Goal: Task Accomplishment & Management: Use online tool/utility

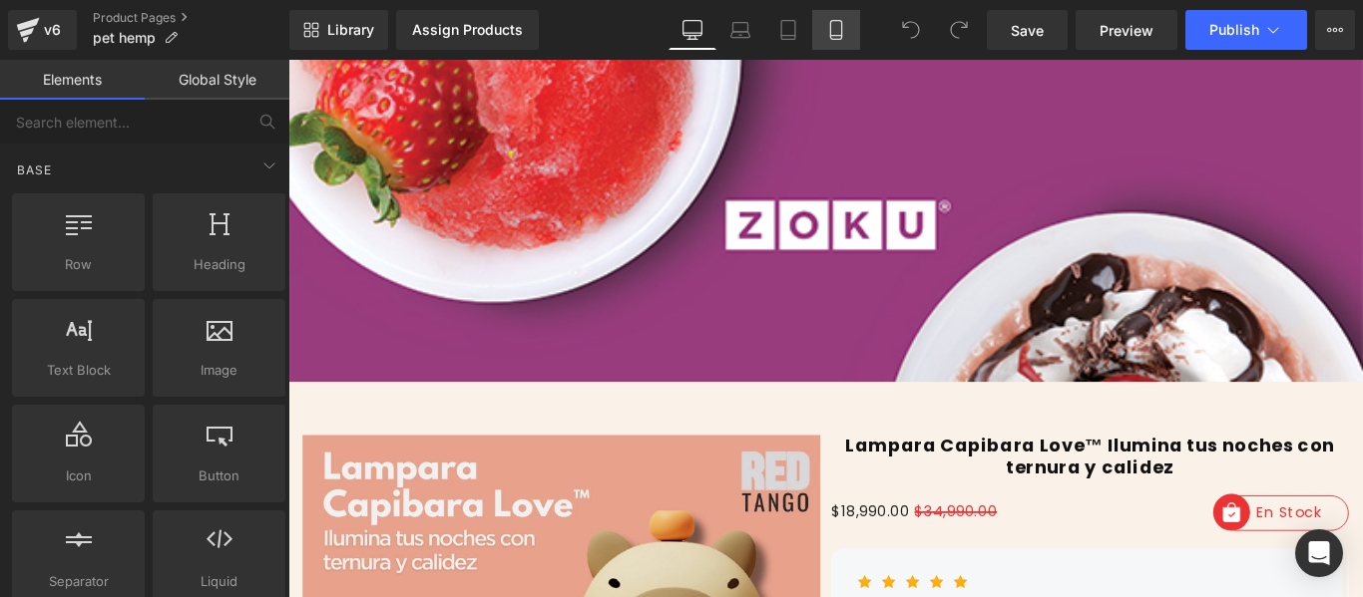
click at [834, 32] on icon at bounding box center [836, 30] width 20 height 20
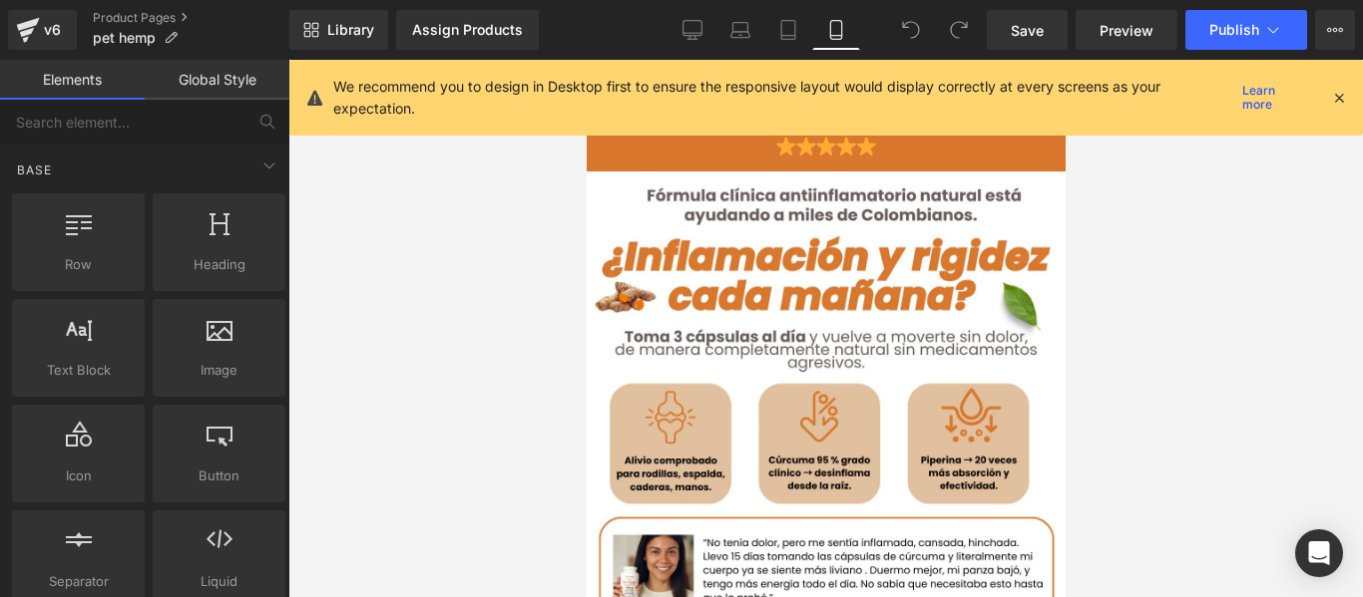
click at [1334, 86] on div "We recommend you to design in Desktop first to ensure the responsive layout wou…" at bounding box center [839, 98] width 1013 height 44
click at [1335, 90] on icon at bounding box center [1339, 98] width 18 height 18
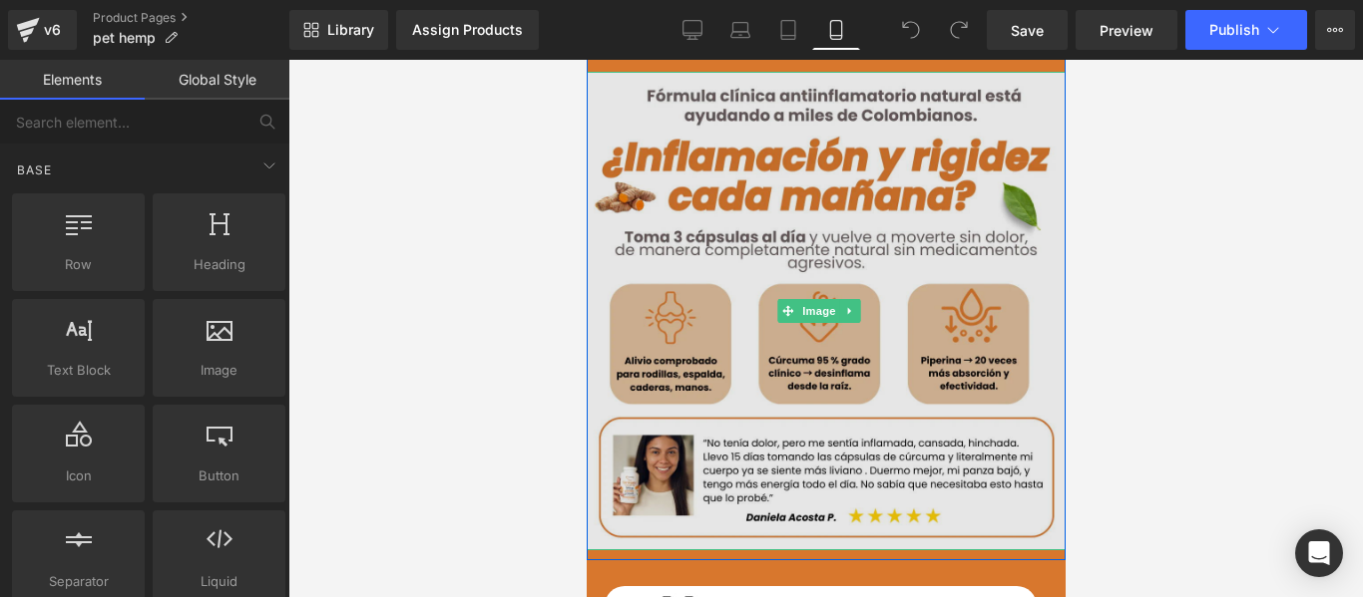
scroll to position [199, 0]
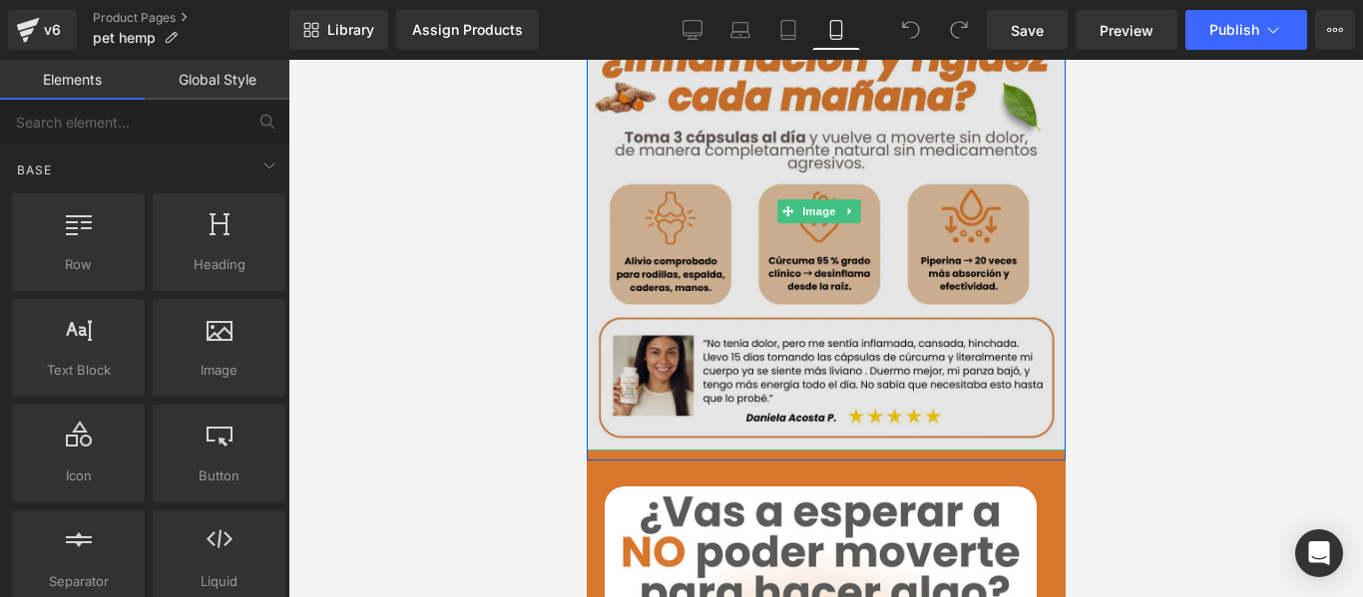
click at [796, 215] on img at bounding box center [824, 211] width 479 height 479
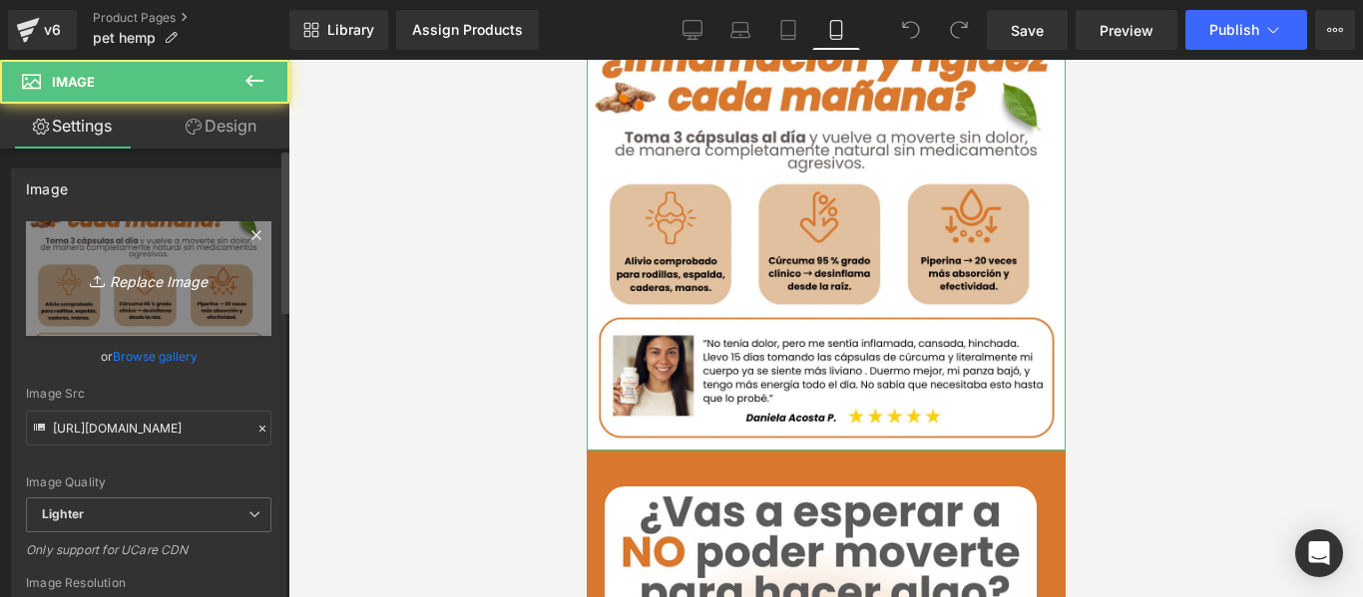
click at [203, 274] on icon "Replace Image" at bounding box center [149, 278] width 160 height 25
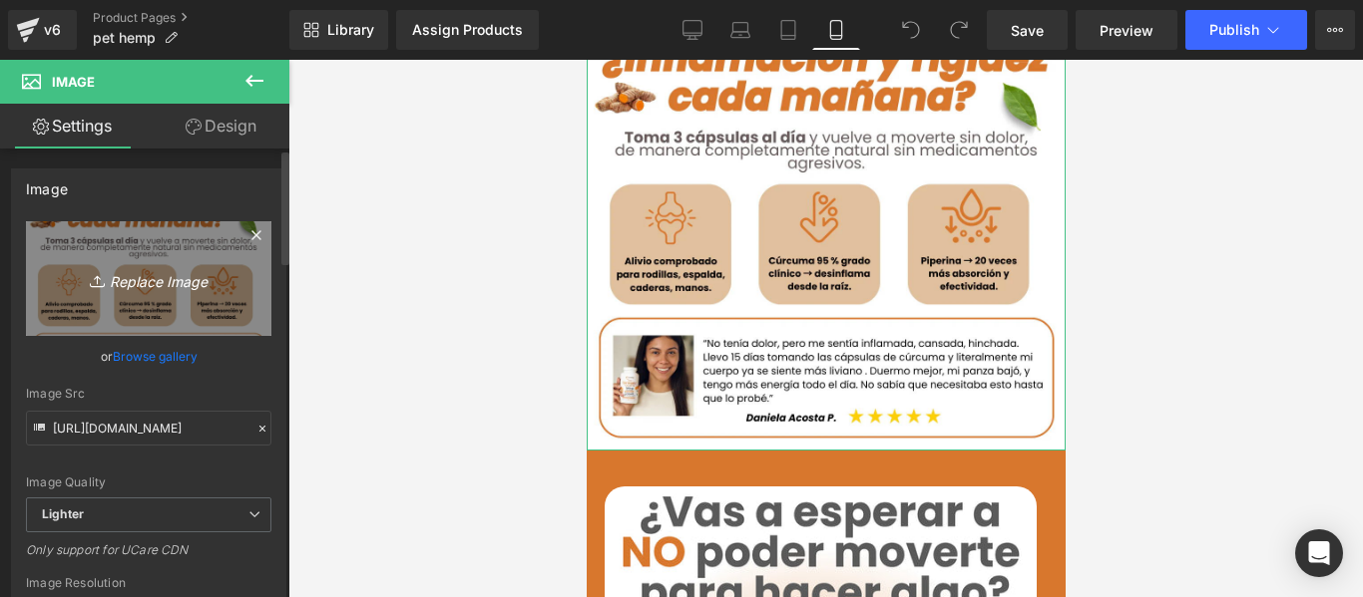
type input "C:\fakepath\PEM-HEMP-OIL-IMG-INFORMATIVA-_2.webp"
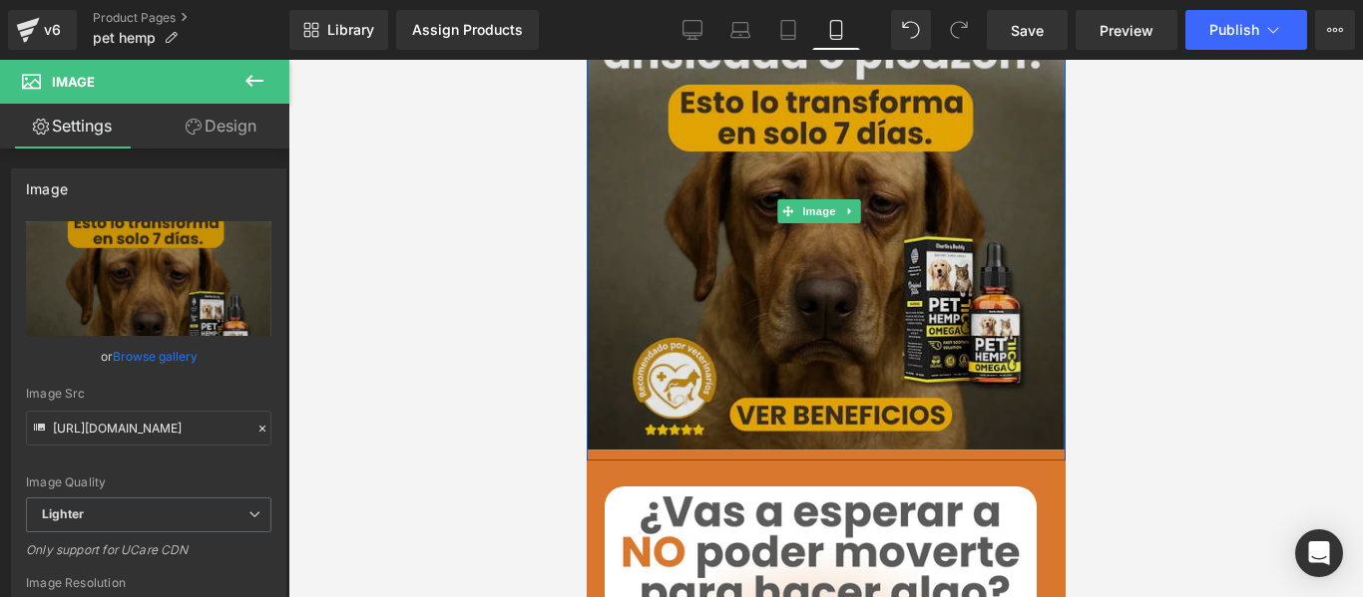
type input "[URL][DOMAIN_NAME]"
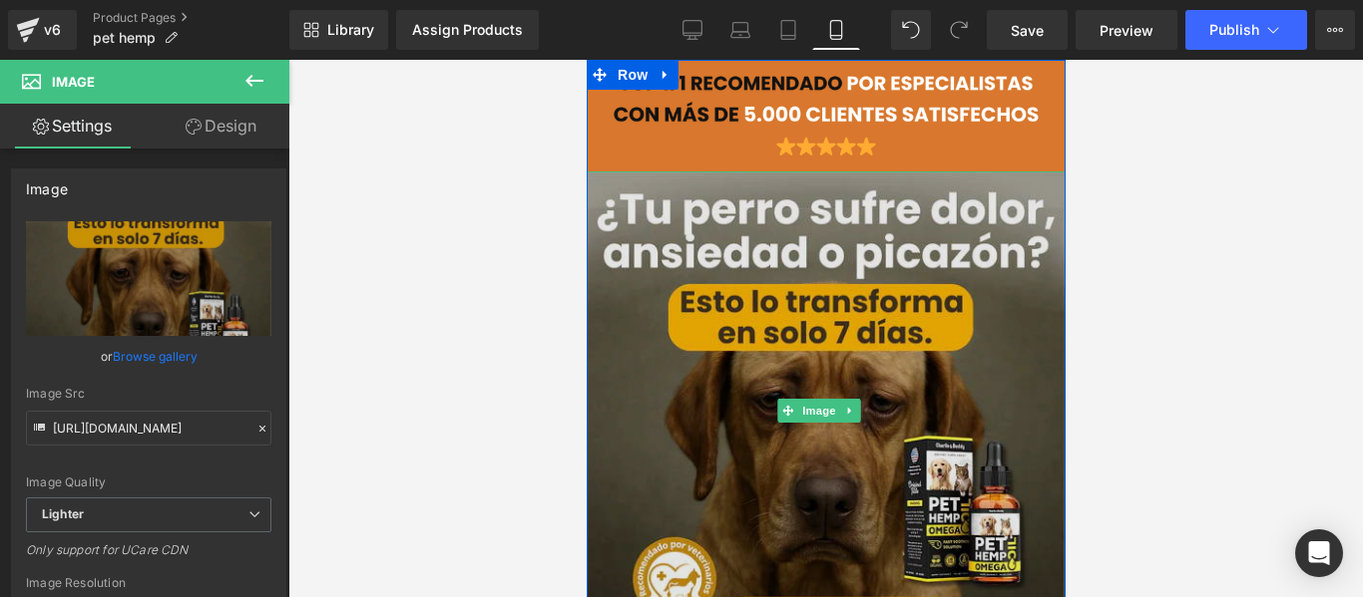
scroll to position [499, 0]
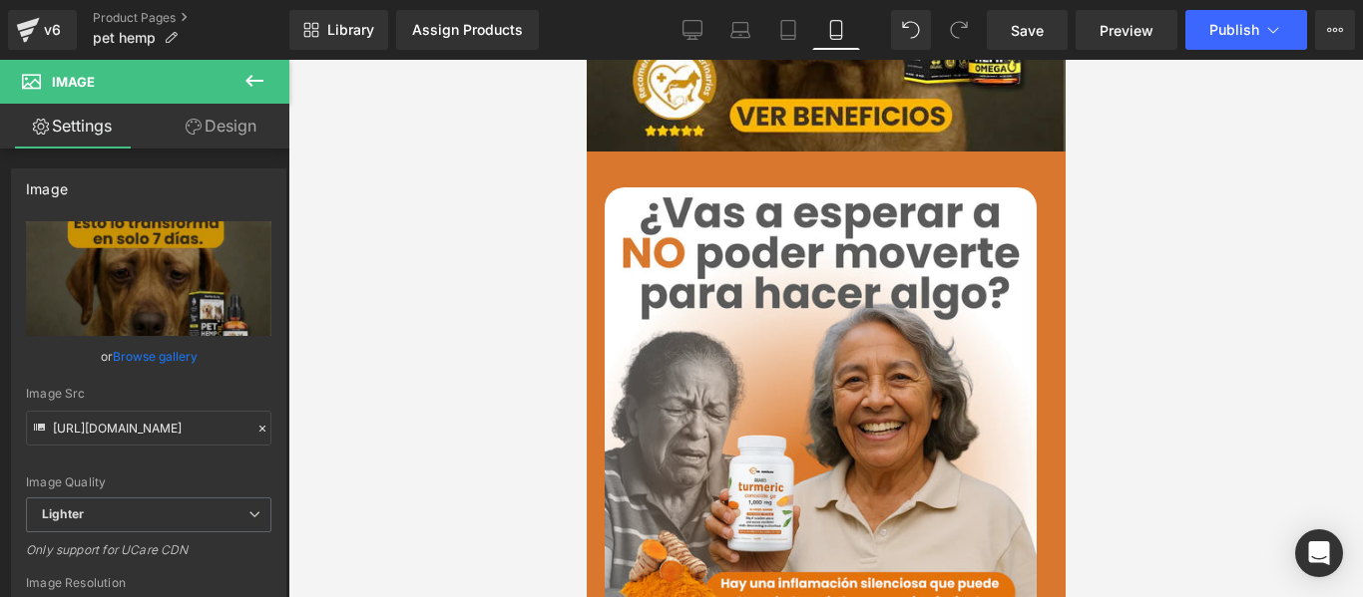
click at [772, 339] on img at bounding box center [819, 404] width 432 height 432
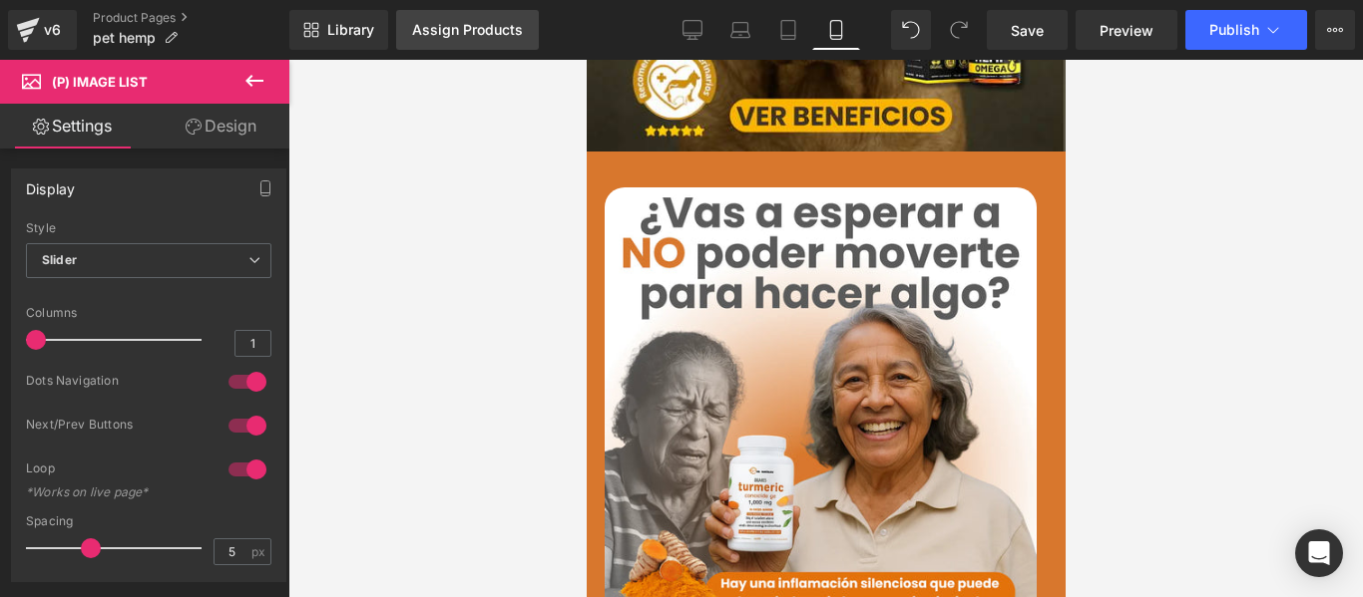
click at [442, 30] on div "Assign Products" at bounding box center [467, 30] width 111 height 16
click at [483, 45] on link "Assign Products" at bounding box center [467, 30] width 143 height 40
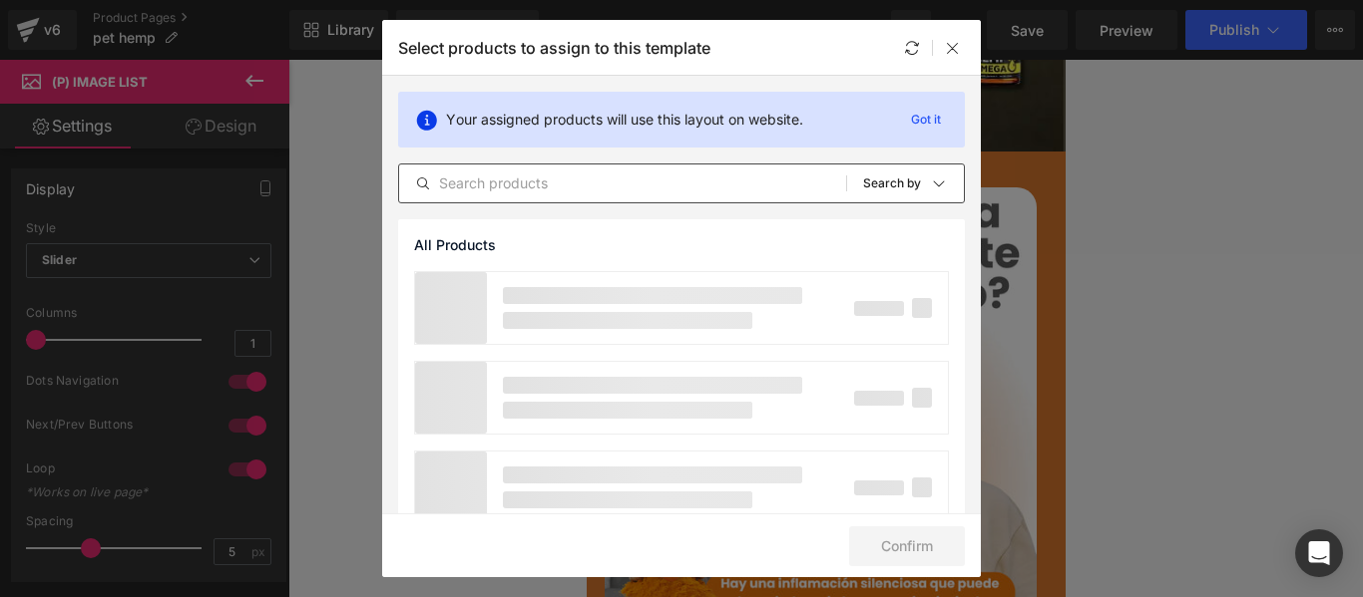
click at [503, 199] on div "All Products Shopify Collections Product Templates Shopify Collections Sort: Se…" at bounding box center [681, 184] width 567 height 40
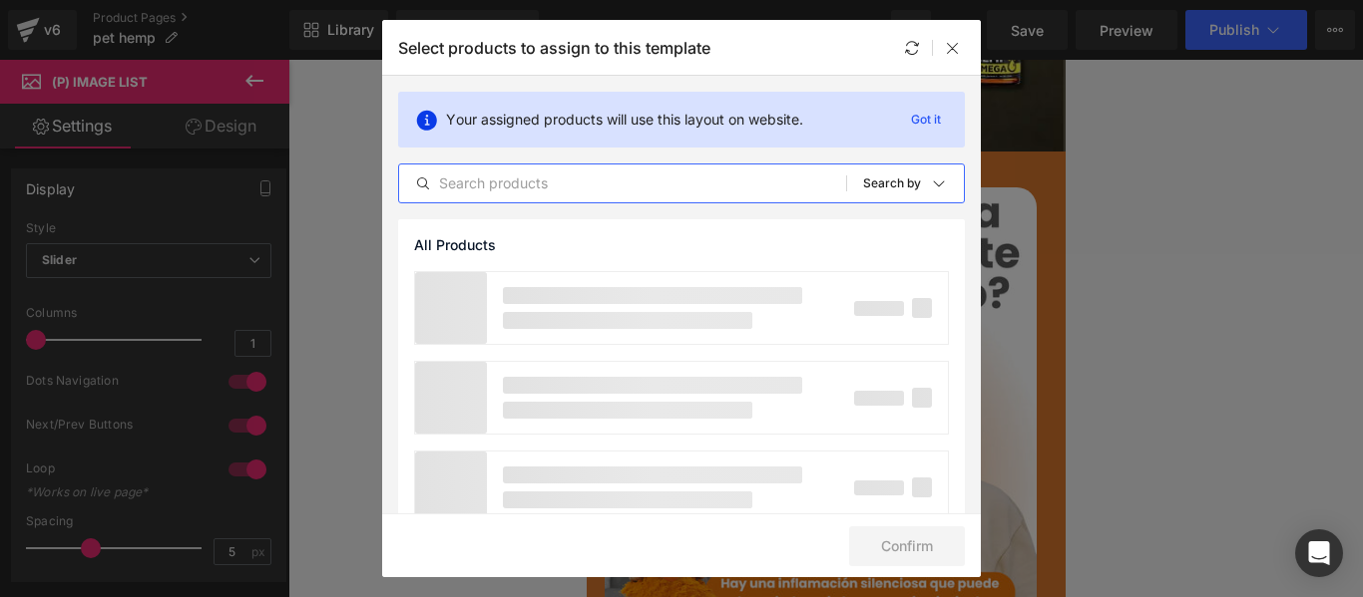
click at [501, 187] on input "text" at bounding box center [622, 184] width 447 height 24
type input "pet"
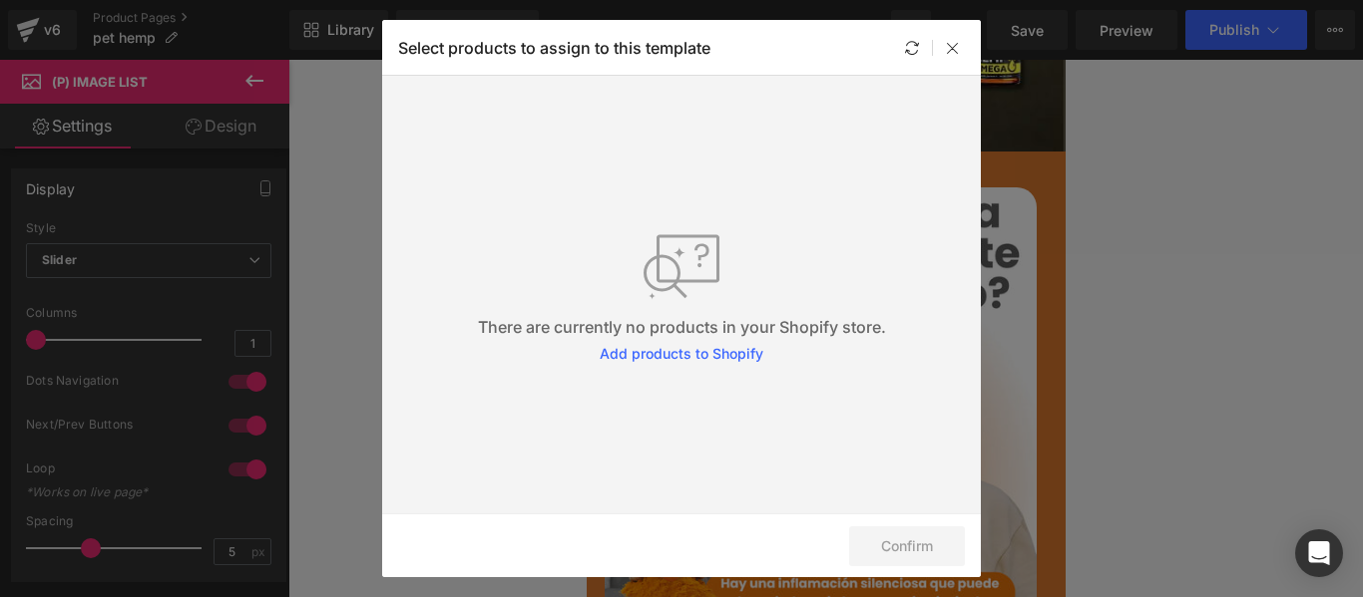
click at [940, 50] on div at bounding box center [932, 48] width 65 height 24
click at [951, 48] on icon at bounding box center [953, 48] width 16 height 16
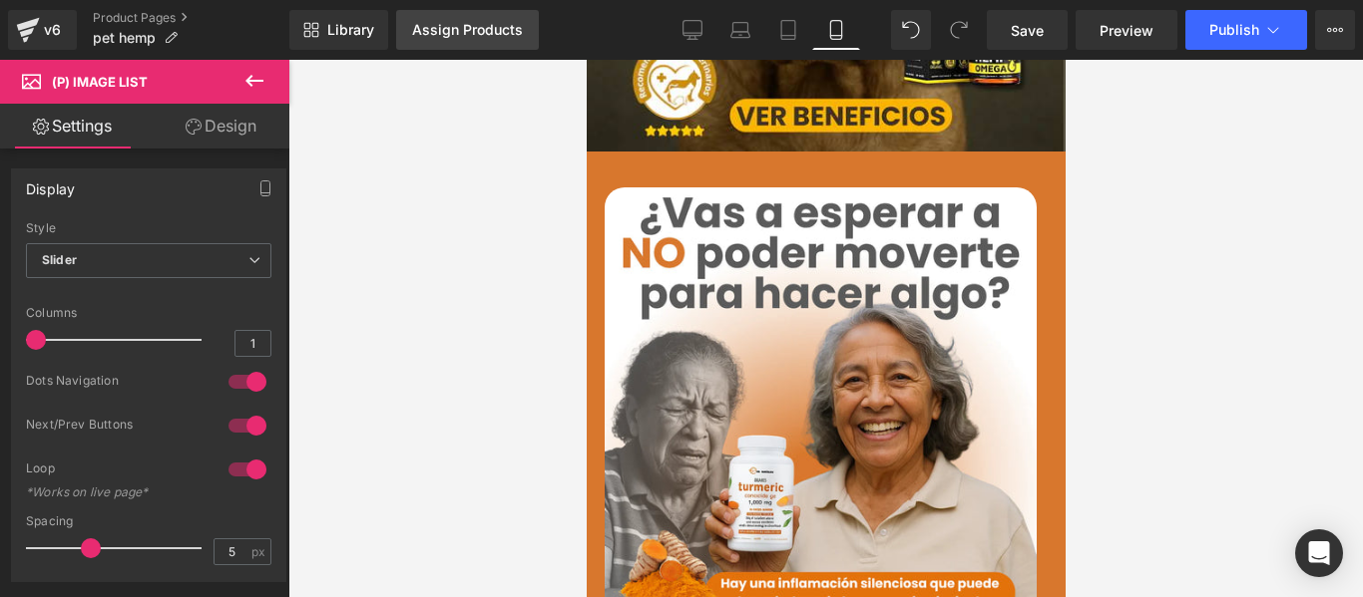
click at [472, 27] on div "Assign Products" at bounding box center [467, 30] width 111 height 16
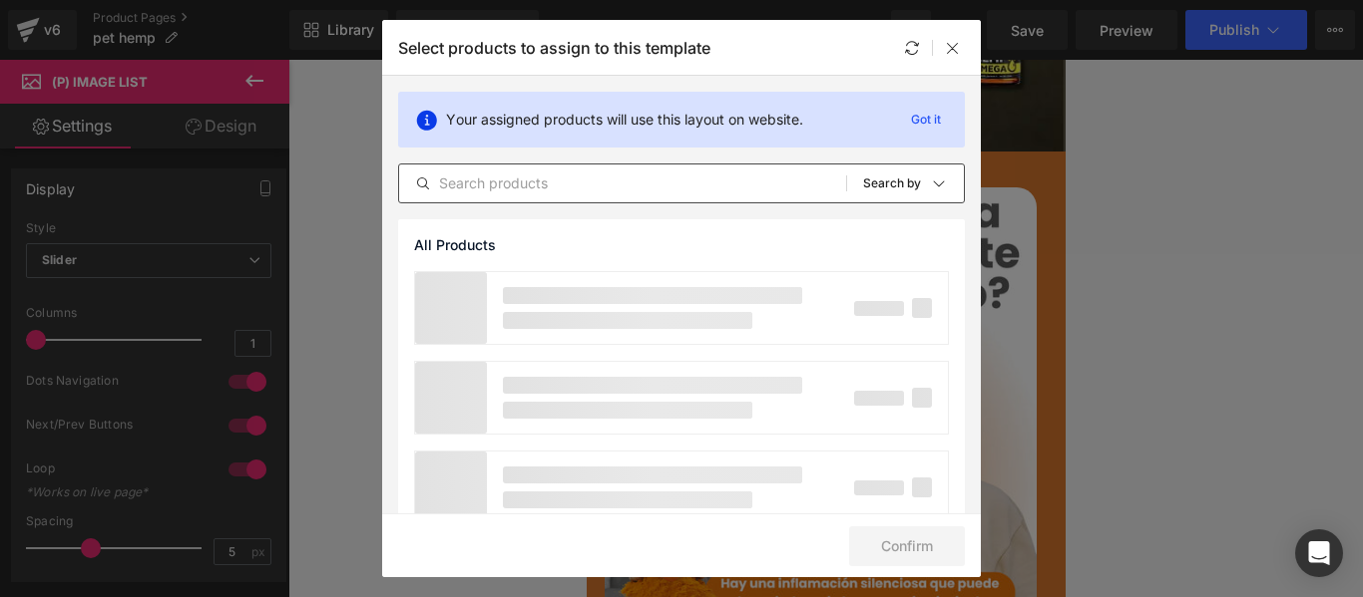
click at [514, 183] on input "text" at bounding box center [622, 184] width 447 height 24
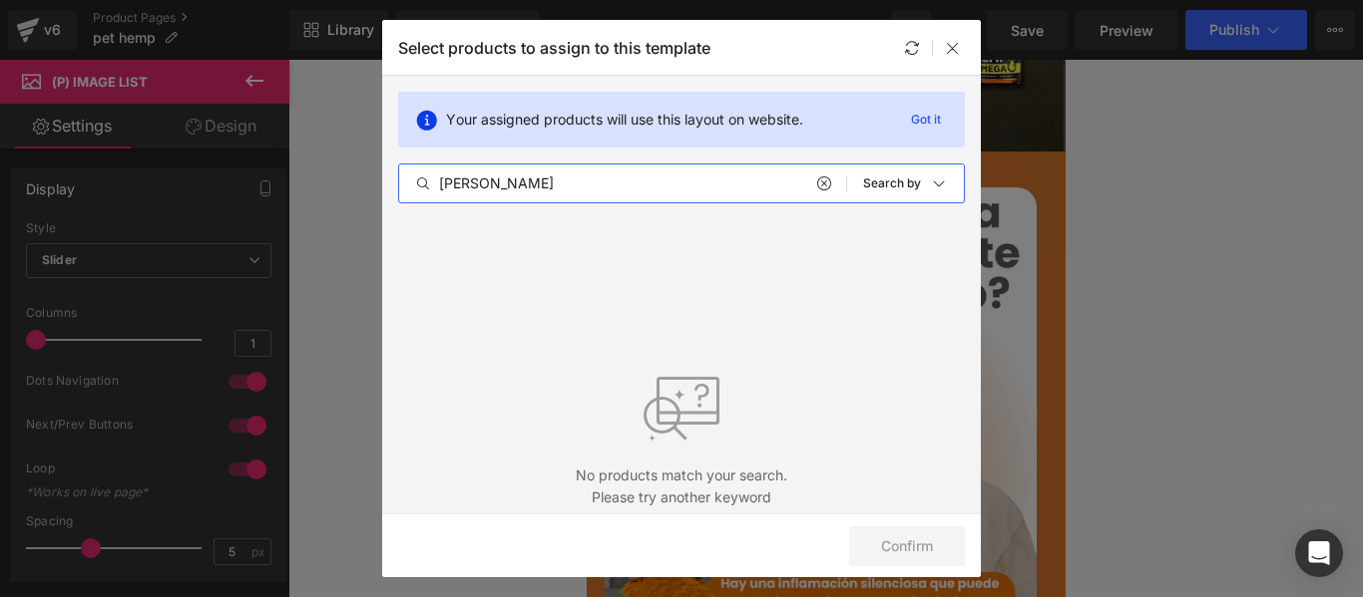
drag, startPoint x: 514, startPoint y: 183, endPoint x: 368, endPoint y: 192, distance: 145.9
click at [371, 193] on div "Select products to assign to this template Your assigned products will use this…" at bounding box center [681, 298] width 1363 height 597
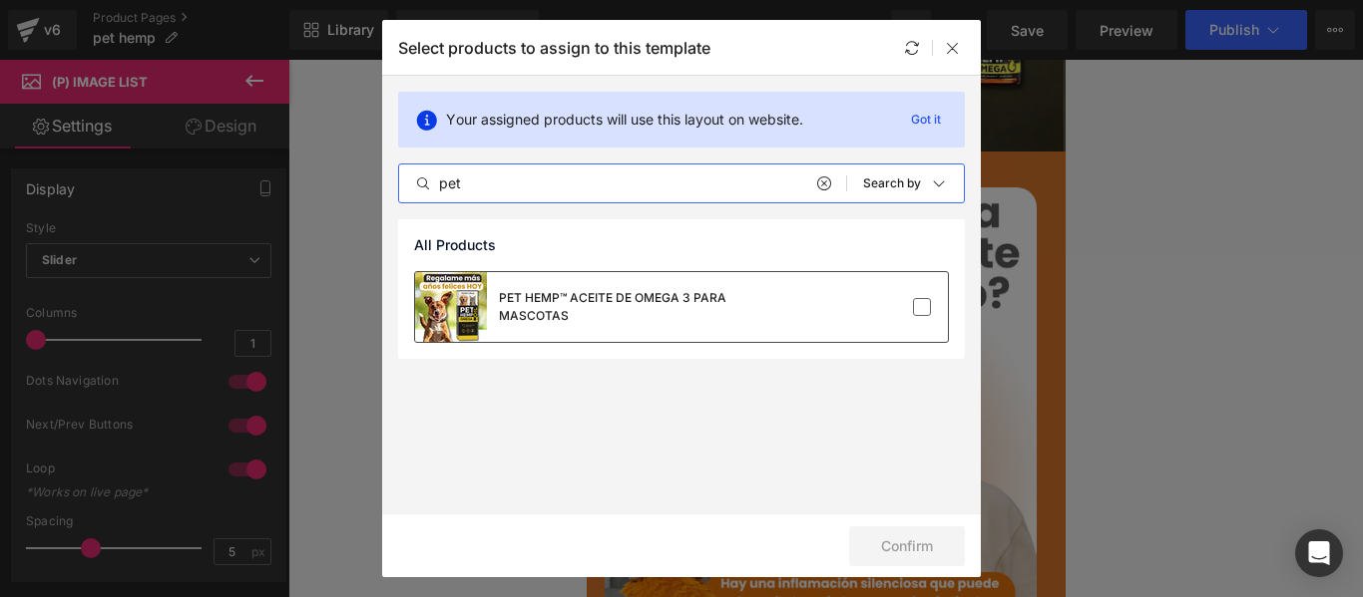
type input "pet"
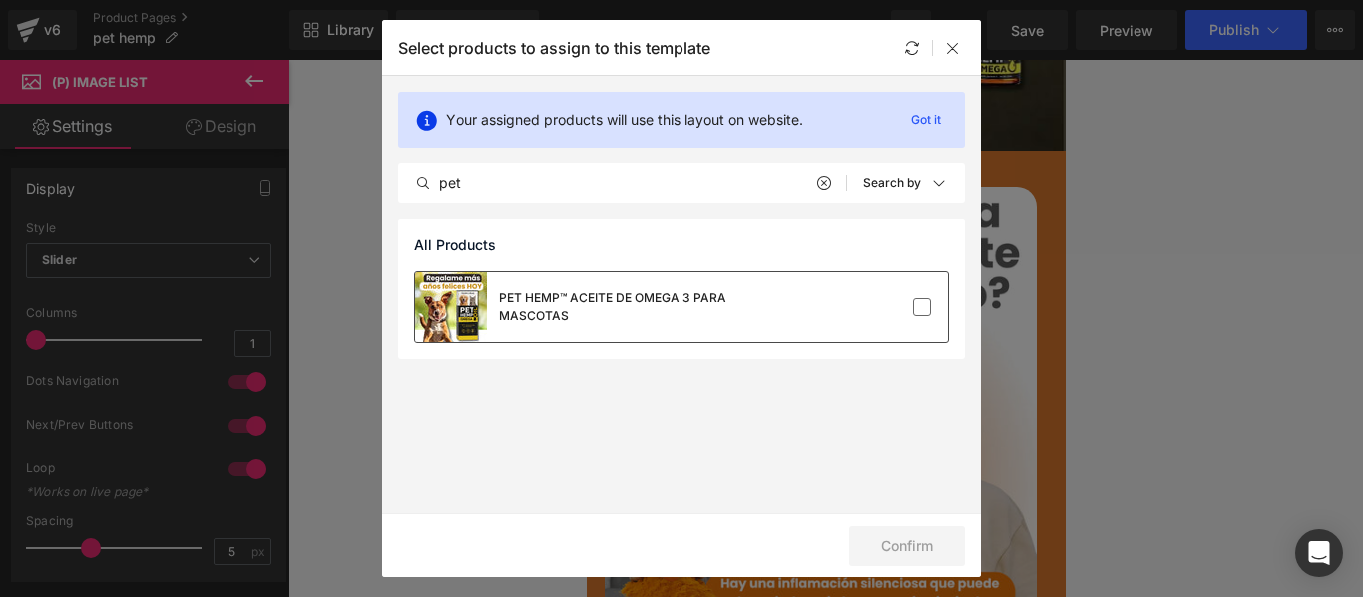
click at [591, 304] on div "PET HEMP™ ACEITE DE OMEGA 3 PARA MASCOTAS" at bounding box center [648, 307] width 299 height 36
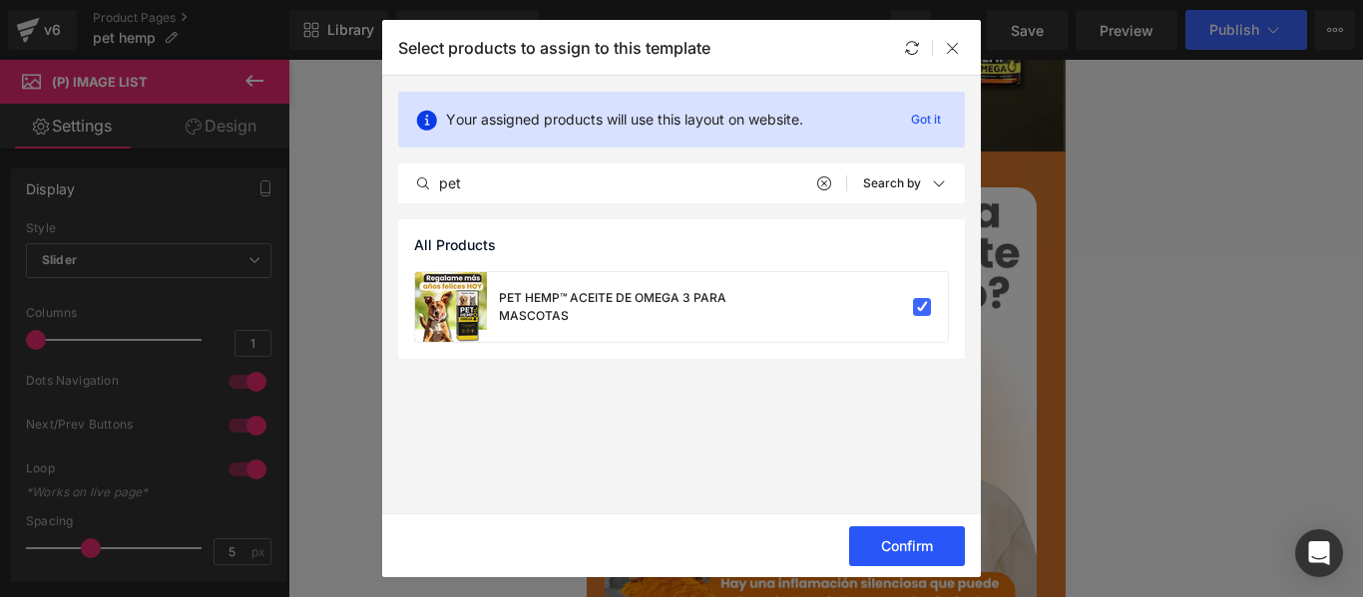
click at [880, 541] on button "Confirm" at bounding box center [907, 547] width 116 height 40
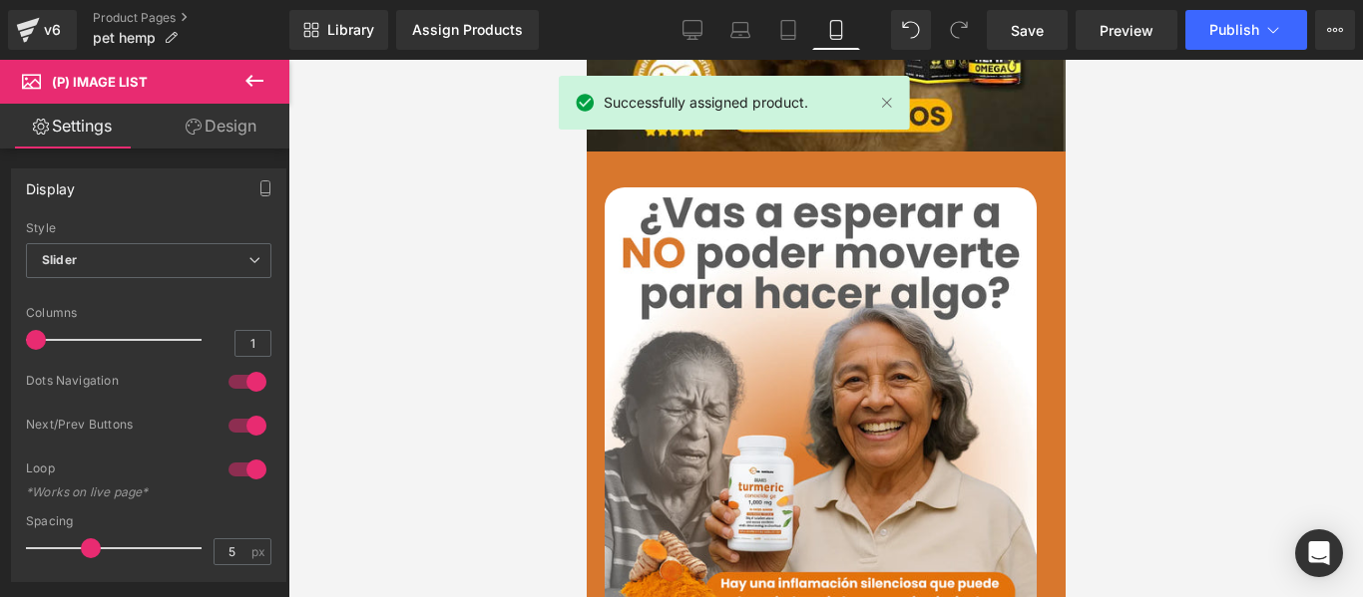
click at [767, 337] on img at bounding box center [819, 404] width 432 height 432
click at [806, 163] on span "Product" at bounding box center [817, 178] width 65 height 30
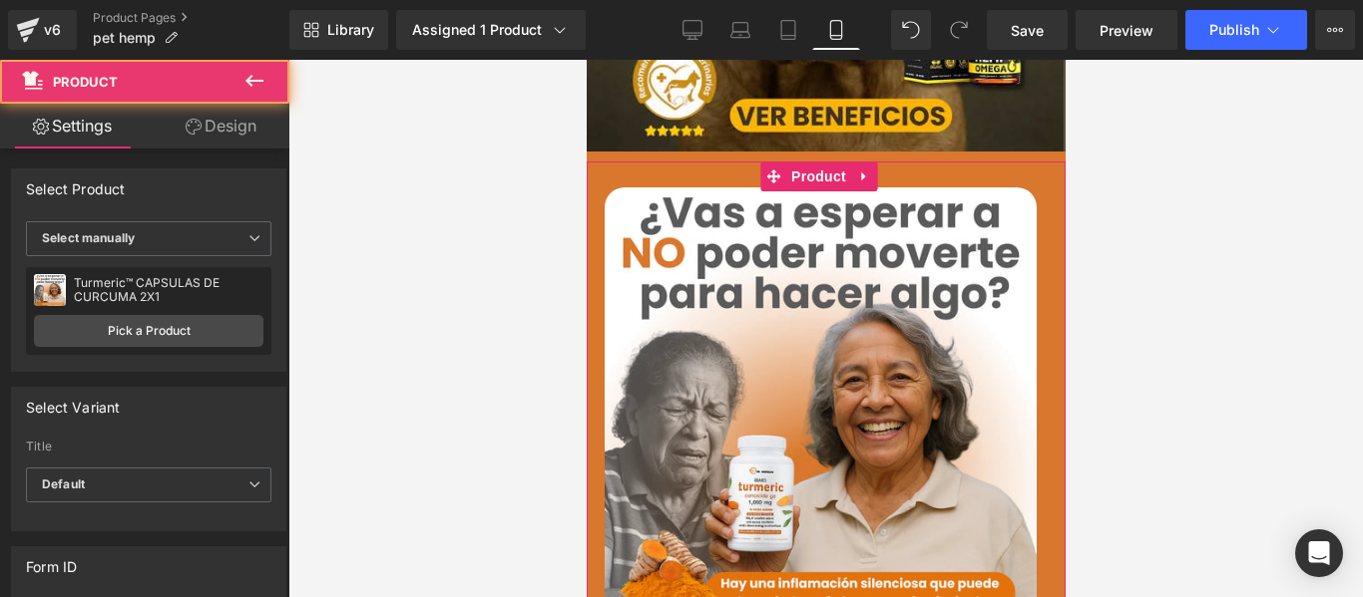
click at [245, 127] on link "Design" at bounding box center [221, 126] width 145 height 45
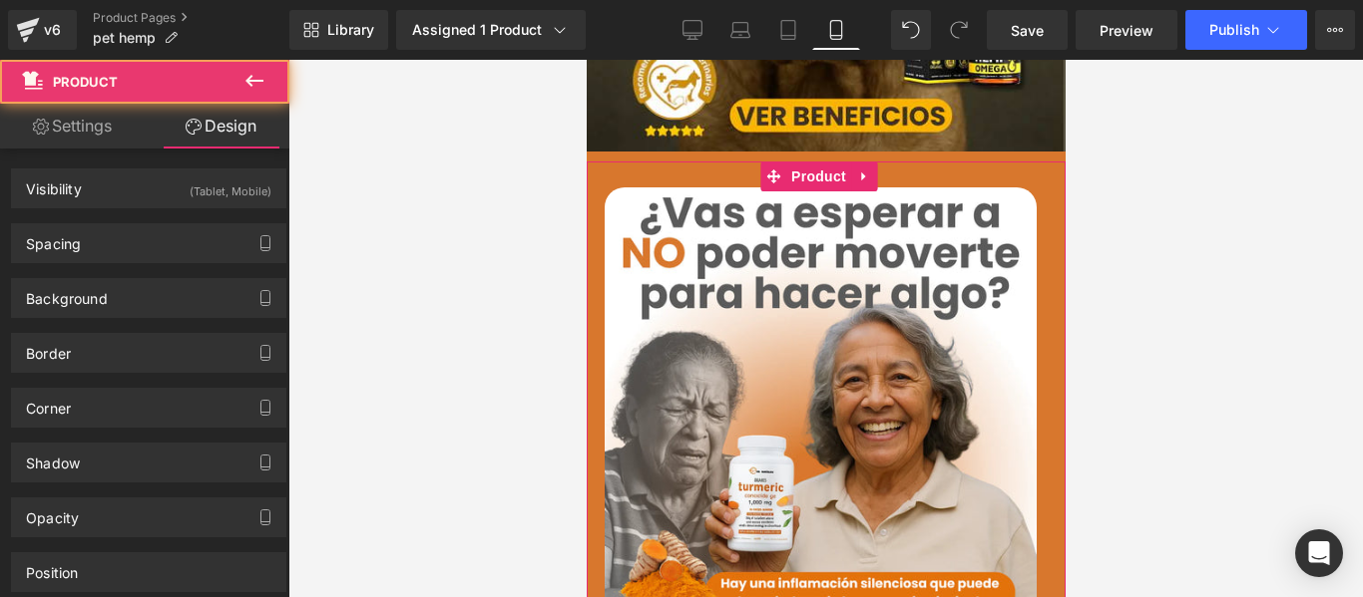
click at [33, 137] on link "Settings" at bounding box center [72, 126] width 145 height 45
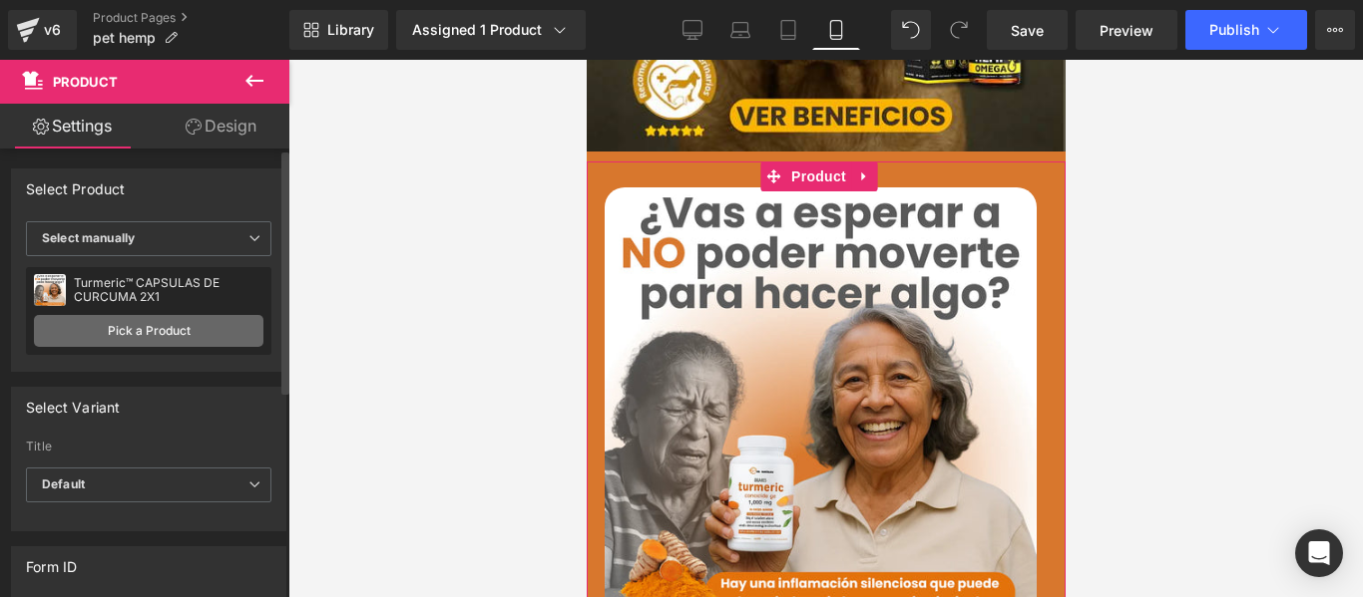
click at [131, 319] on link "Pick a Product" at bounding box center [148, 331] width 229 height 32
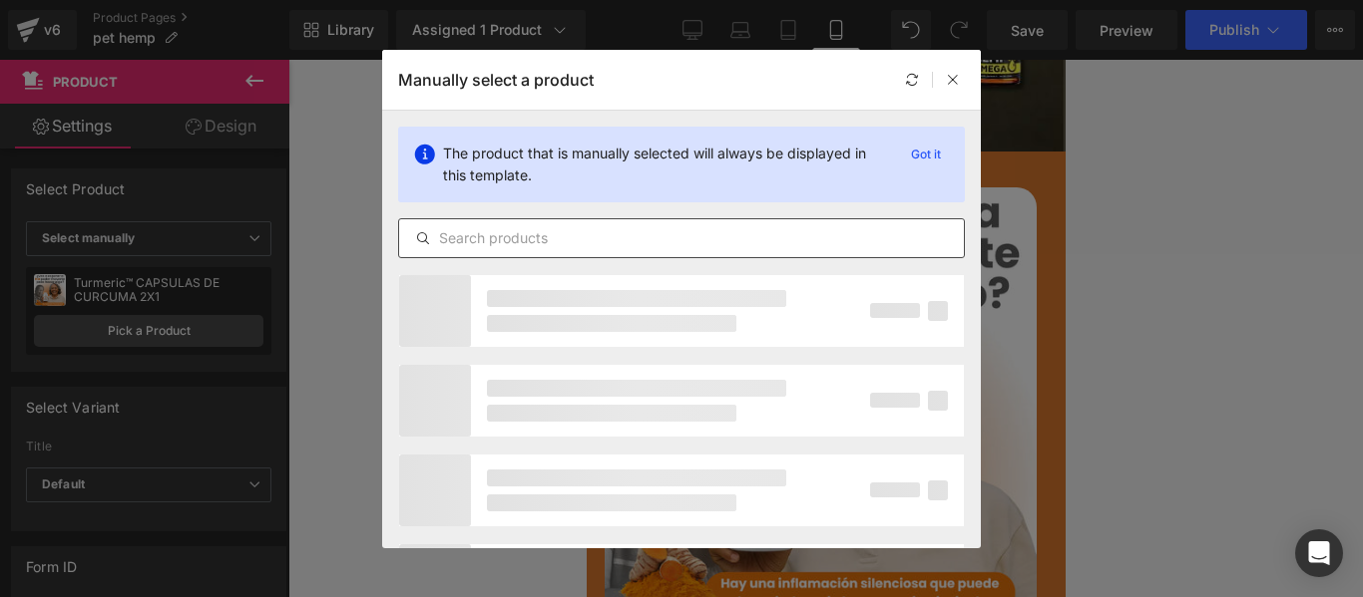
click at [554, 249] on input "text" at bounding box center [681, 238] width 565 height 24
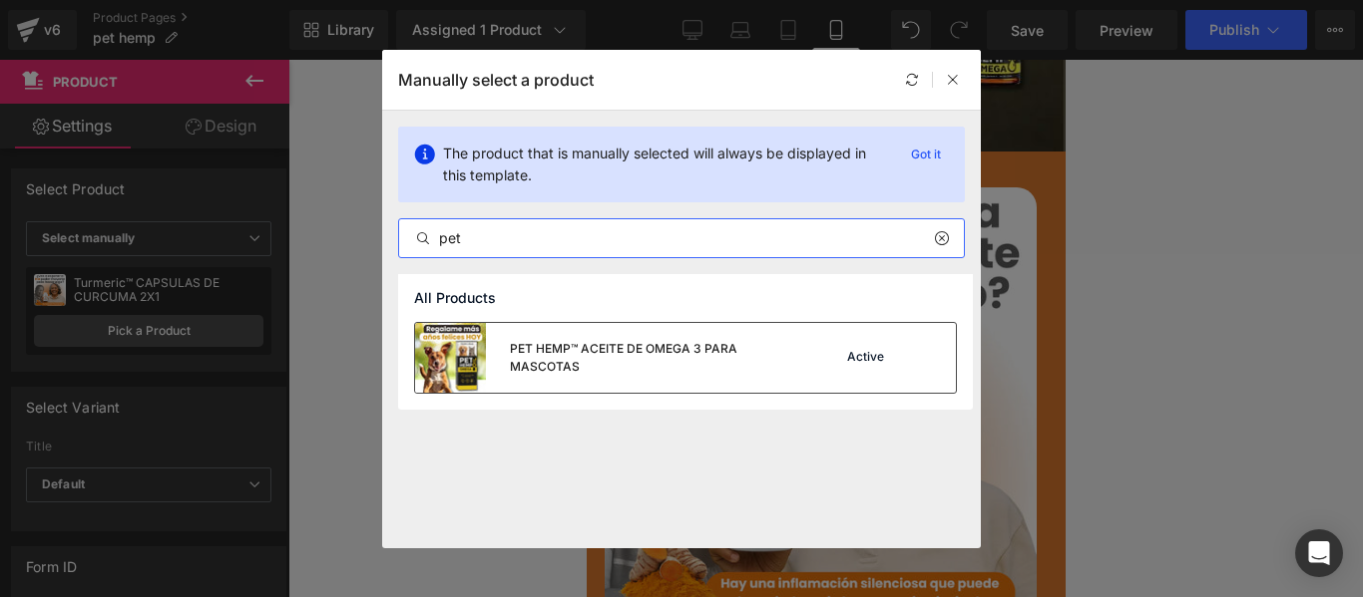
type input "pet"
drag, startPoint x: 834, startPoint y: 355, endPoint x: 248, endPoint y: 295, distance: 588.5
click at [834, 355] on div "Active" at bounding box center [873, 358] width 136 height 28
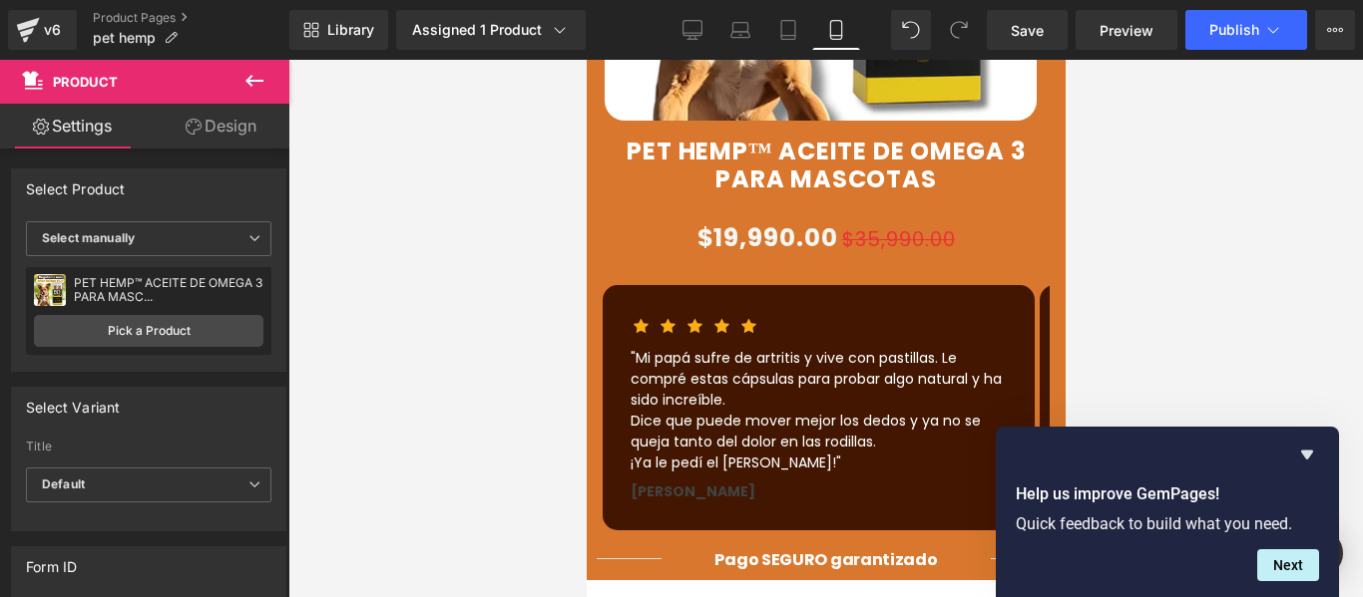
scroll to position [1396, 0]
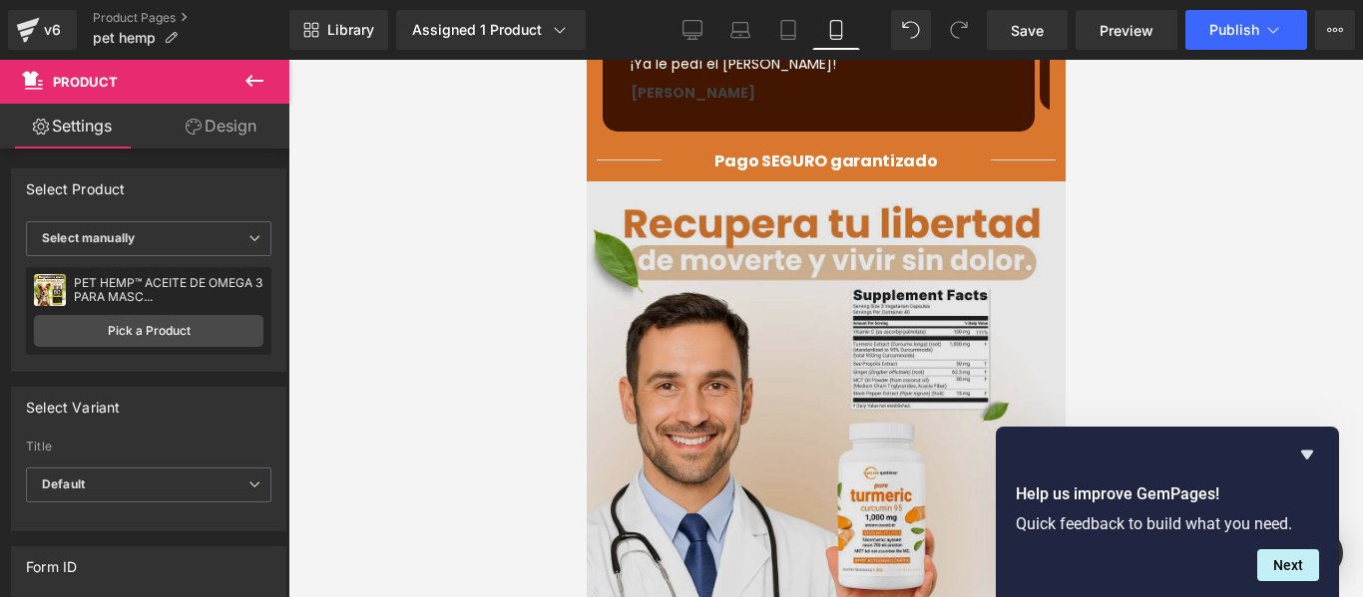
click at [768, 358] on img at bounding box center [824, 421] width 479 height 479
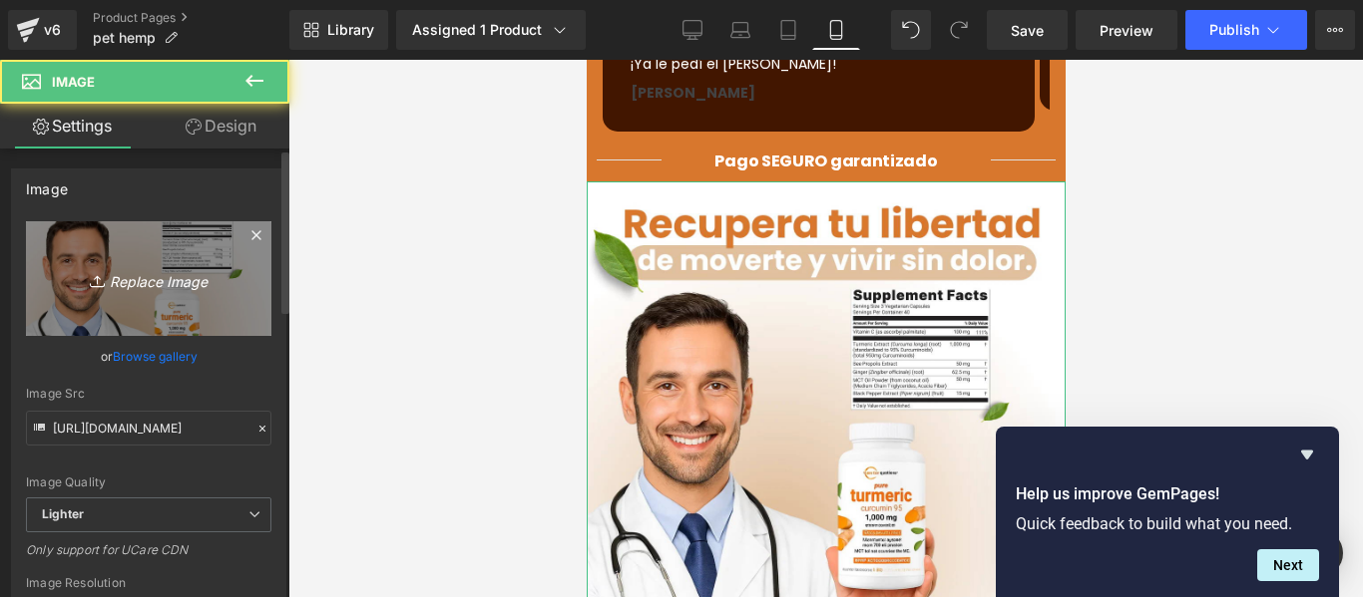
click at [158, 289] on icon "Replace Image" at bounding box center [149, 278] width 160 height 25
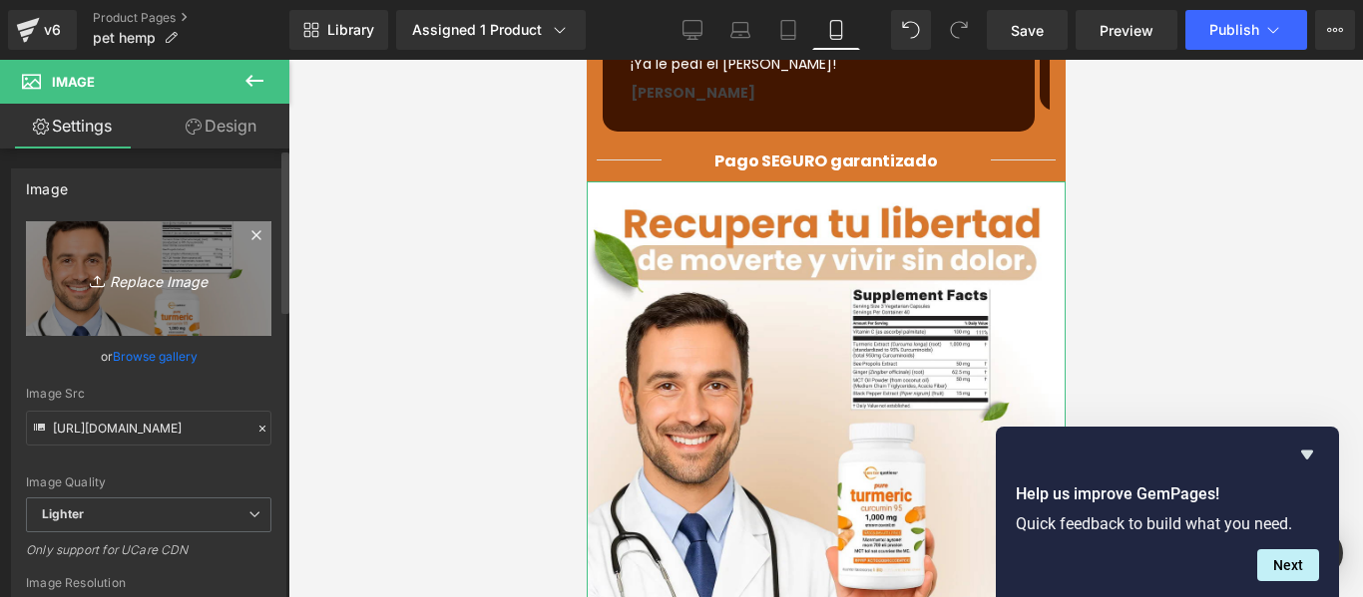
type input "C:\fakepath\imagen_conv_1.jpeg"
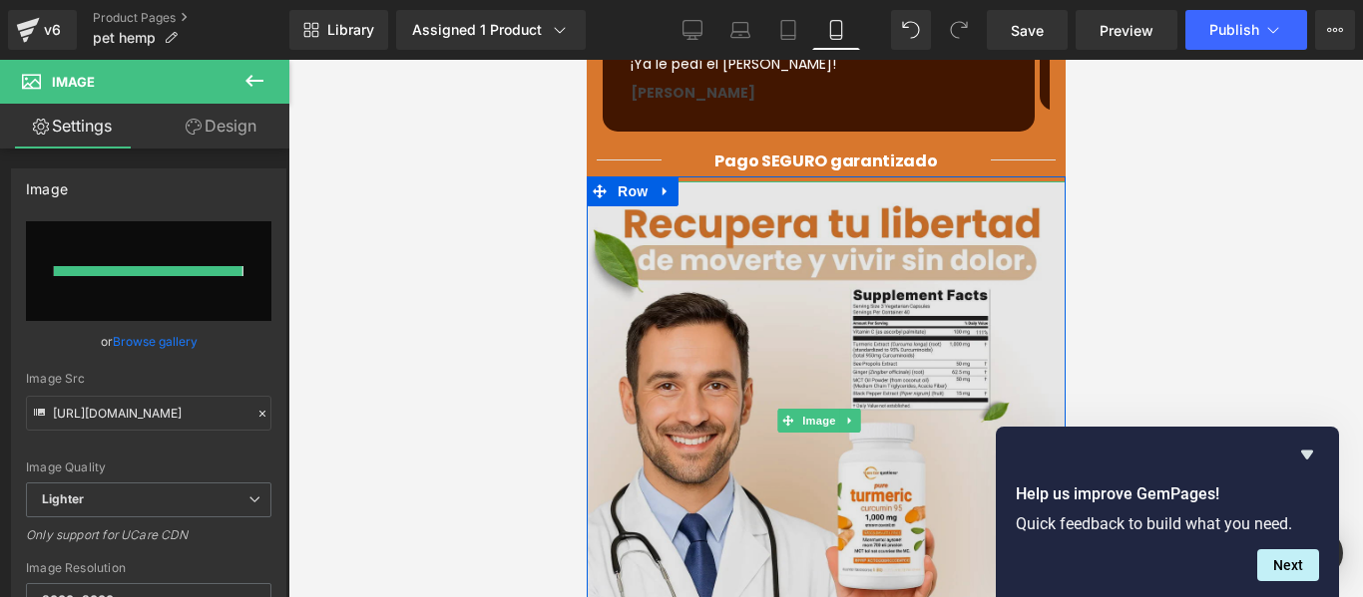
type input "[URL][DOMAIN_NAME]"
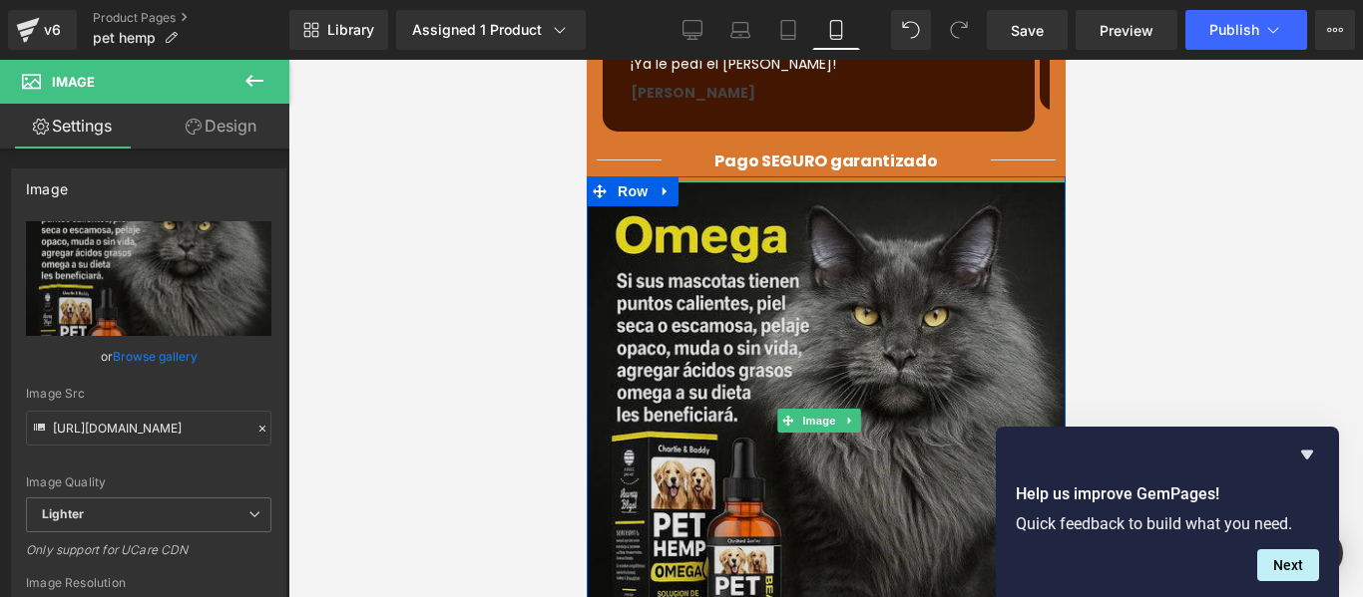
scroll to position [1895, 0]
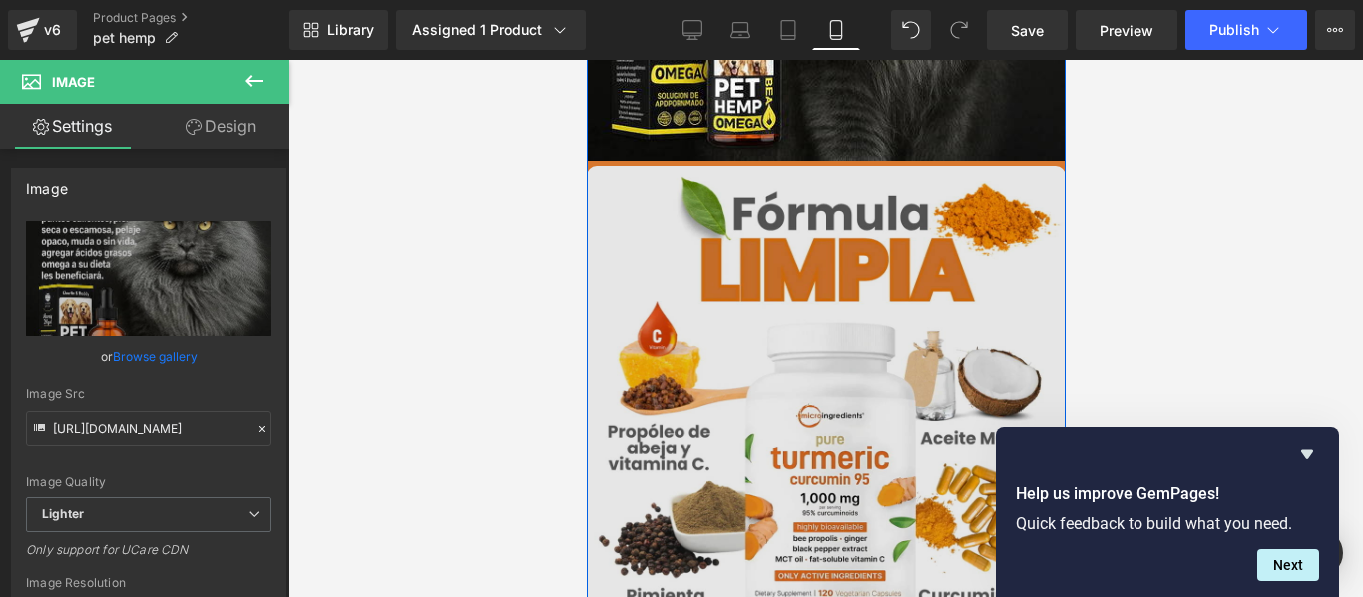
click at [745, 368] on img at bounding box center [824, 406] width 479 height 479
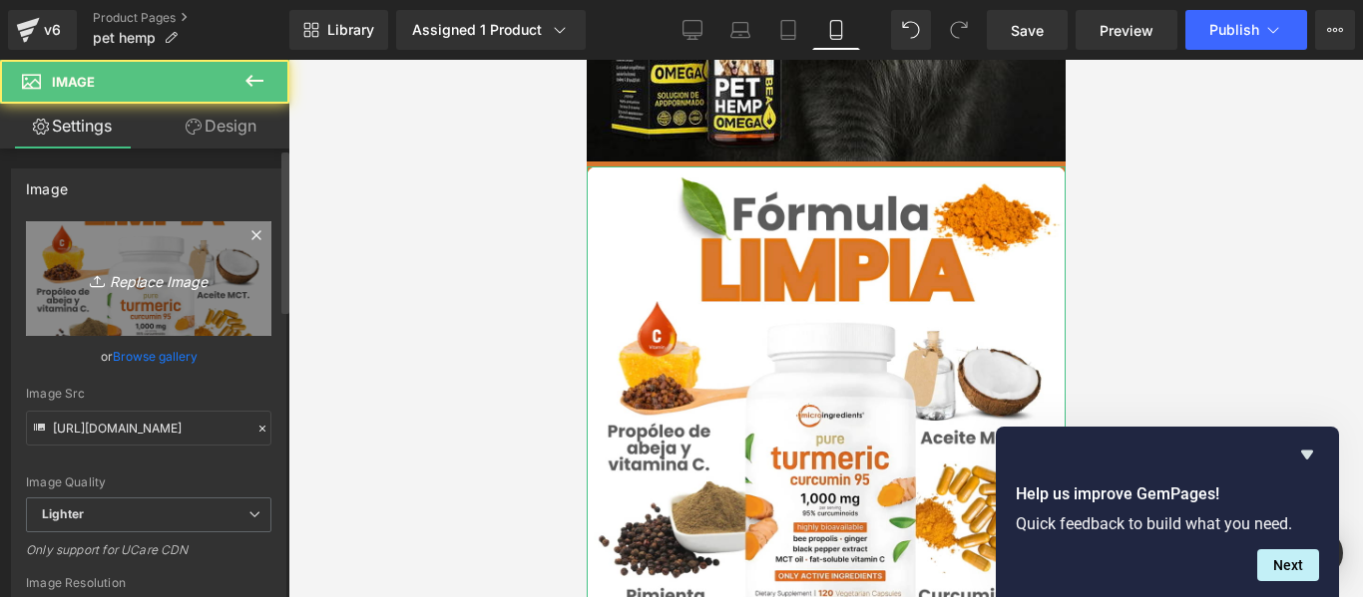
click at [189, 285] on icon "Replace Image" at bounding box center [149, 278] width 160 height 25
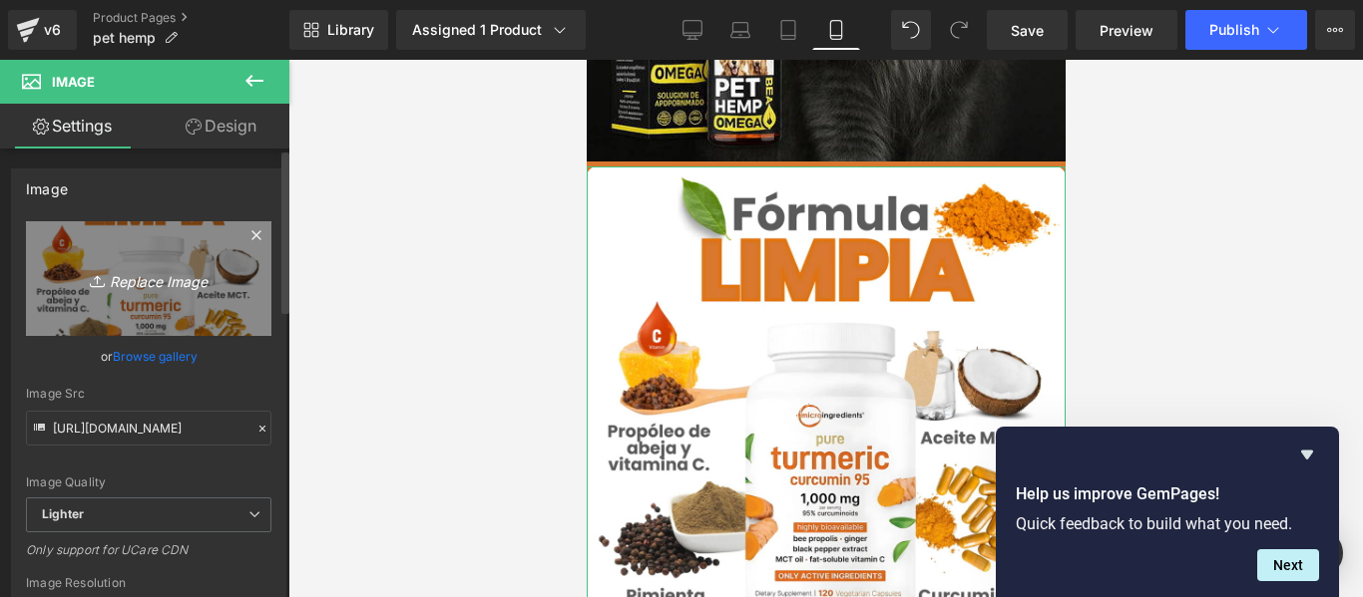
type input "C:\fakepath\imagen_cov_3.webp"
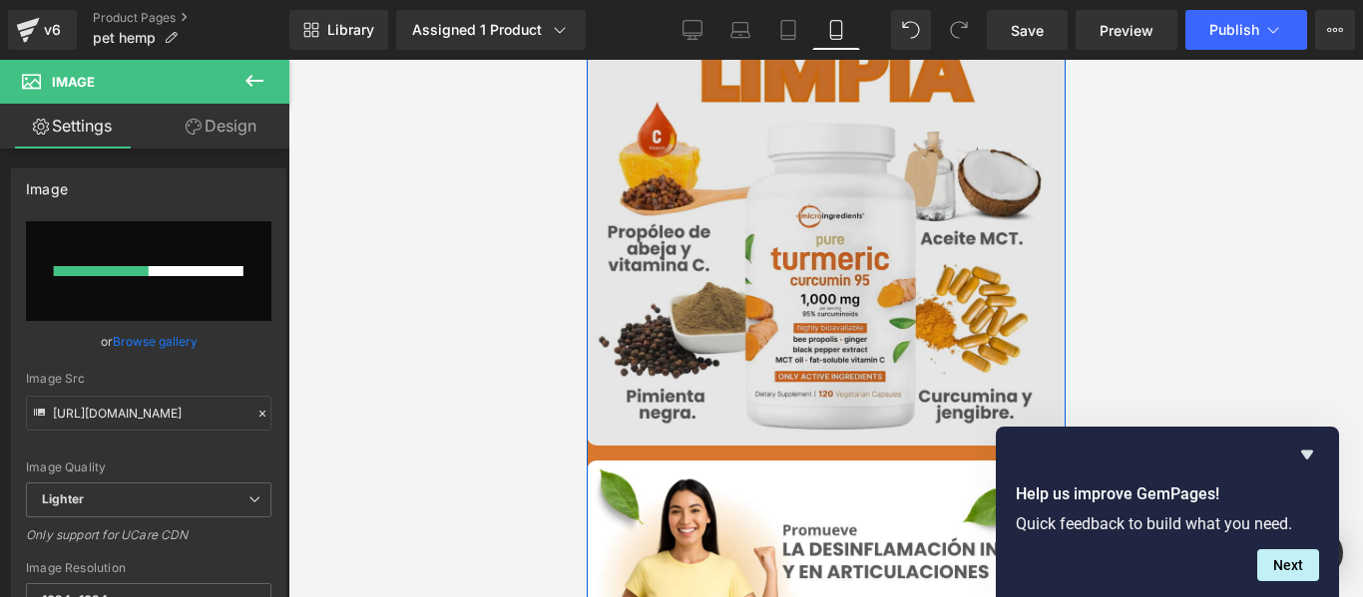
scroll to position [2294, 0]
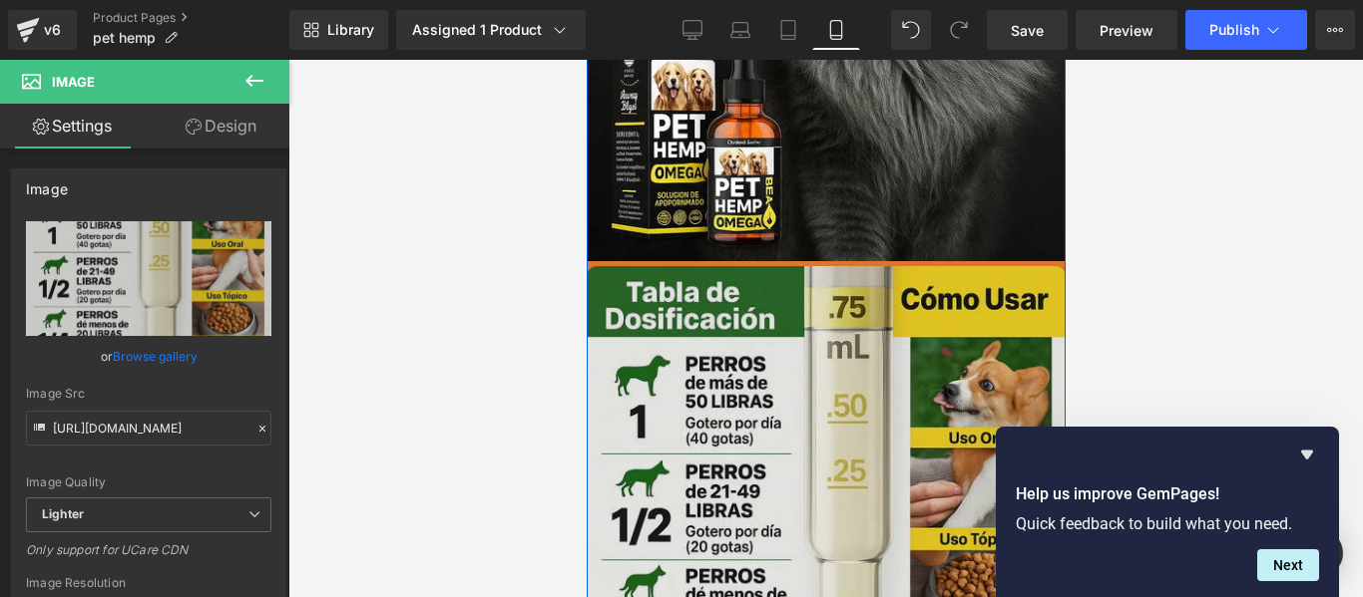
type input "[URL][DOMAIN_NAME]"
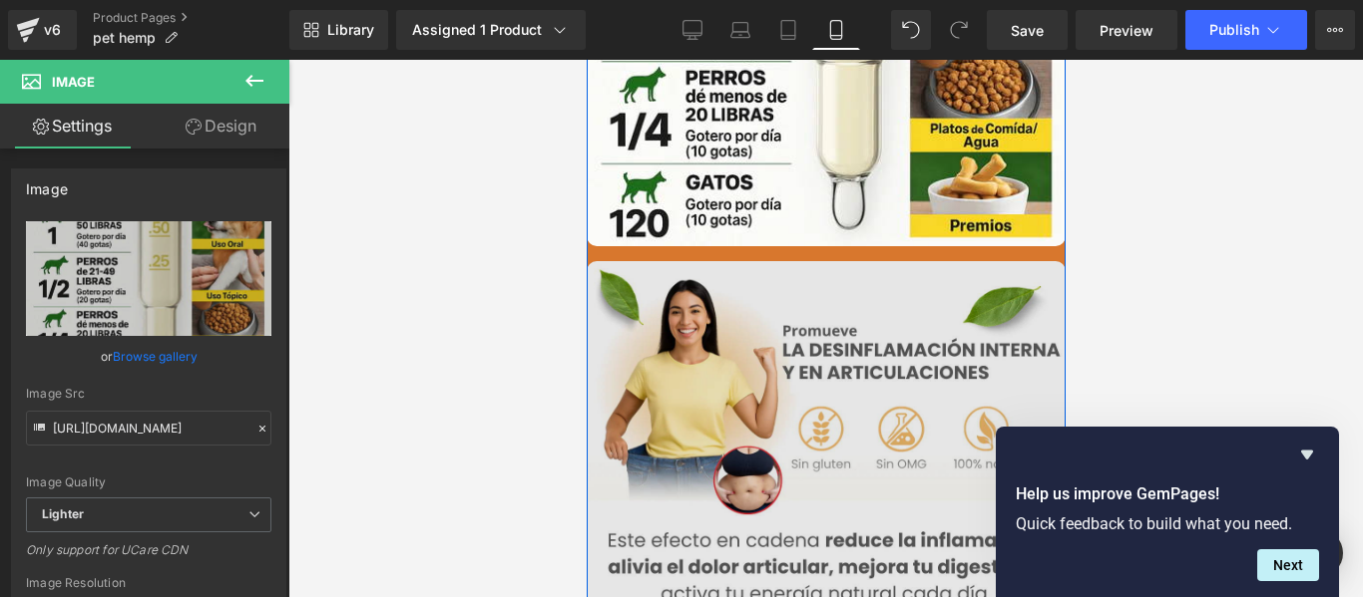
click at [777, 395] on img at bounding box center [824, 500] width 479 height 479
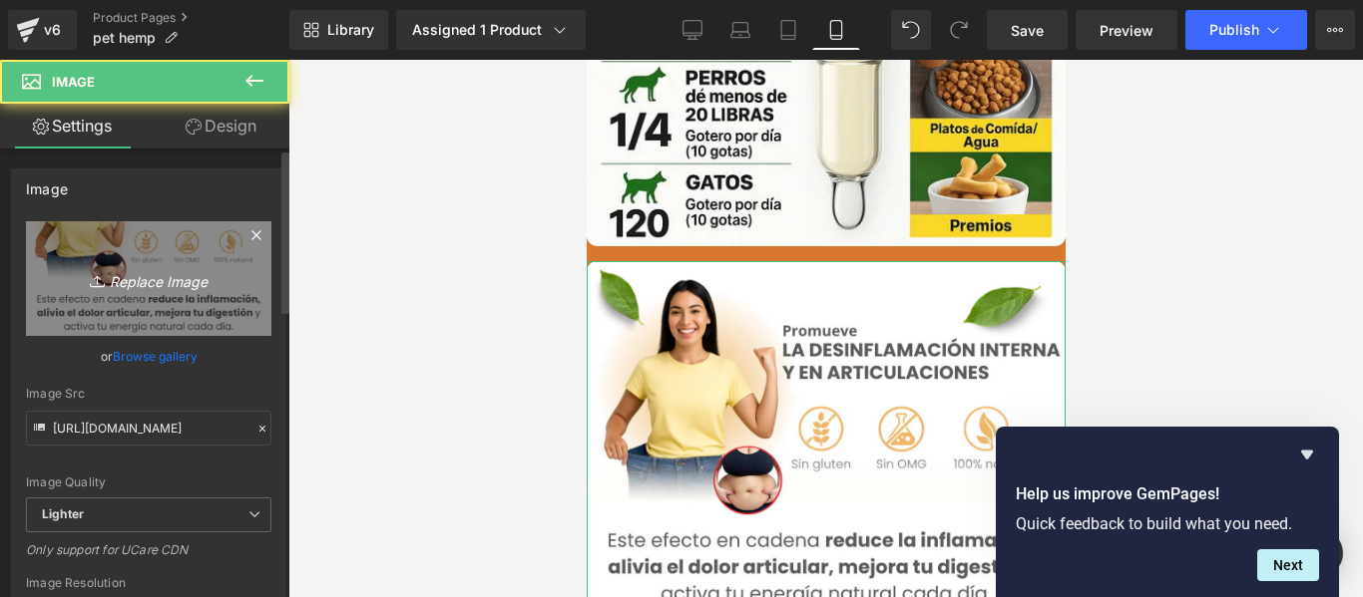
click at [187, 257] on link "Replace Image" at bounding box center [148, 278] width 245 height 115
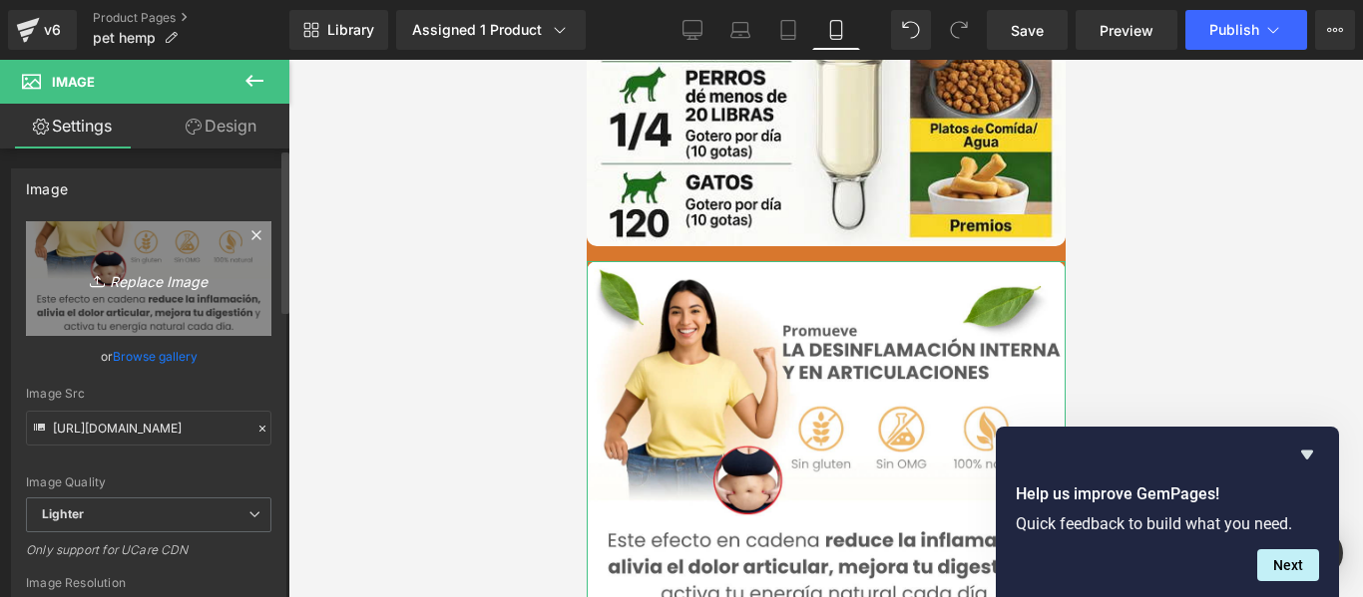
type input "C:\fakepath\imagen_cov_2.webp"
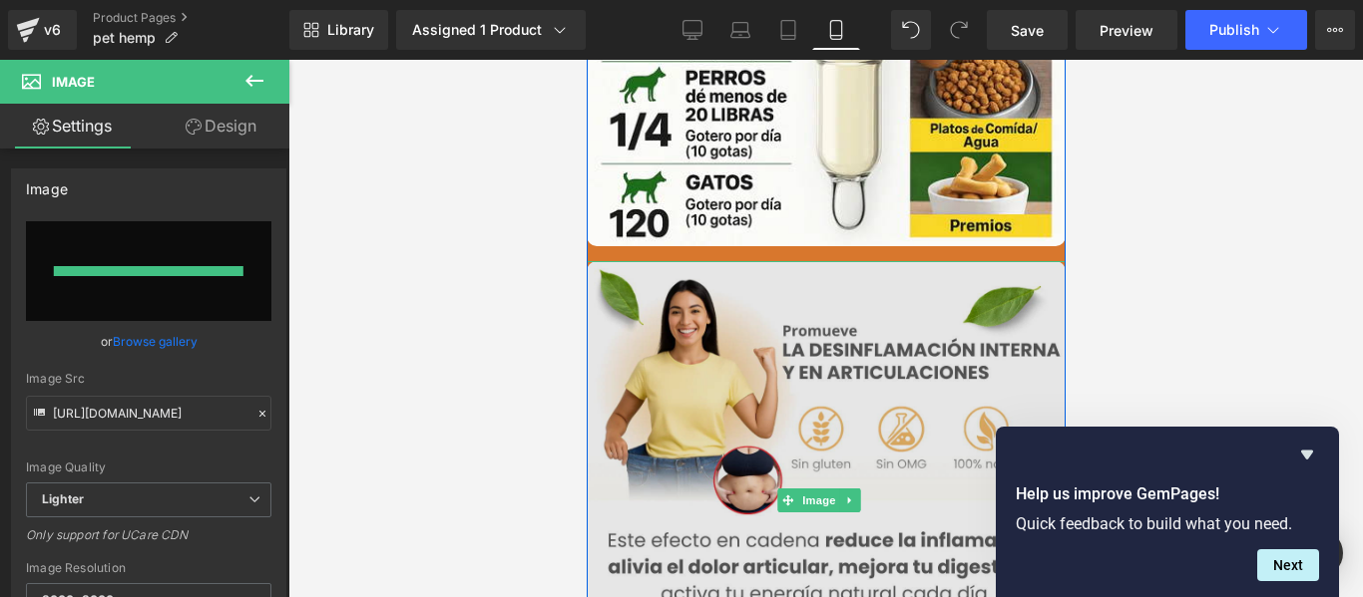
type input "[URL][DOMAIN_NAME]"
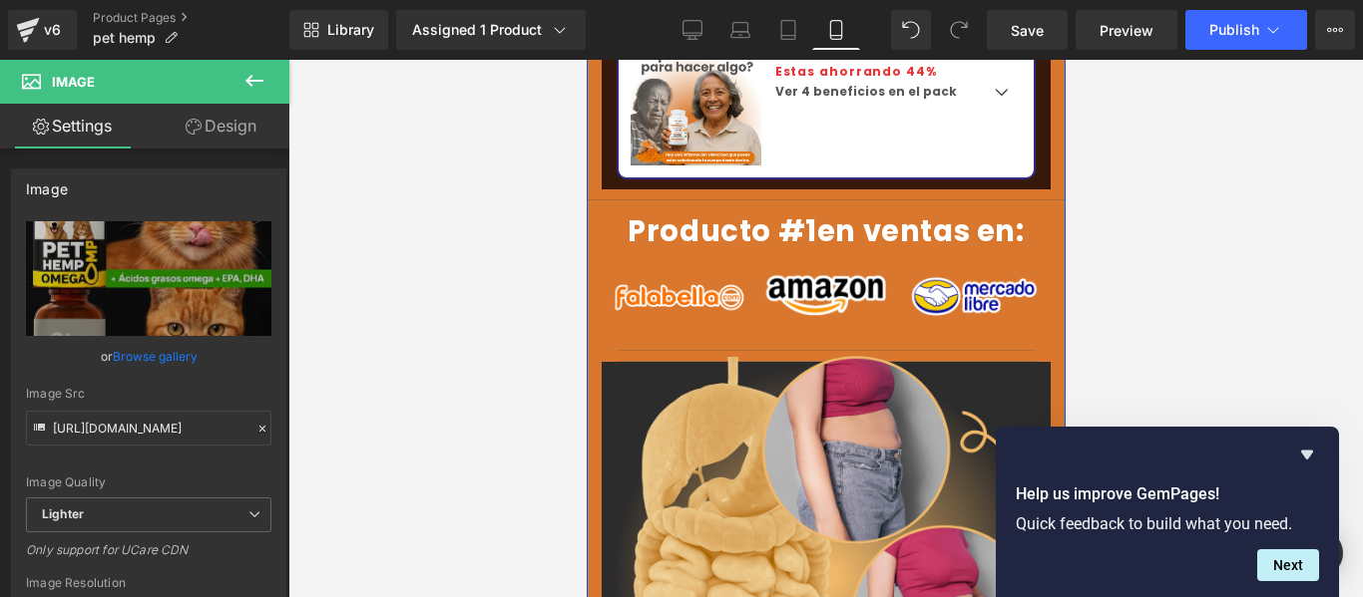
scroll to position [3292, 0]
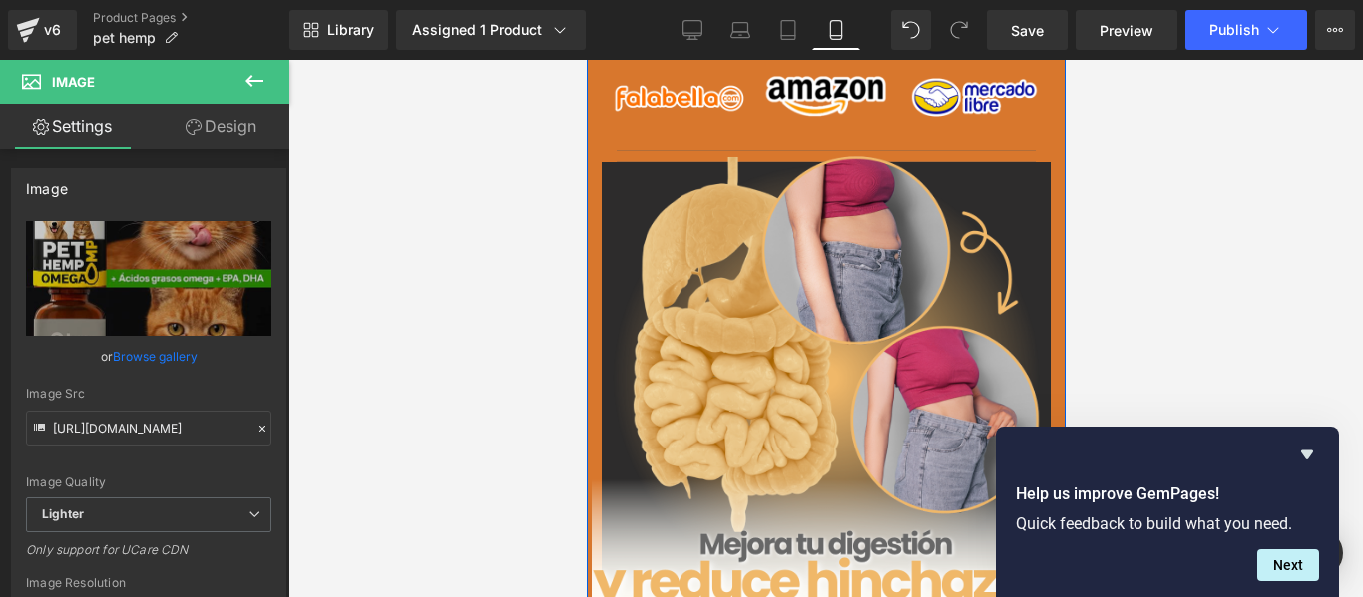
click at [814, 295] on div "Image" at bounding box center [824, 378] width 469 height 469
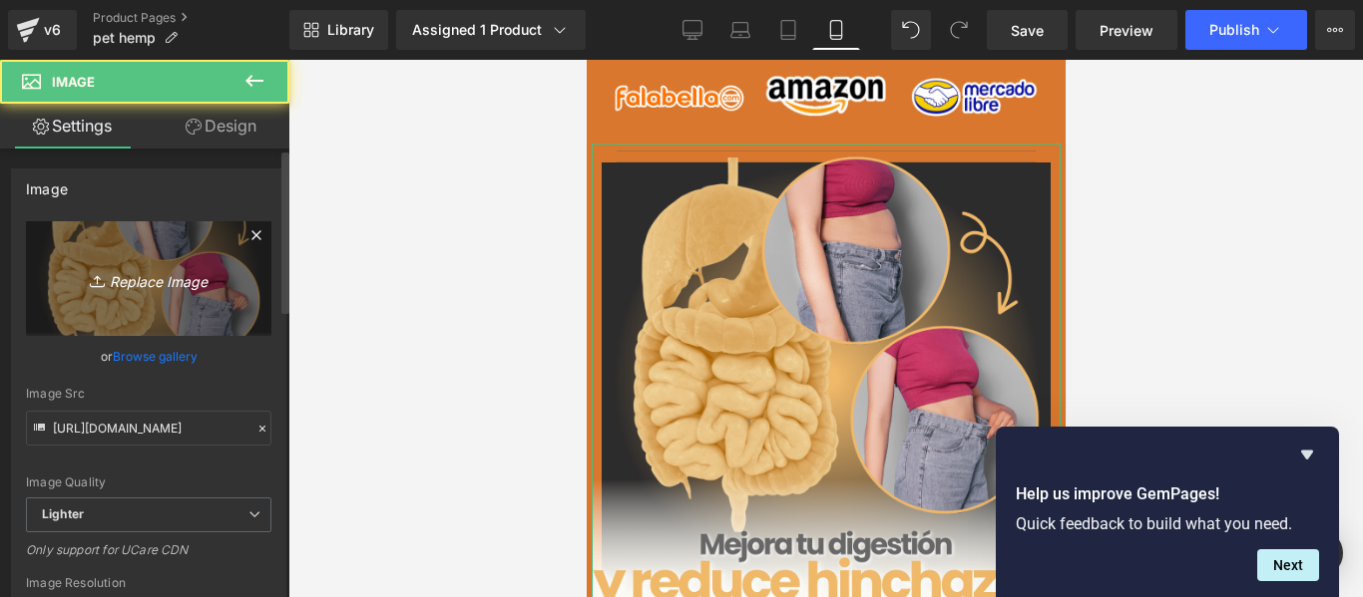
click at [202, 258] on link "Replace Image" at bounding box center [148, 278] width 245 height 115
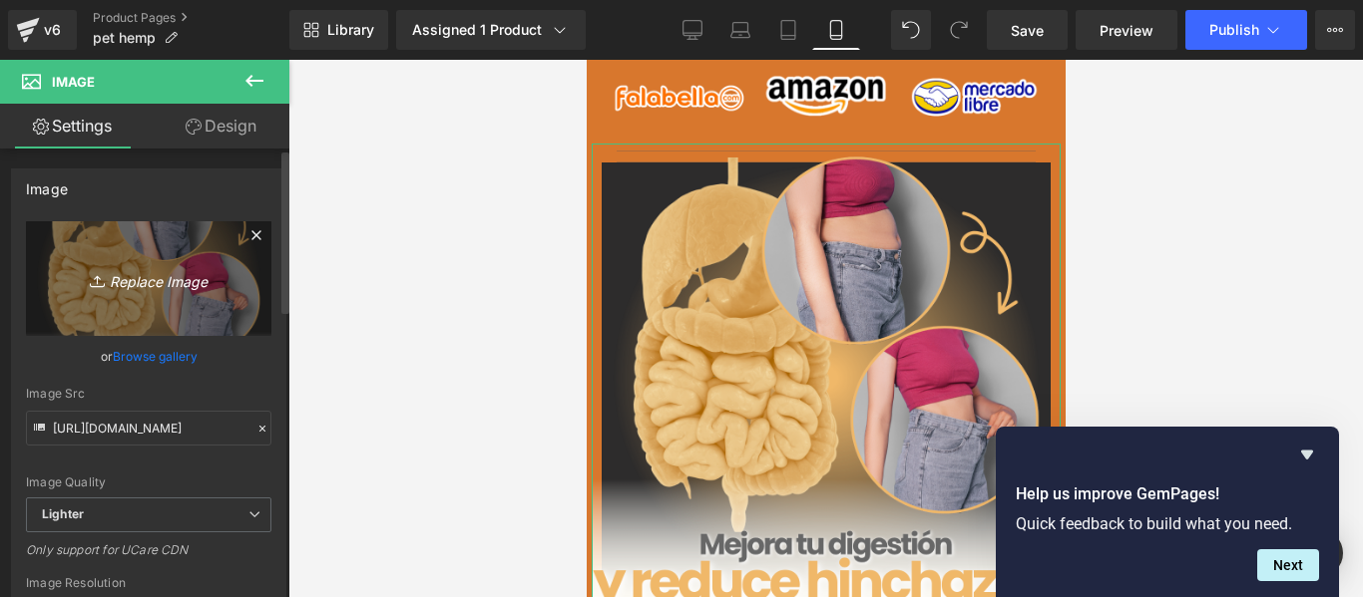
type input "C:\fakepath\imagen_cov_5.webp"
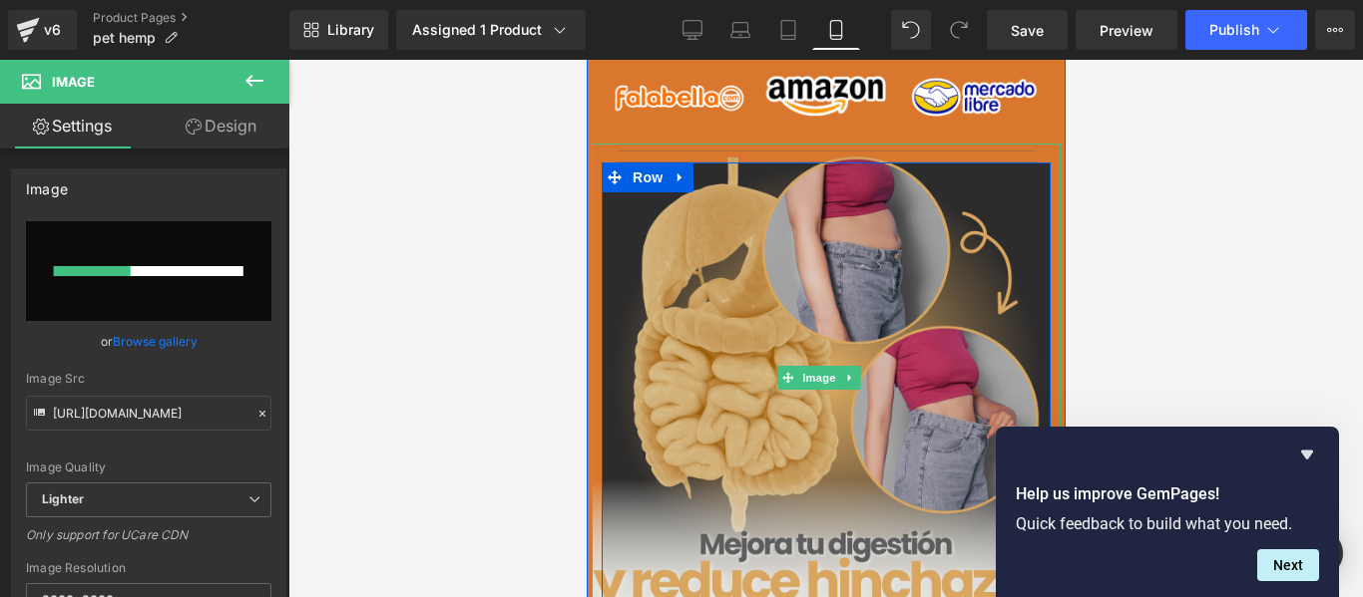
click at [737, 291] on img at bounding box center [824, 378] width 469 height 469
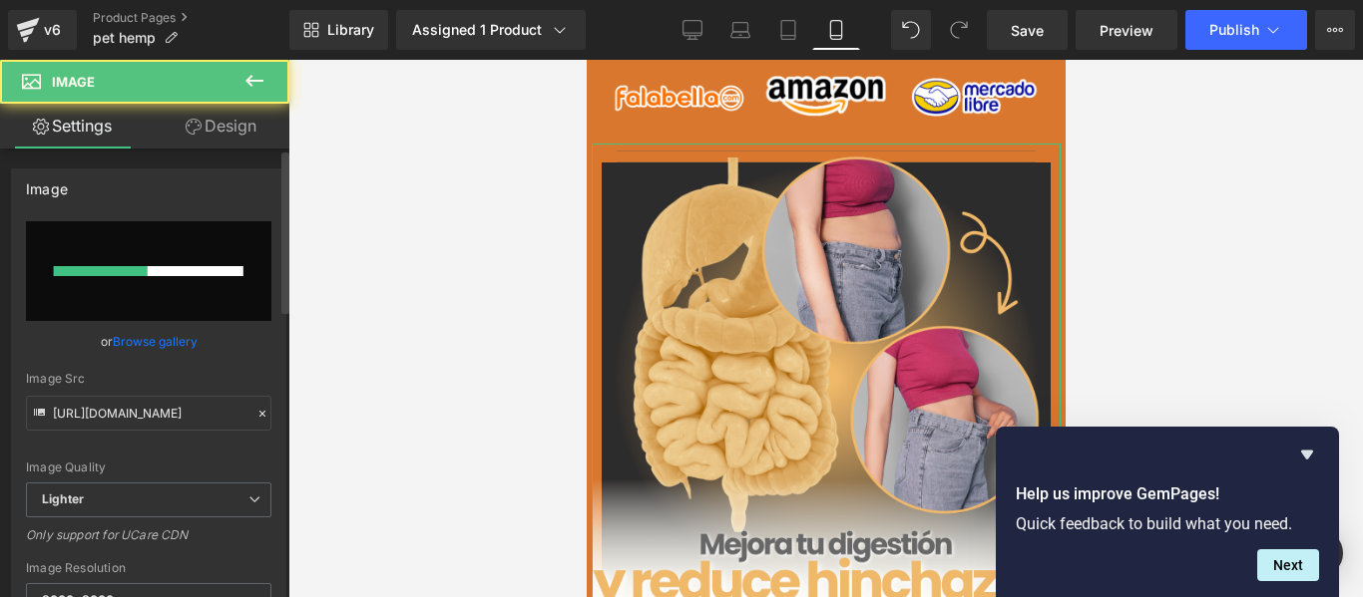
click at [147, 278] on input "file" at bounding box center [148, 271] width 245 height 100
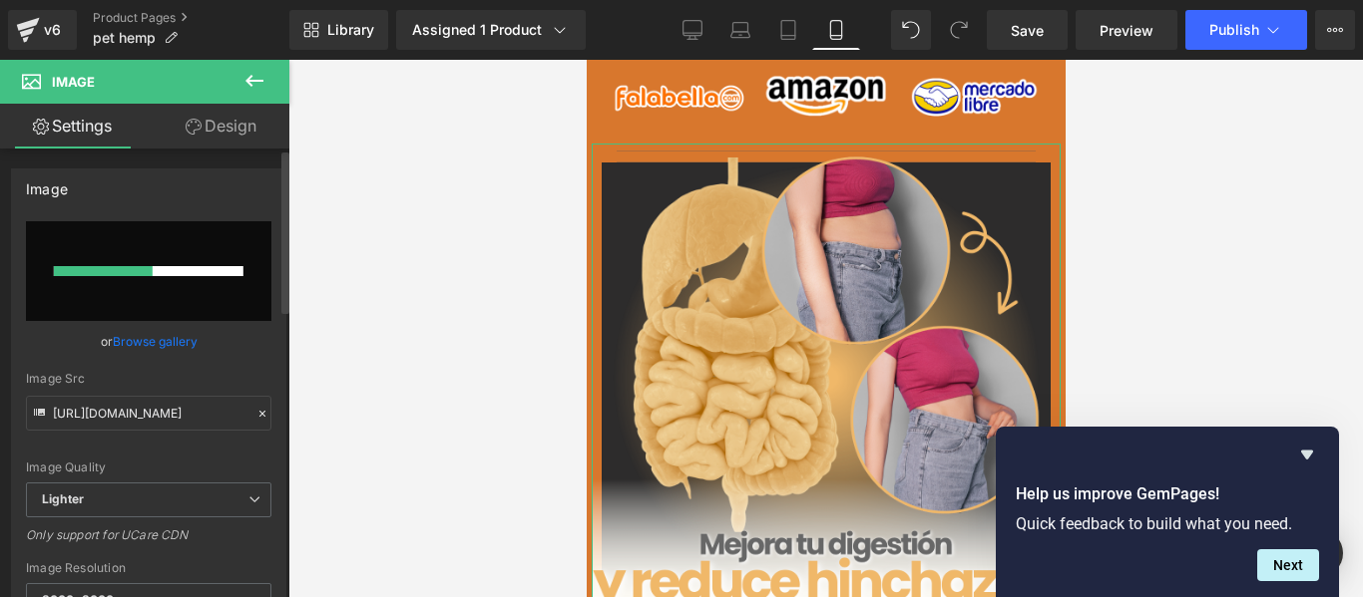
type input "C:\fakepath\Agregar-un-subtitulo_3f6e9e8f-829a-44fb-b048-134a0dcb2f54.webp"
click at [167, 281] on input "file" at bounding box center [148, 271] width 245 height 100
type input "[URL][DOMAIN_NAME]"
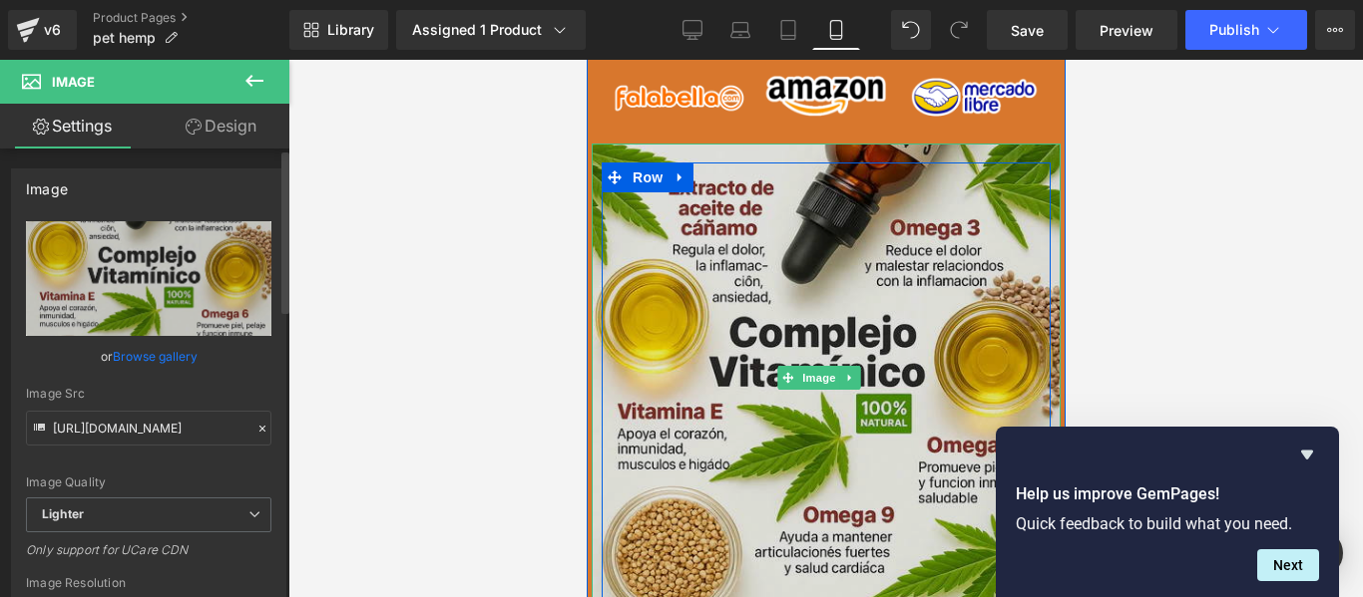
scroll to position [3691, 0]
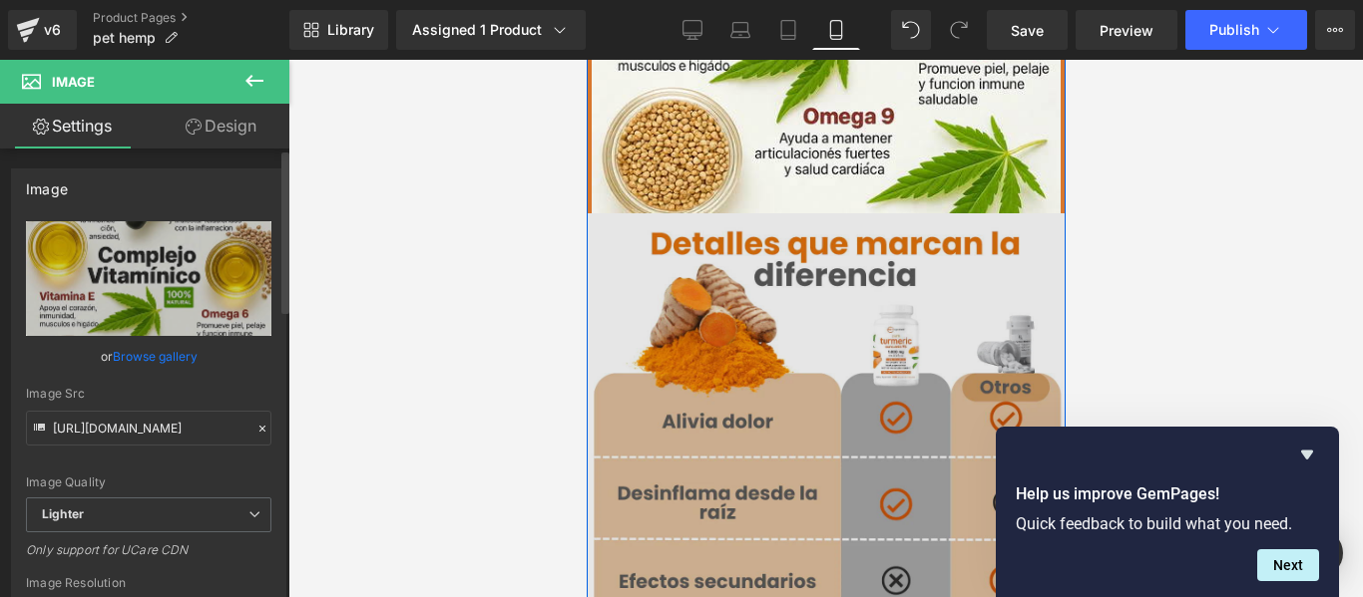
click at [855, 367] on img at bounding box center [824, 452] width 479 height 479
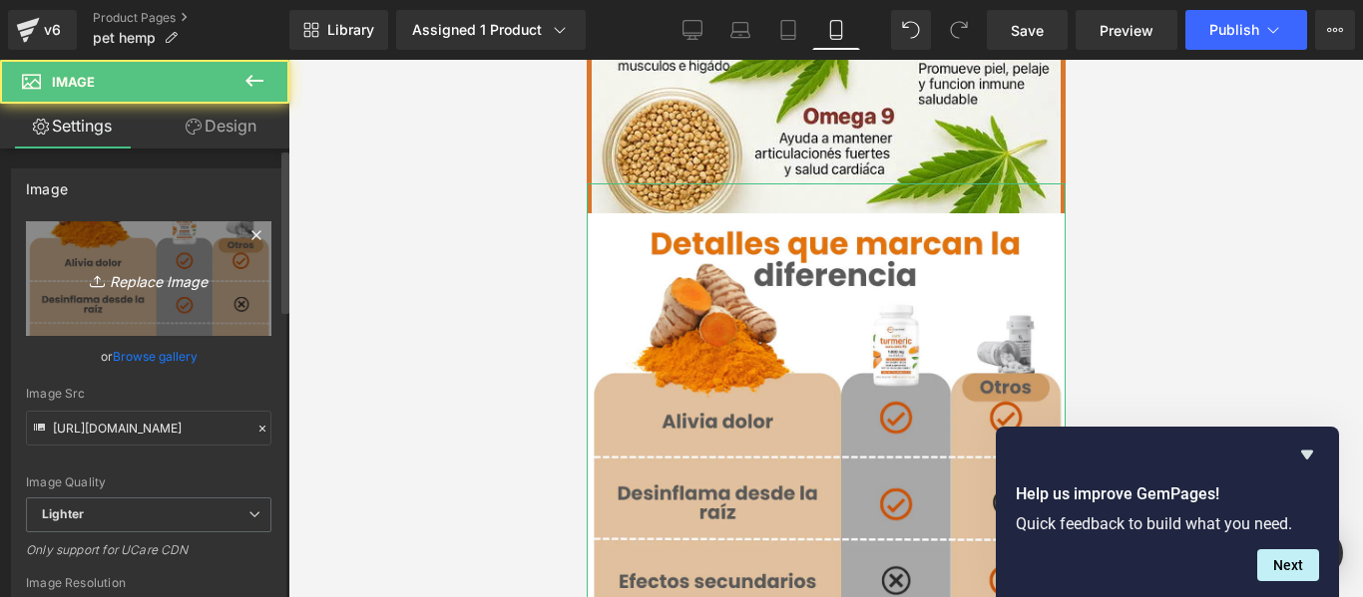
click at [120, 275] on icon "Replace Image" at bounding box center [149, 278] width 160 height 25
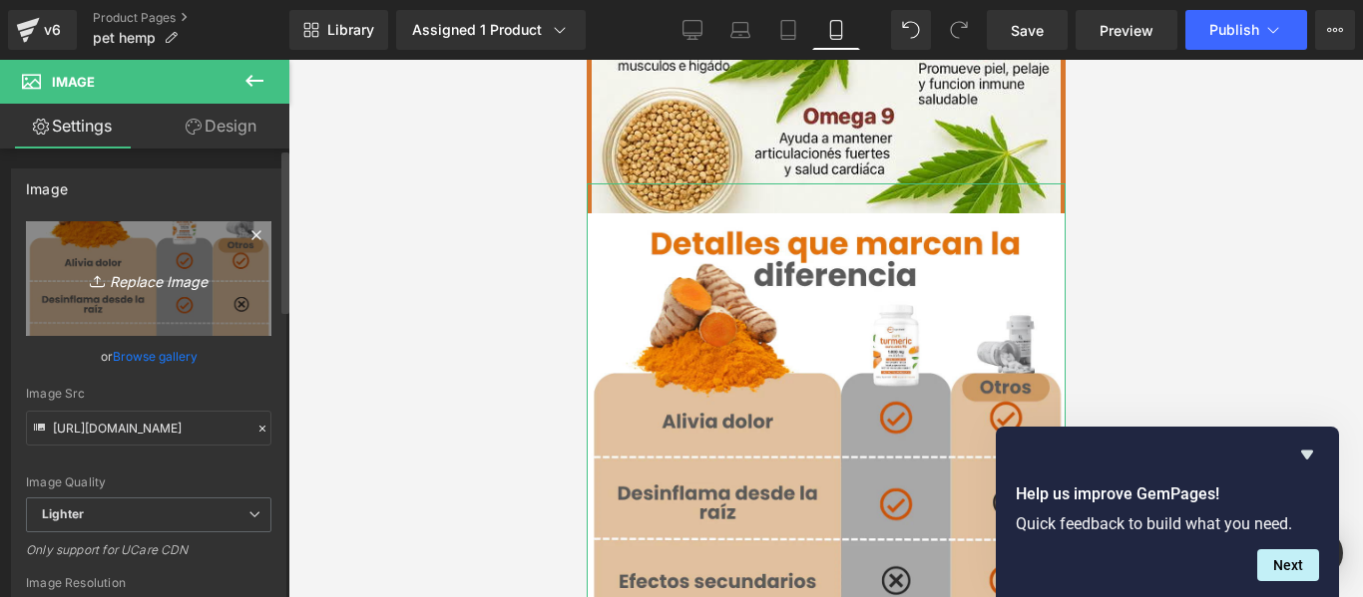
type input "C:\fakepath\3_1_5e94246d-ac77-49ff-8d52-d93de0345ab7.webp"
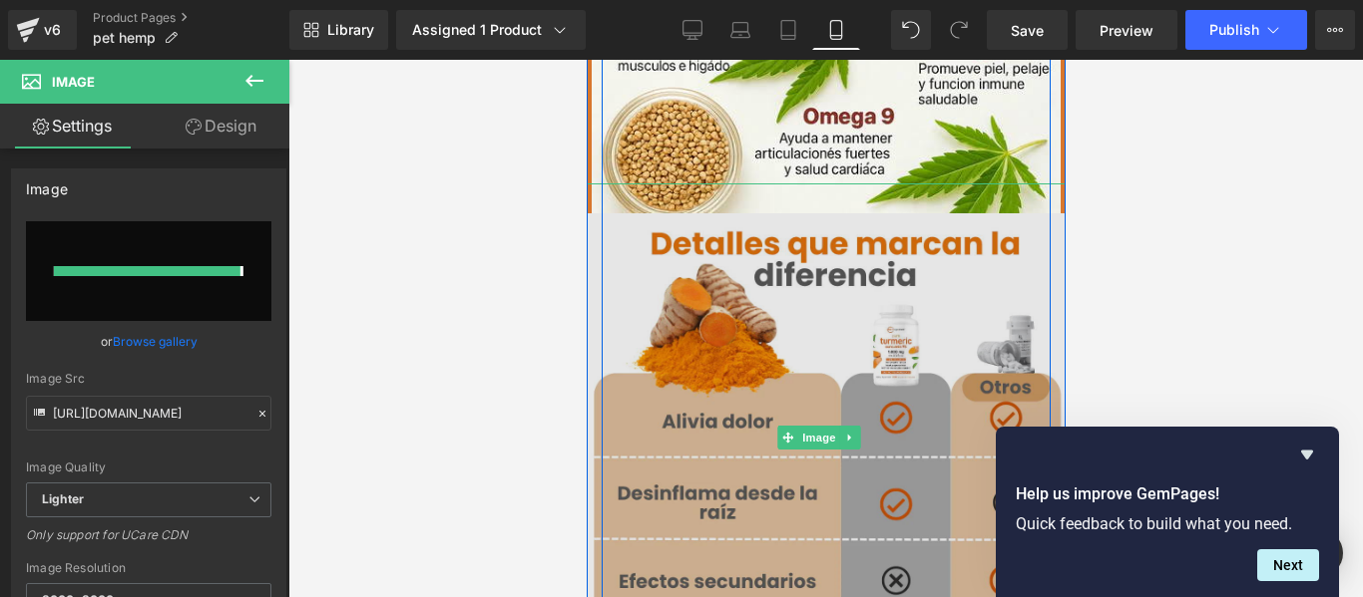
type input "[URL][DOMAIN_NAME]"
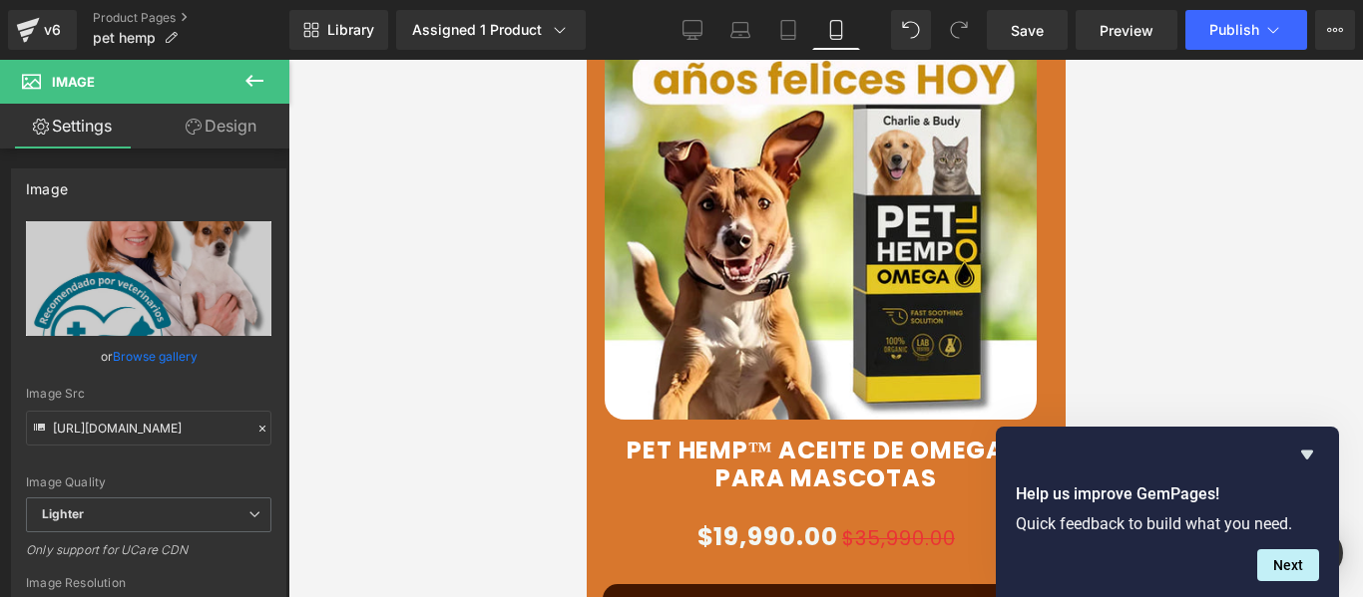
scroll to position [1097, 0]
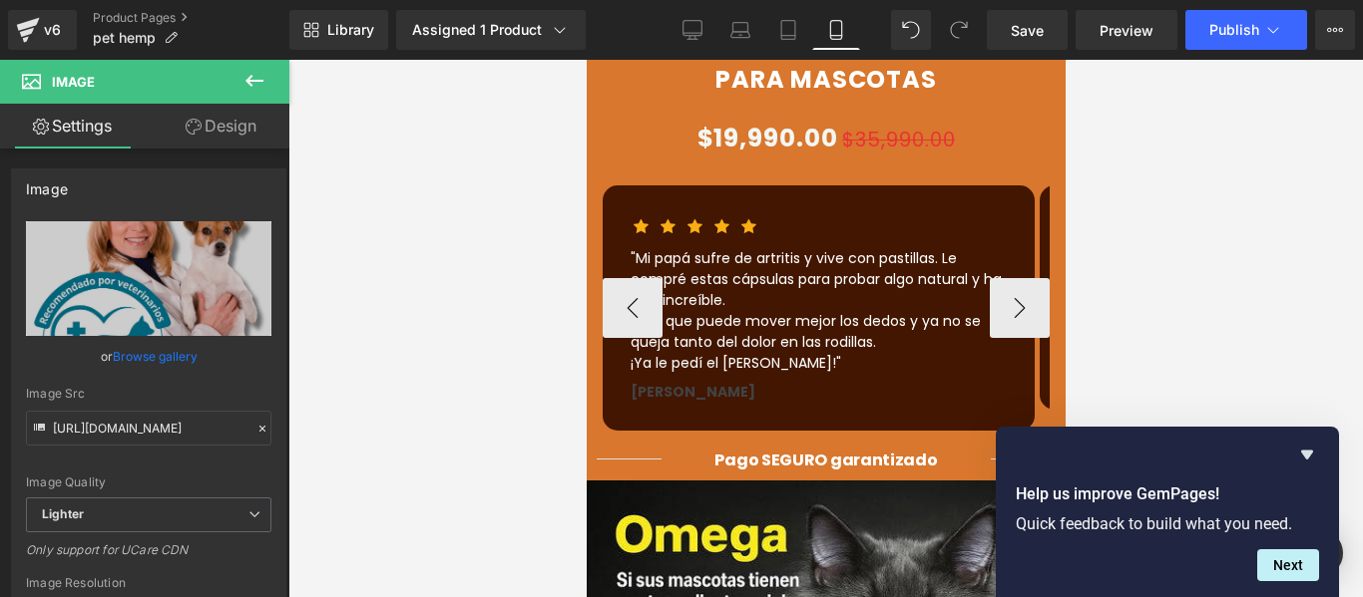
click at [837, 311] on p "Dice que puede mover mejor los dedos y ya no se queja tanto del dolor en las ro…" at bounding box center [817, 332] width 376 height 42
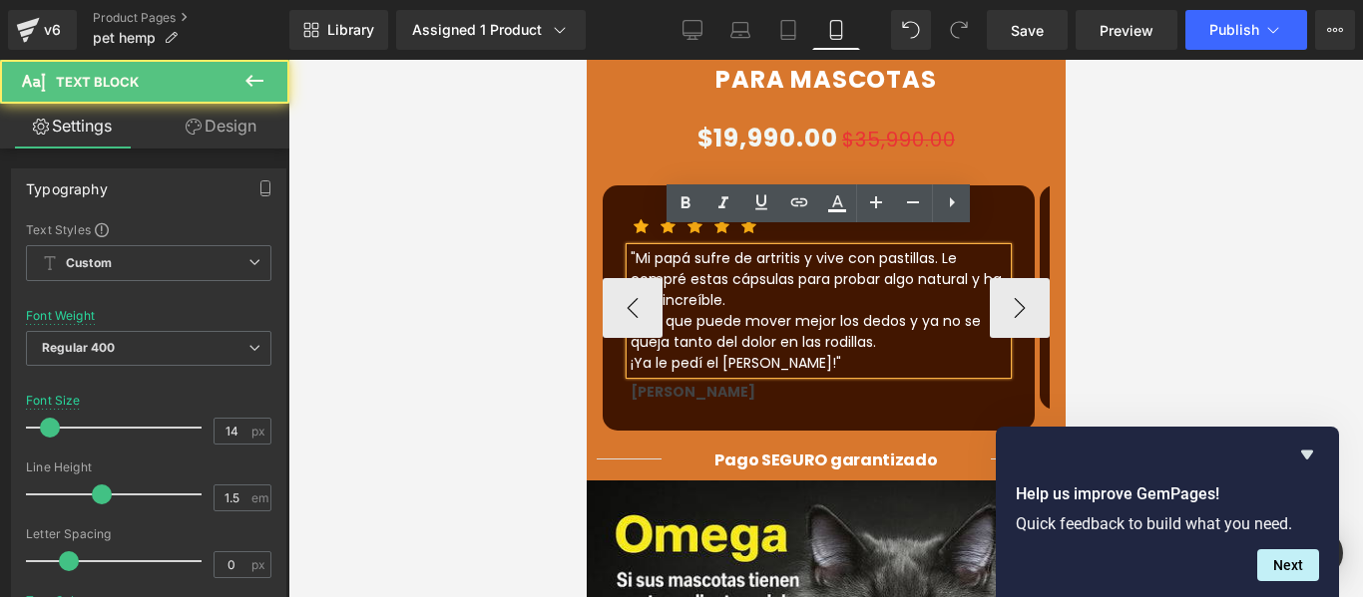
click at [828, 353] on p "¡Ya le pedí el [PERSON_NAME]!"" at bounding box center [817, 363] width 376 height 21
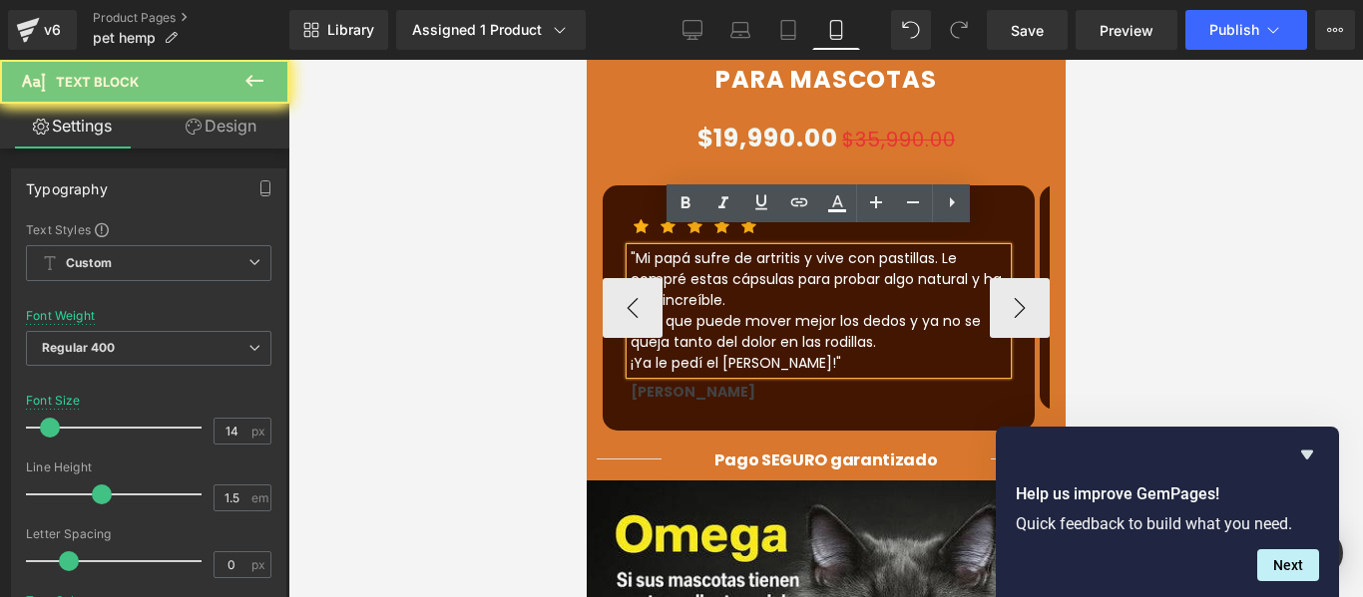
click at [828, 353] on p "¡Ya le pedí el [PERSON_NAME]!"" at bounding box center [817, 363] width 376 height 21
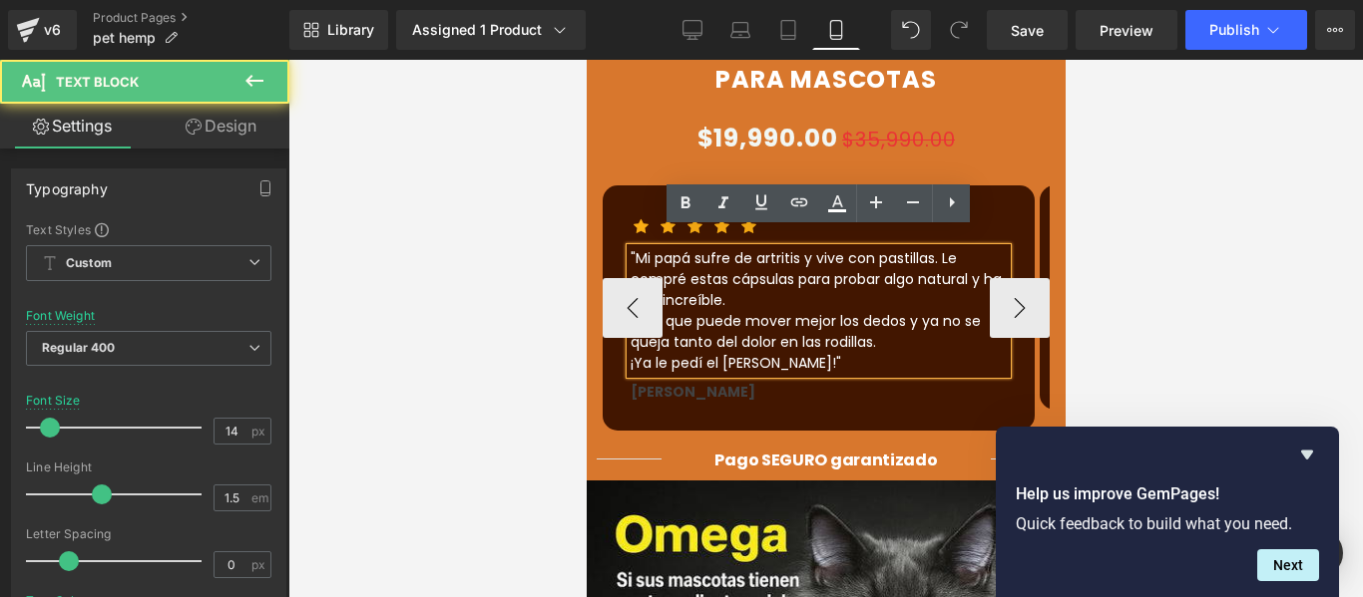
click at [828, 353] on p "¡Ya le pedí el [PERSON_NAME]!"" at bounding box center [817, 363] width 376 height 21
click at [858, 353] on p "¡Ya le pedí el [PERSON_NAME]!"" at bounding box center [817, 363] width 376 height 21
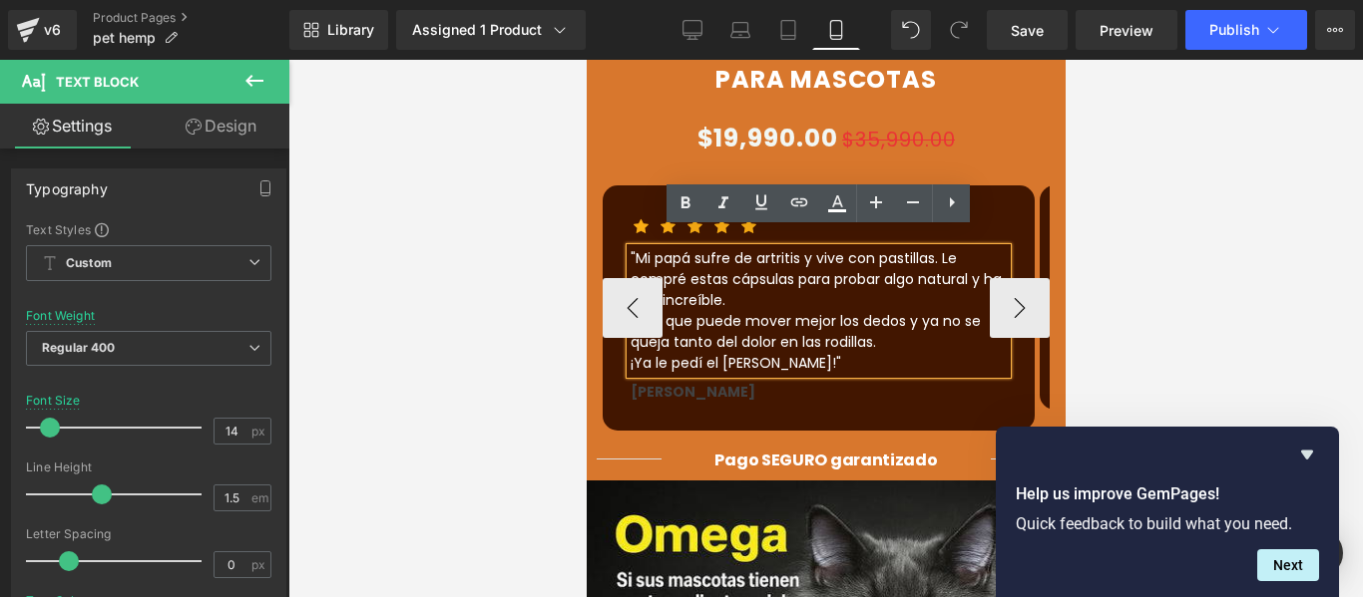
drag, startPoint x: 831, startPoint y: 316, endPoint x: 622, endPoint y: 224, distance: 227.8
click at [622, 224] on div "Icon Icon Icon Icon Icon Icon List Hoz "Mi papá sufre de artritis y vive con pa…" at bounding box center [817, 308] width 432 height 245
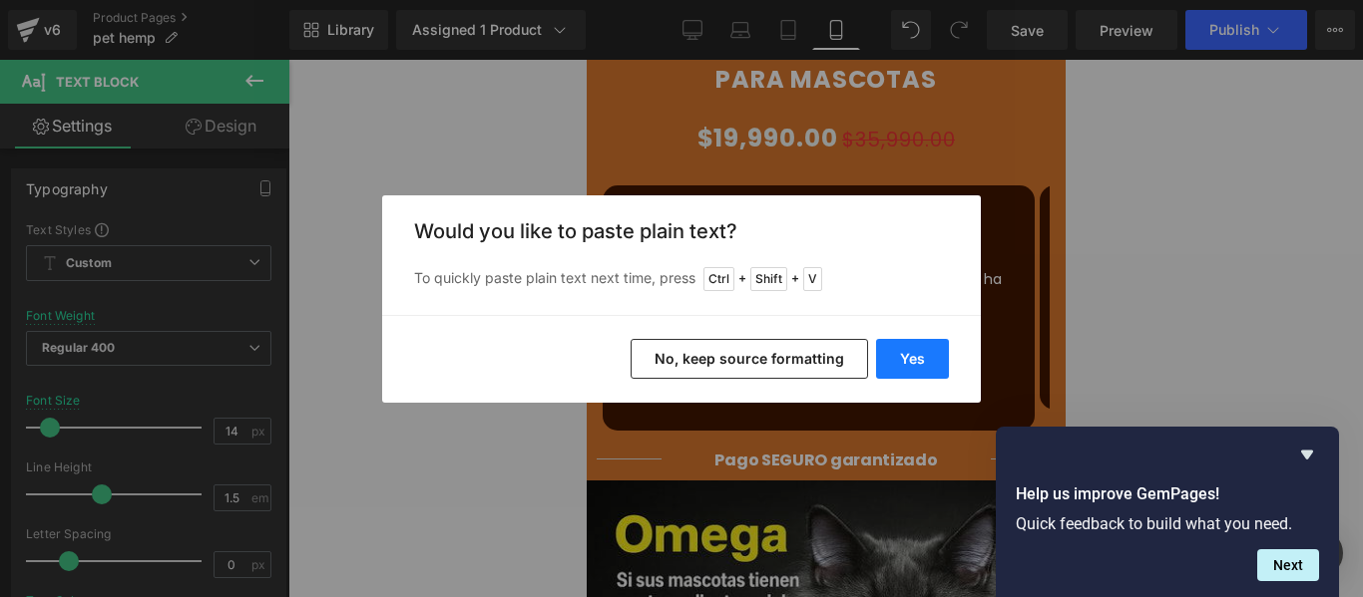
drag, startPoint x: 889, startPoint y: 354, endPoint x: 279, endPoint y: 282, distance: 613.7
click at [889, 354] on button "Yes" at bounding box center [912, 359] width 73 height 40
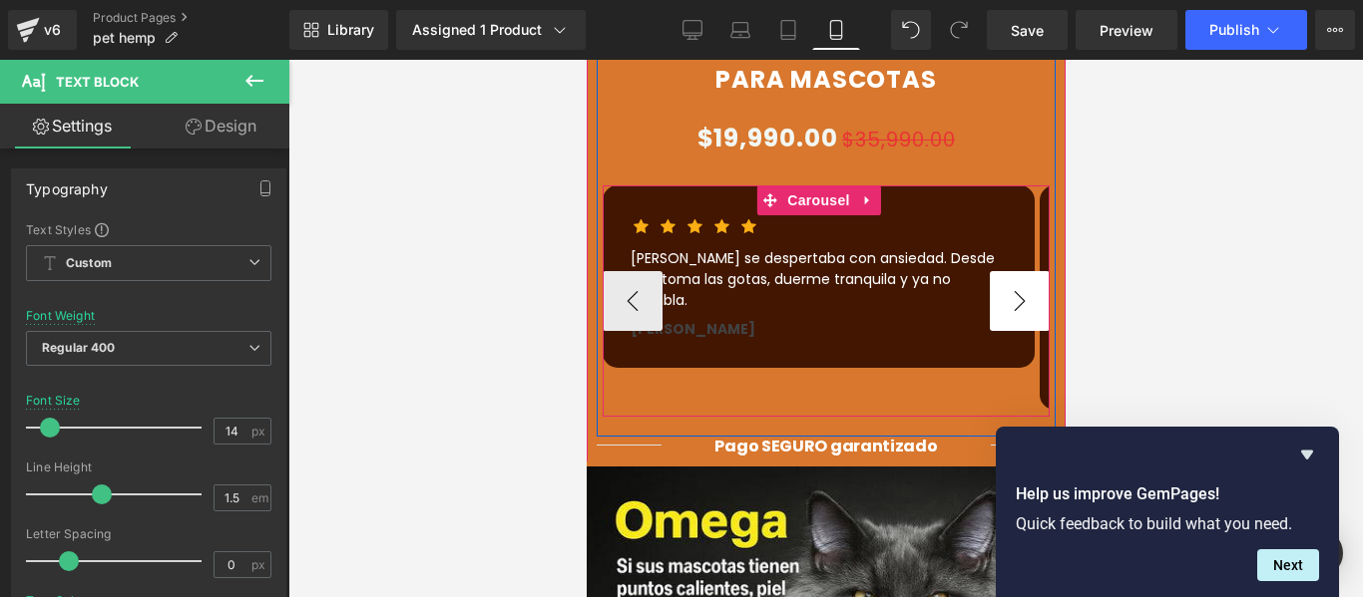
click at [988, 278] on button "›" at bounding box center [1018, 301] width 60 height 60
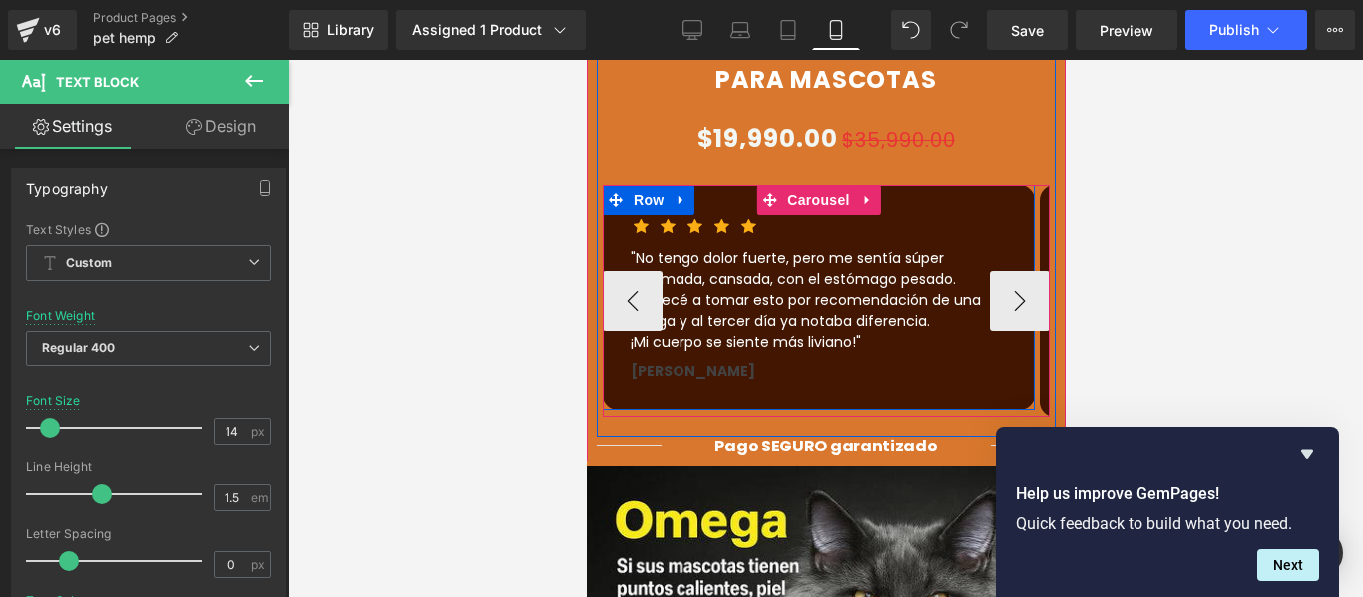
click at [839, 332] on p "¡Mi cuerpo se siente más liviano!"" at bounding box center [817, 342] width 376 height 21
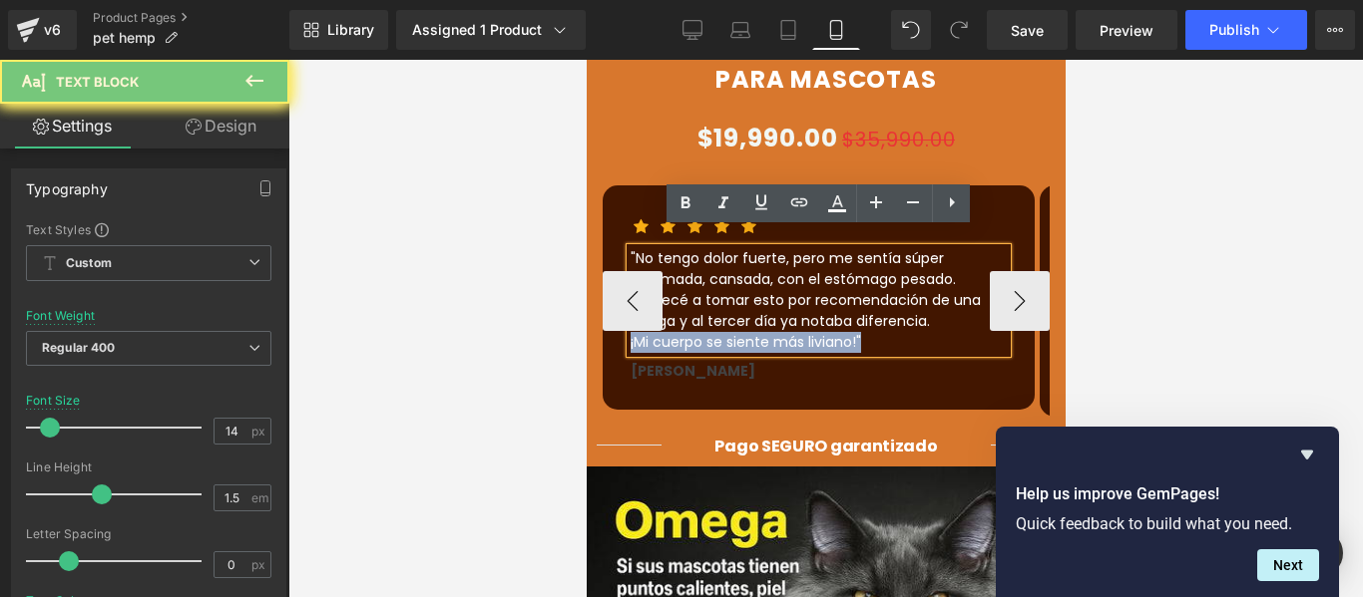
click at [839, 332] on p "¡Mi cuerpo se siente más liviano!"" at bounding box center [817, 342] width 376 height 21
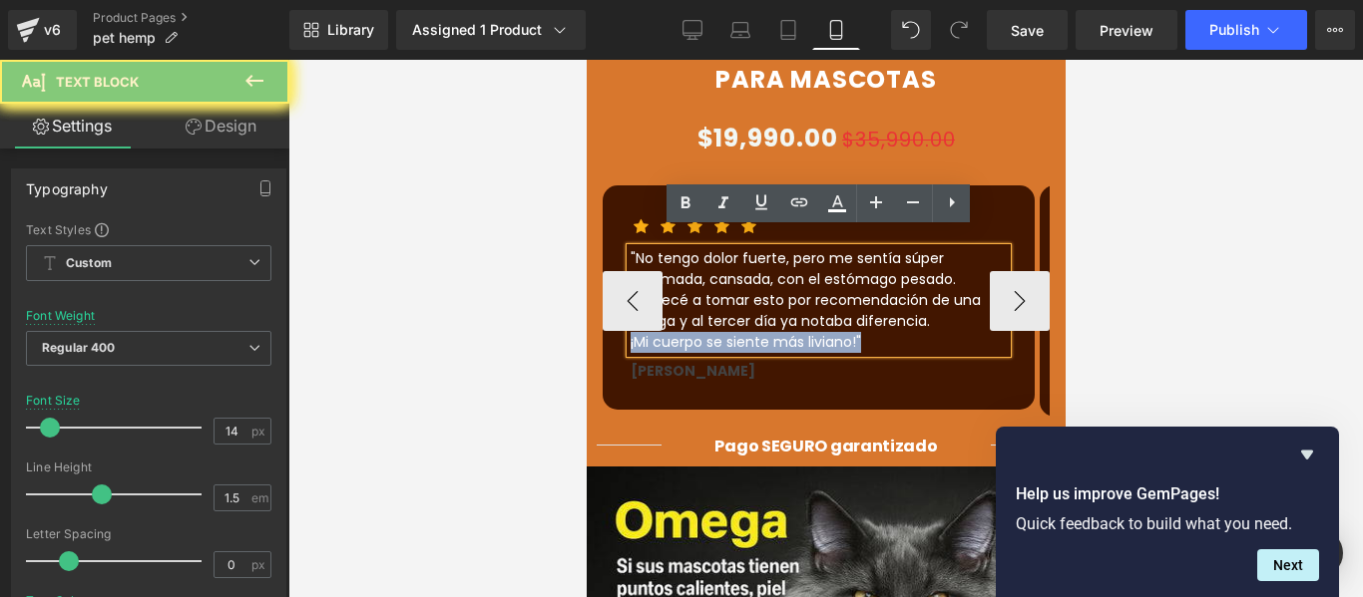
click at [839, 332] on p "¡Mi cuerpo se siente más liviano!"" at bounding box center [817, 342] width 376 height 21
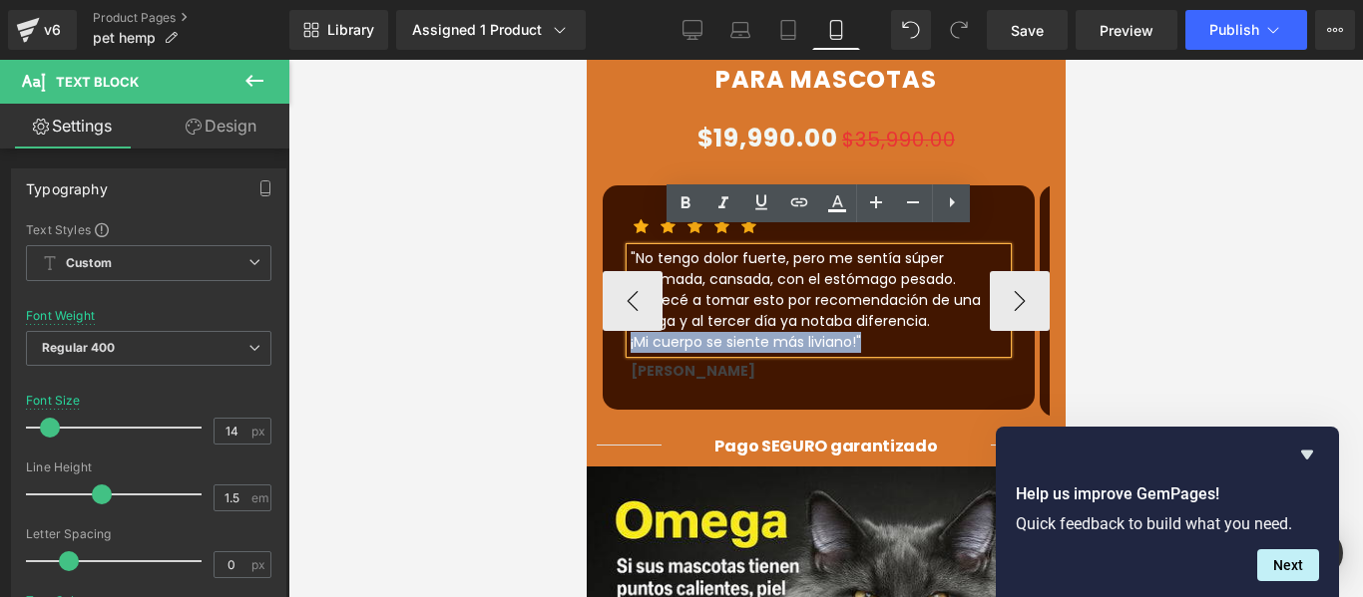
click at [898, 332] on p "¡Mi cuerpo se siente más liviano!"" at bounding box center [817, 342] width 376 height 21
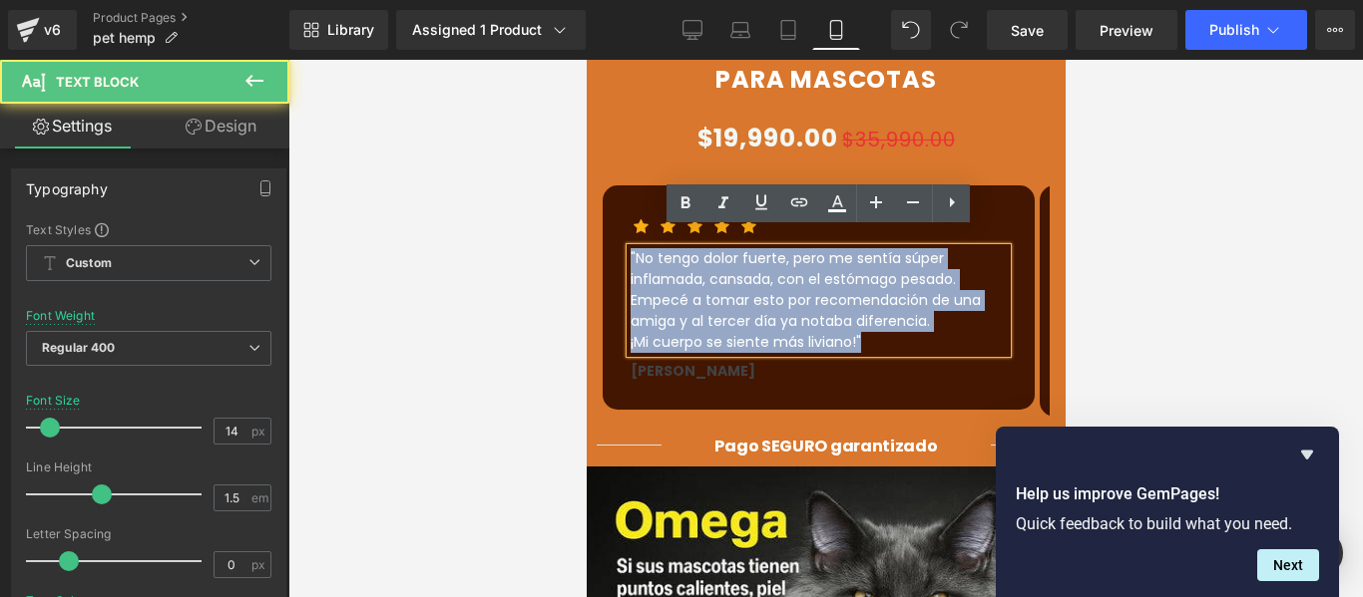
drag, startPoint x: 878, startPoint y: 298, endPoint x: 570, endPoint y: 214, distance: 319.4
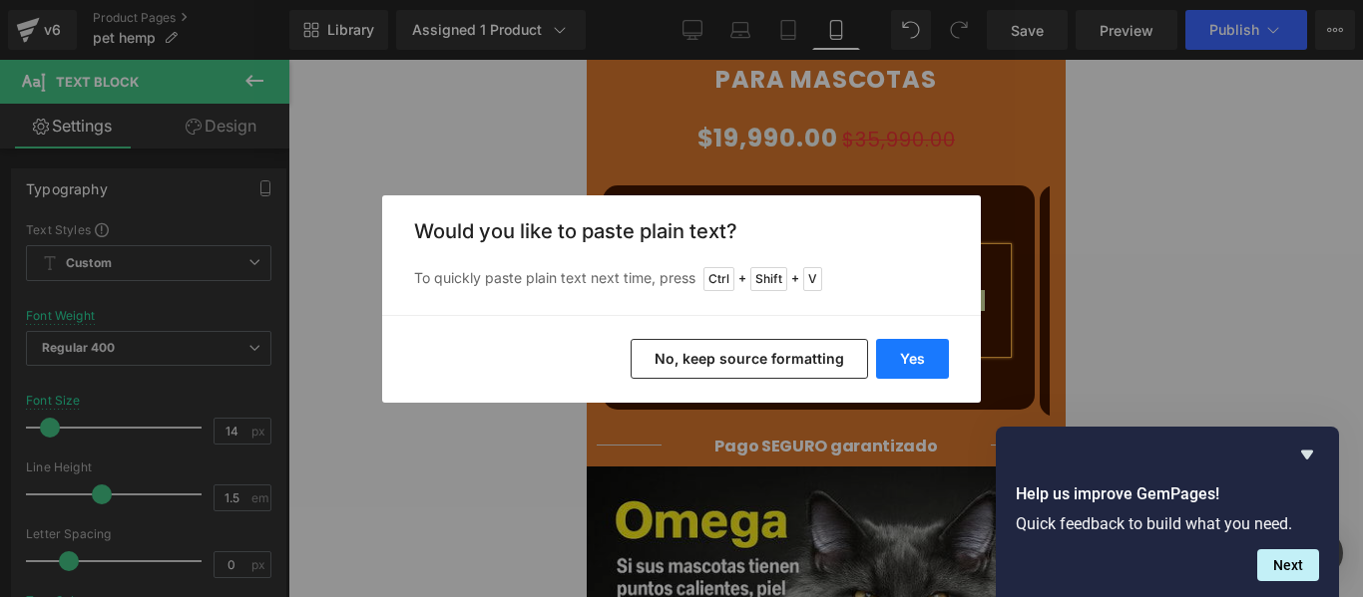
click at [930, 339] on button "Yes" at bounding box center [912, 359] width 73 height 40
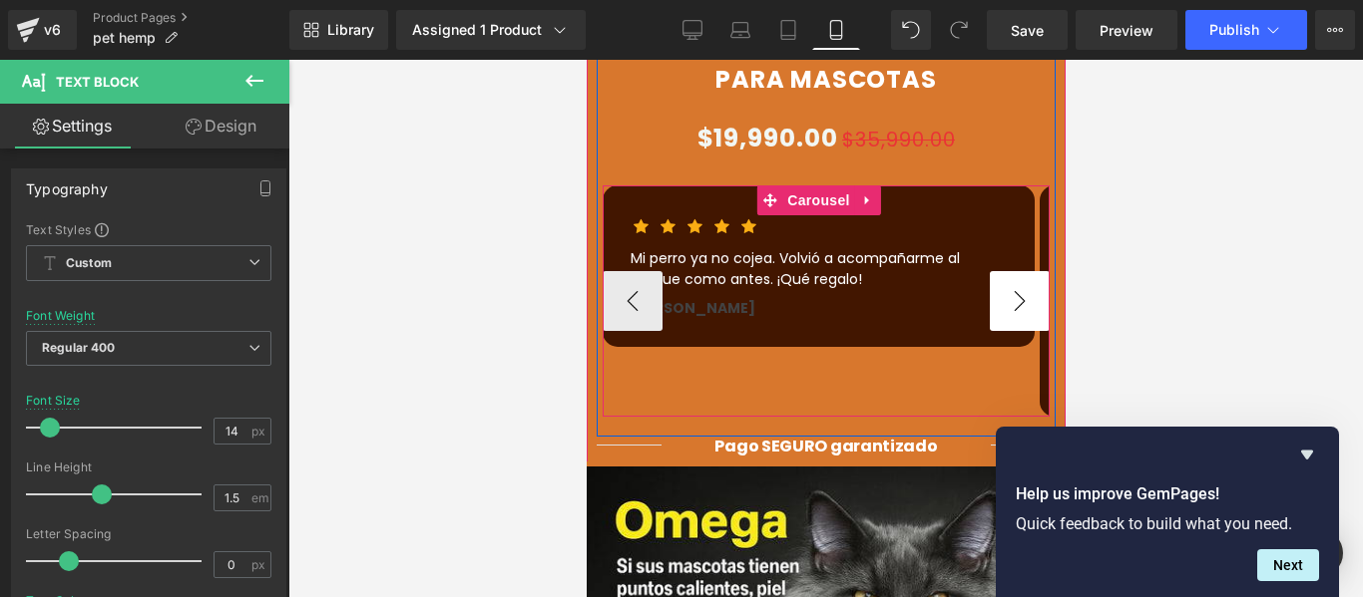
click at [1023, 278] on button "›" at bounding box center [1018, 301] width 60 height 60
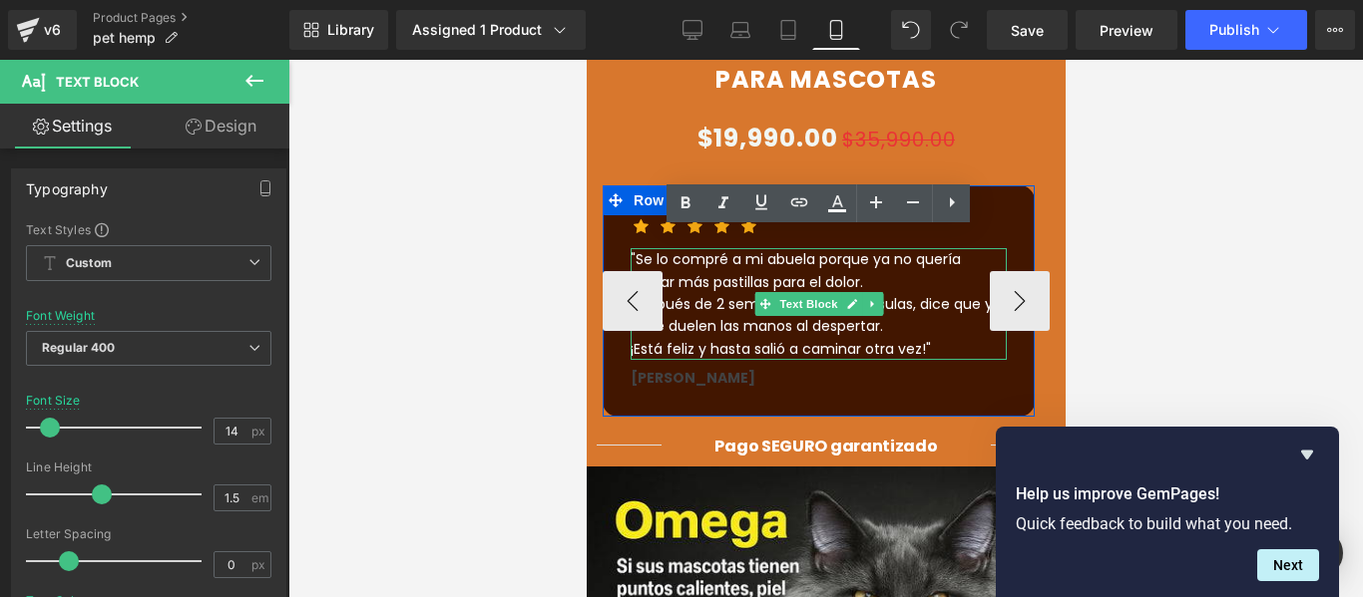
click at [910, 338] on p "¡Está feliz y hasta salió a caminar otra vez!"" at bounding box center [817, 349] width 376 height 22
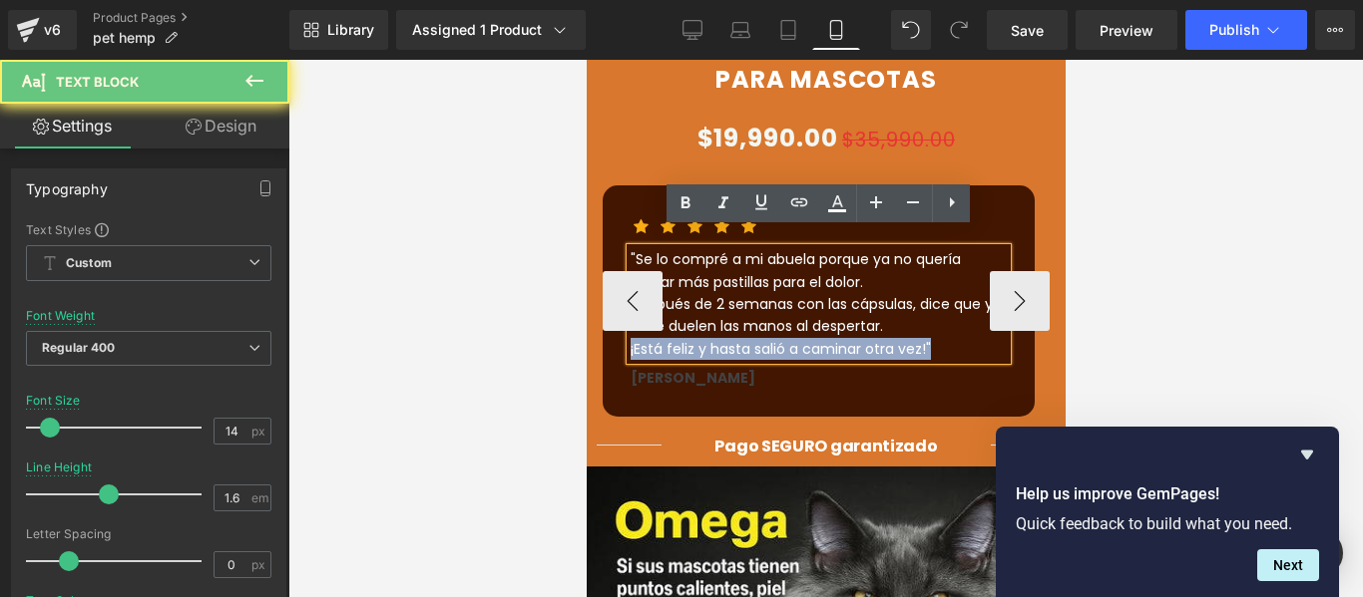
click at [910, 338] on p "¡Está feliz y hasta salió a caminar otra vez!"" at bounding box center [817, 349] width 376 height 22
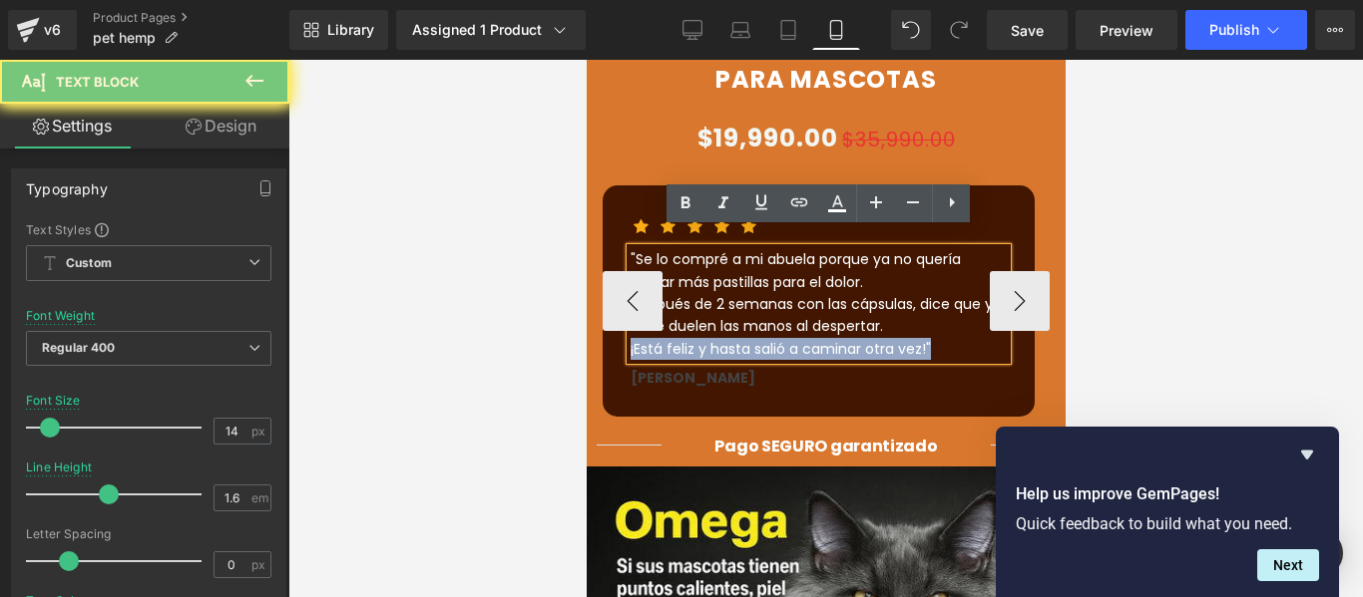
click at [910, 338] on p "¡Está feliz y hasta salió a caminar otra vez!"" at bounding box center [817, 349] width 376 height 22
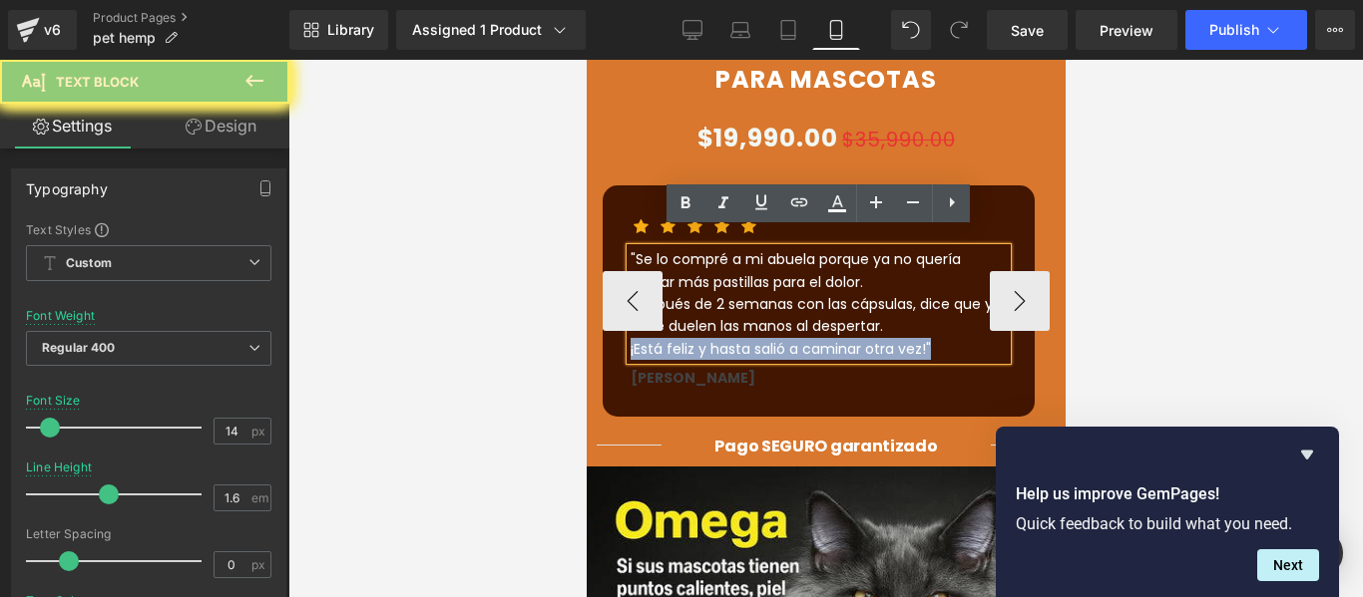
click at [897, 338] on p "¡Está feliz y hasta salió a caminar otra vez!"" at bounding box center [817, 349] width 376 height 22
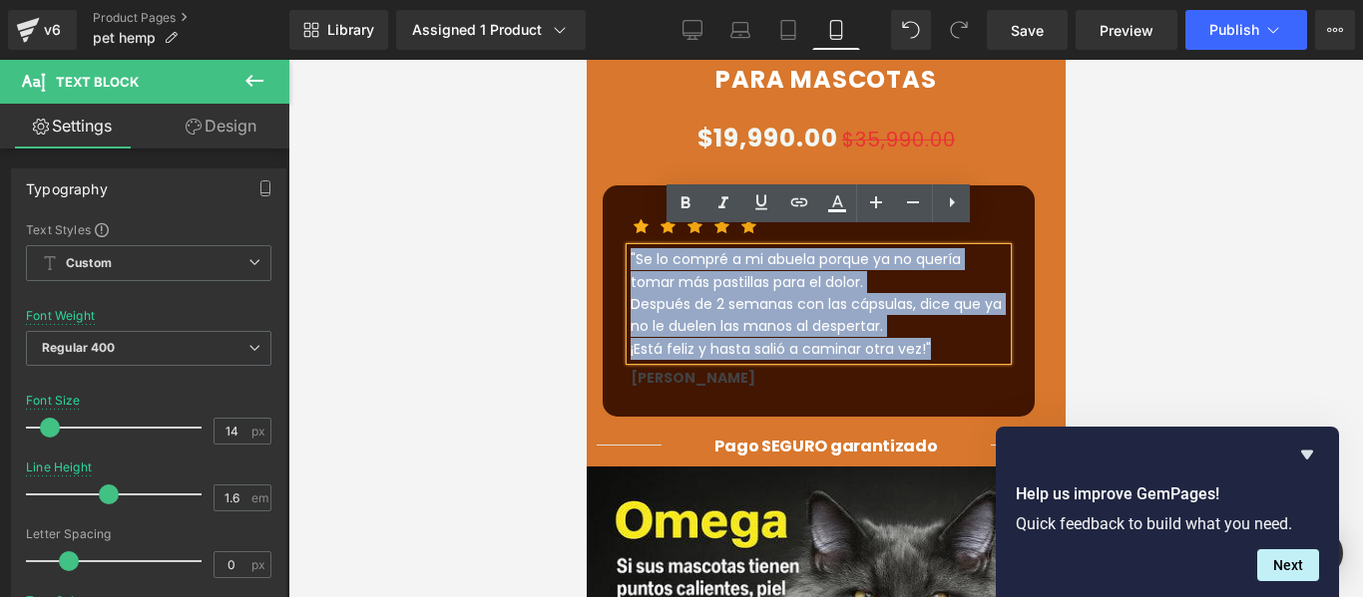
drag, startPoint x: 938, startPoint y: 336, endPoint x: 1162, endPoint y: 284, distance: 230.3
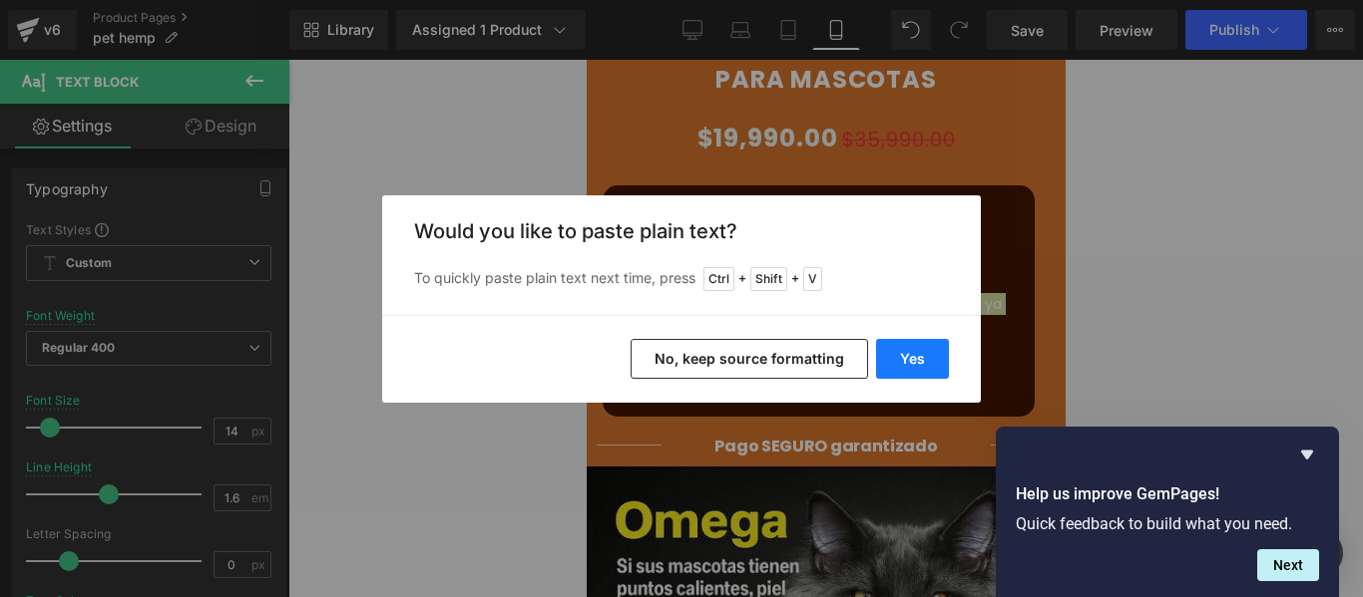
click at [916, 345] on button "Yes" at bounding box center [912, 359] width 73 height 40
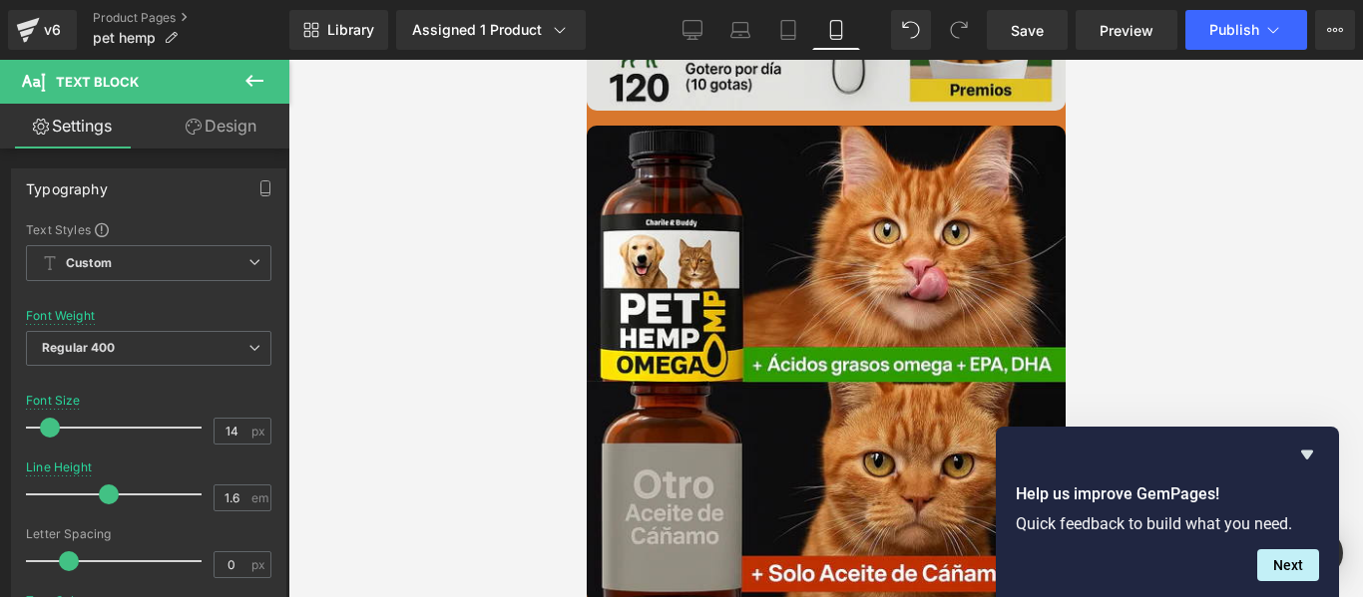
scroll to position [2893, 0]
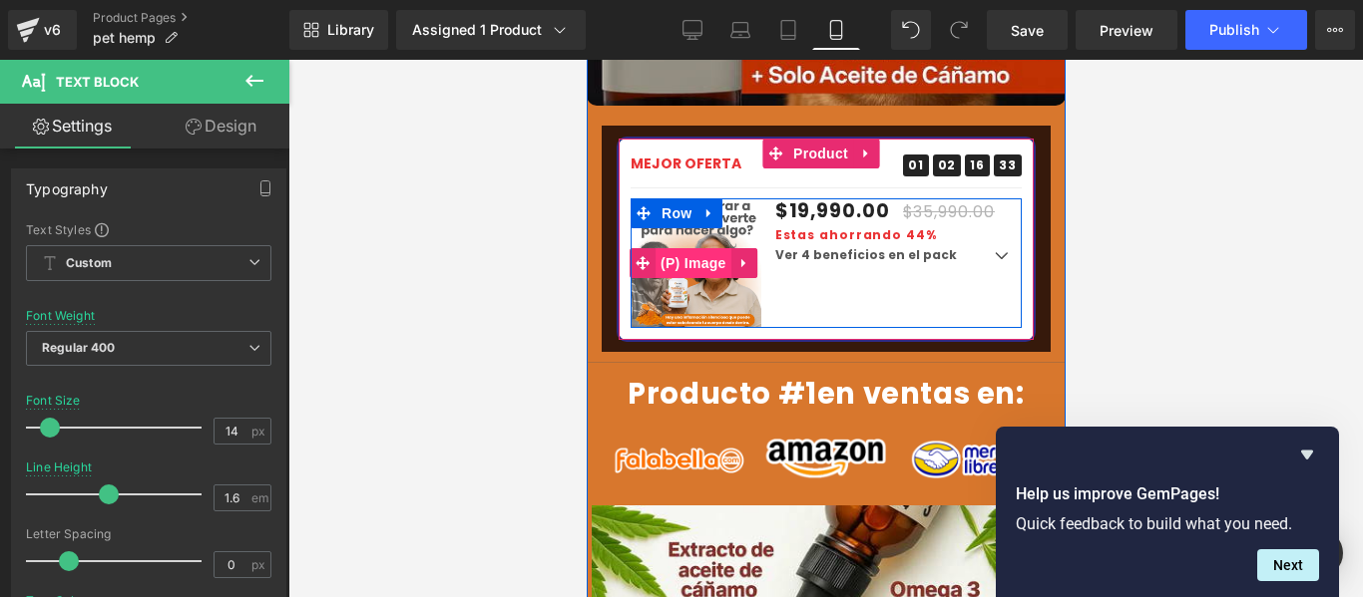
click at [654, 248] on span "(P) Image" at bounding box center [692, 263] width 76 height 30
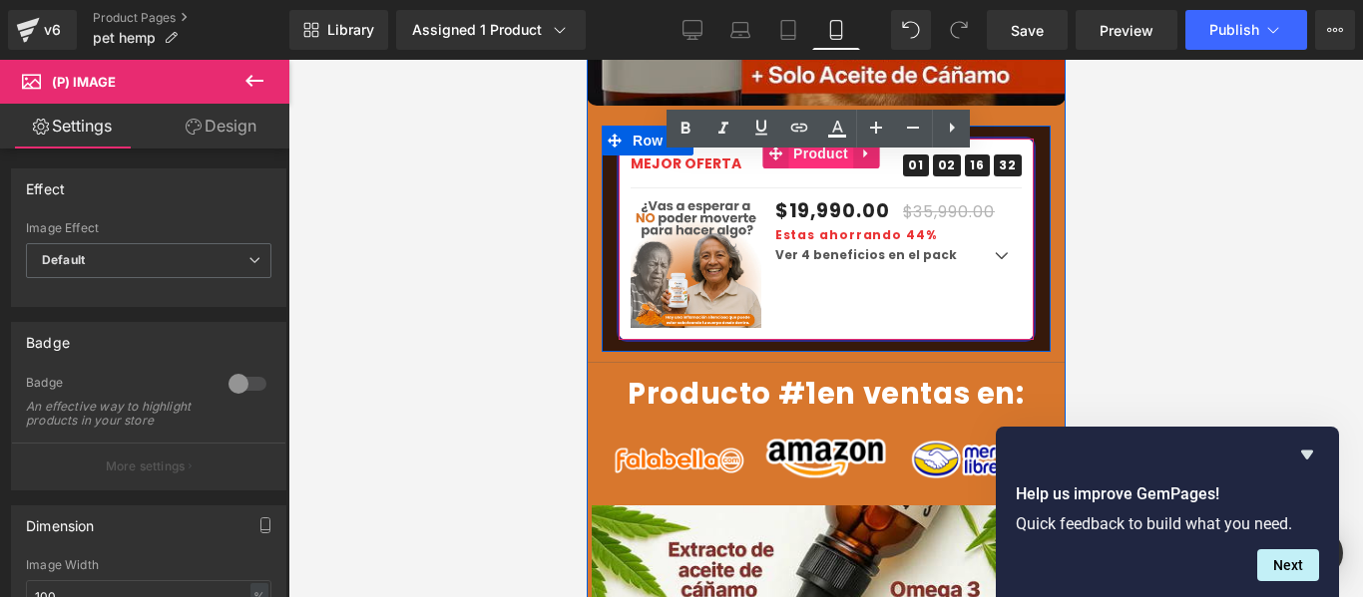
click at [821, 139] on span "Product" at bounding box center [819, 154] width 65 height 30
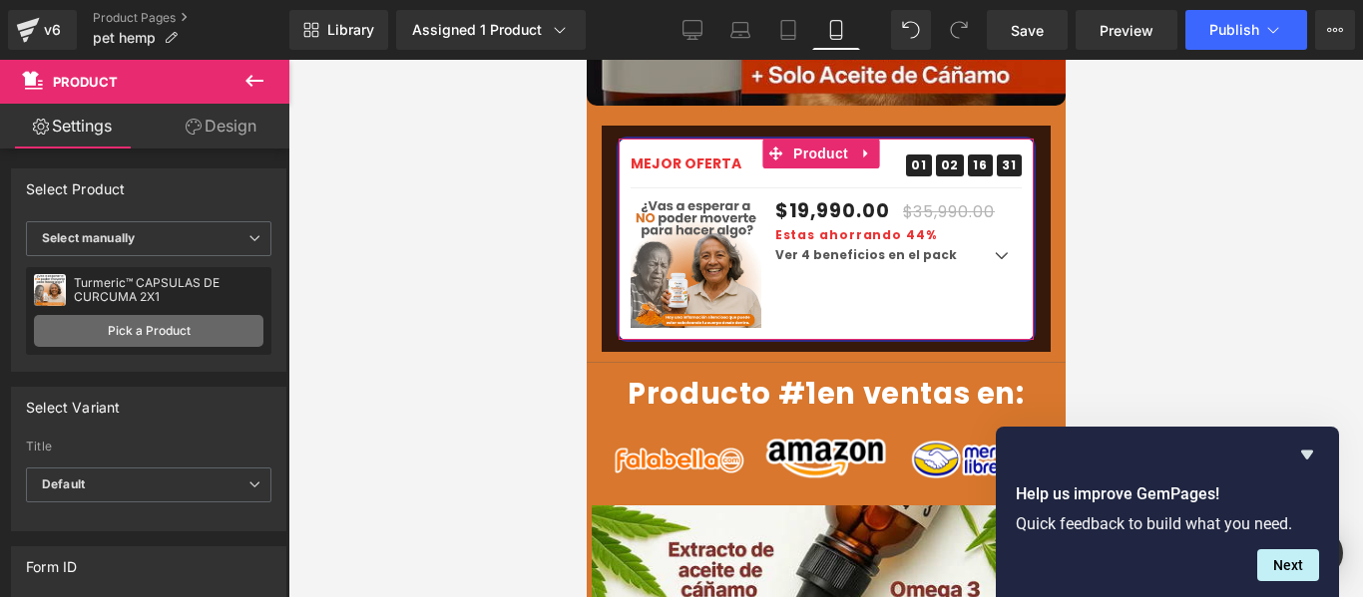
click at [165, 341] on link "Pick a Product" at bounding box center [148, 331] width 229 height 32
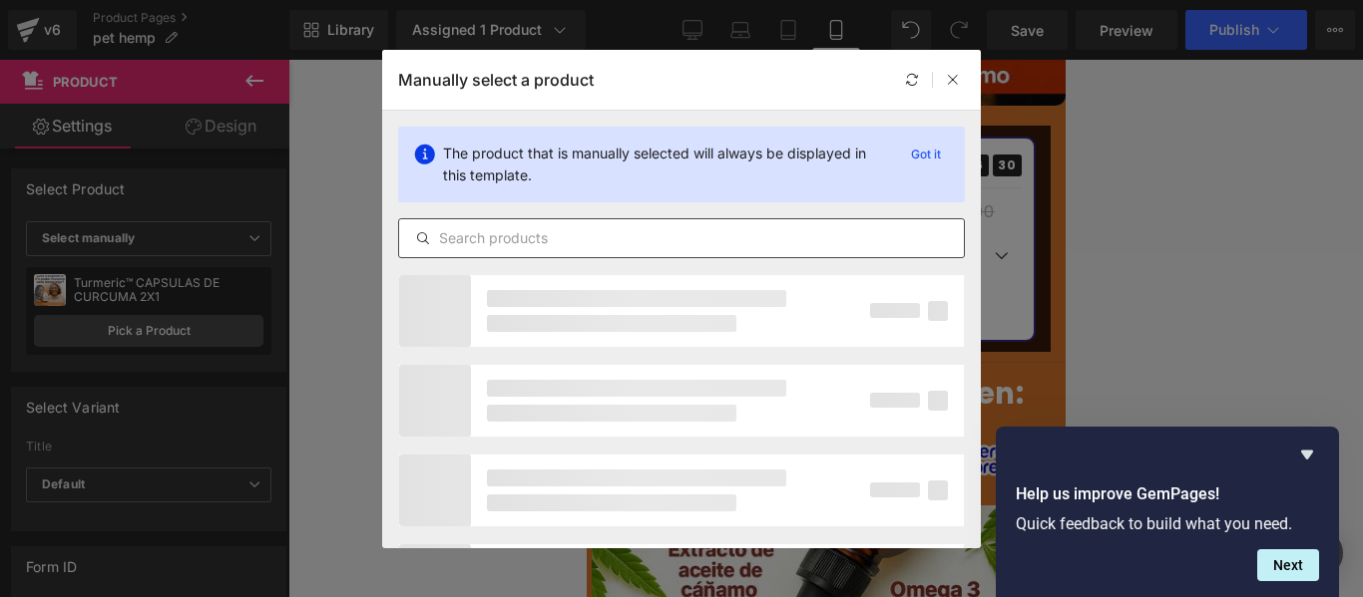
click at [592, 218] on div at bounding box center [681, 238] width 567 height 40
click at [588, 236] on input "text" at bounding box center [681, 238] width 565 height 24
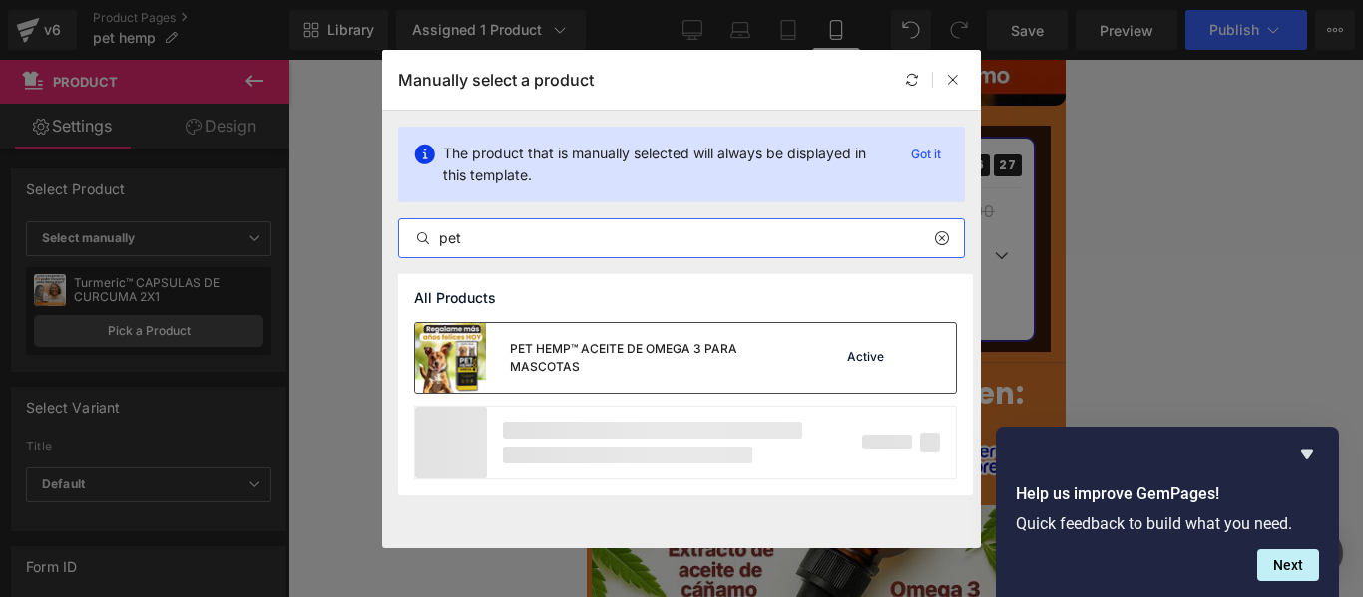
type input "pet"
click at [591, 368] on div "PET HEMP™ ACEITE DE OMEGA 3 PARA MASCOTAS" at bounding box center [657, 358] width 295 height 36
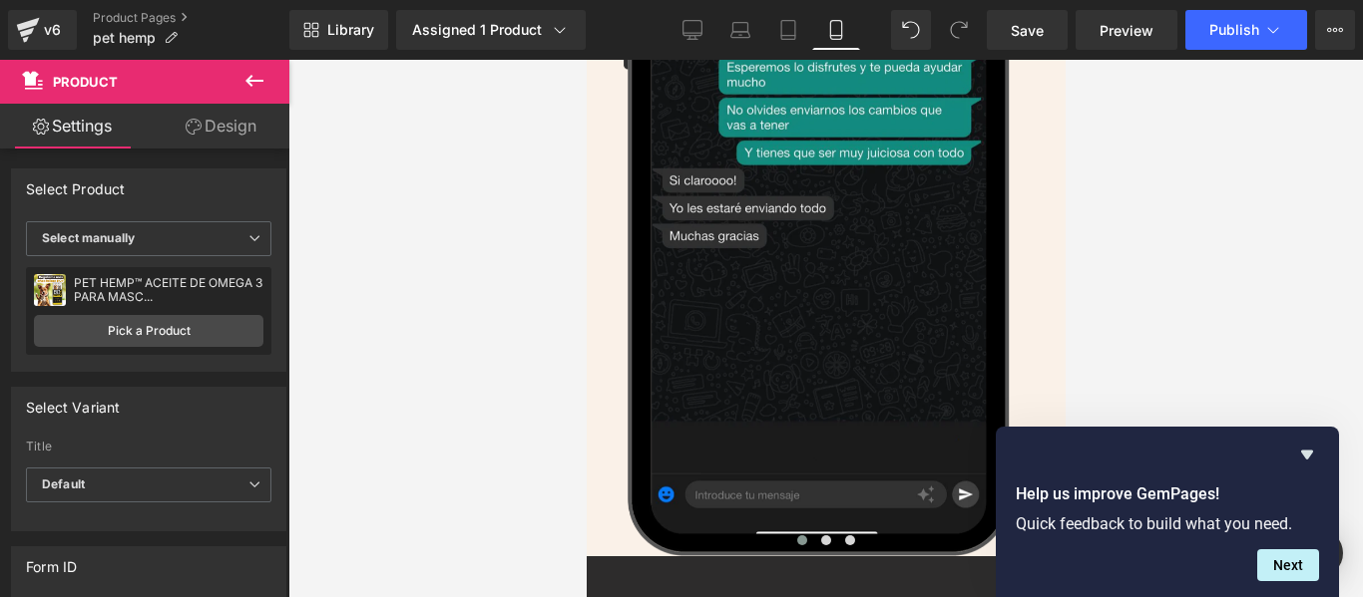
scroll to position [4987, 0]
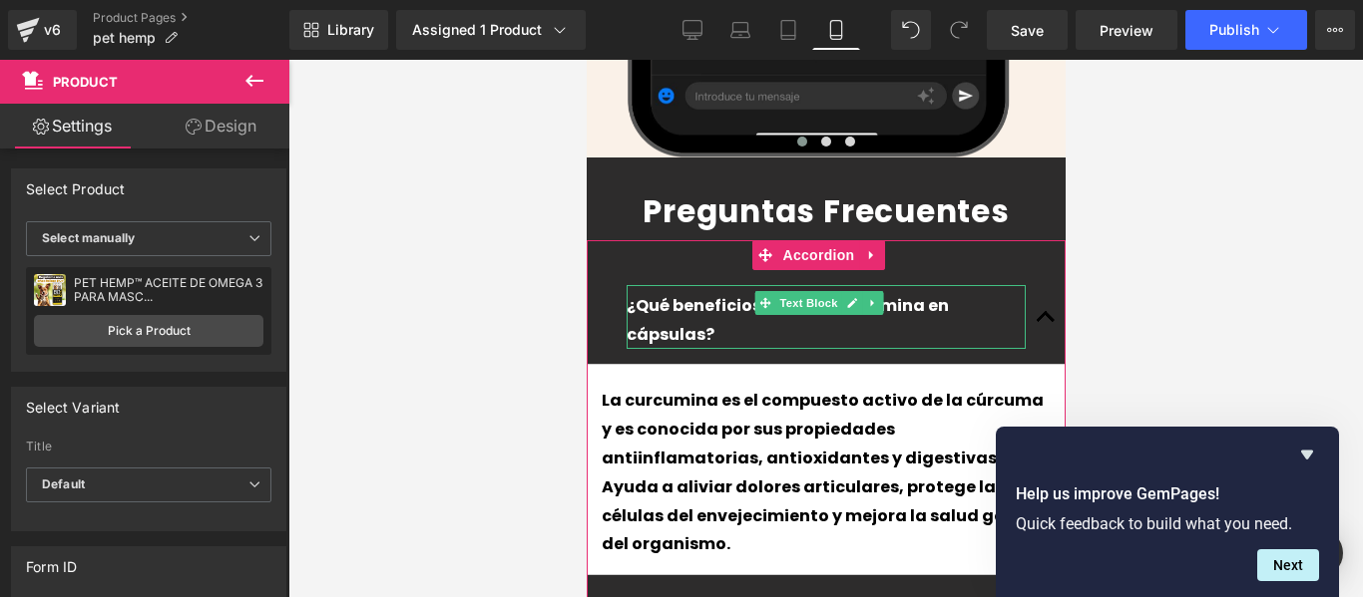
click at [954, 292] on p "¿Qué beneficios tiene la curcumina en cápsulas?" at bounding box center [824, 321] width 399 height 58
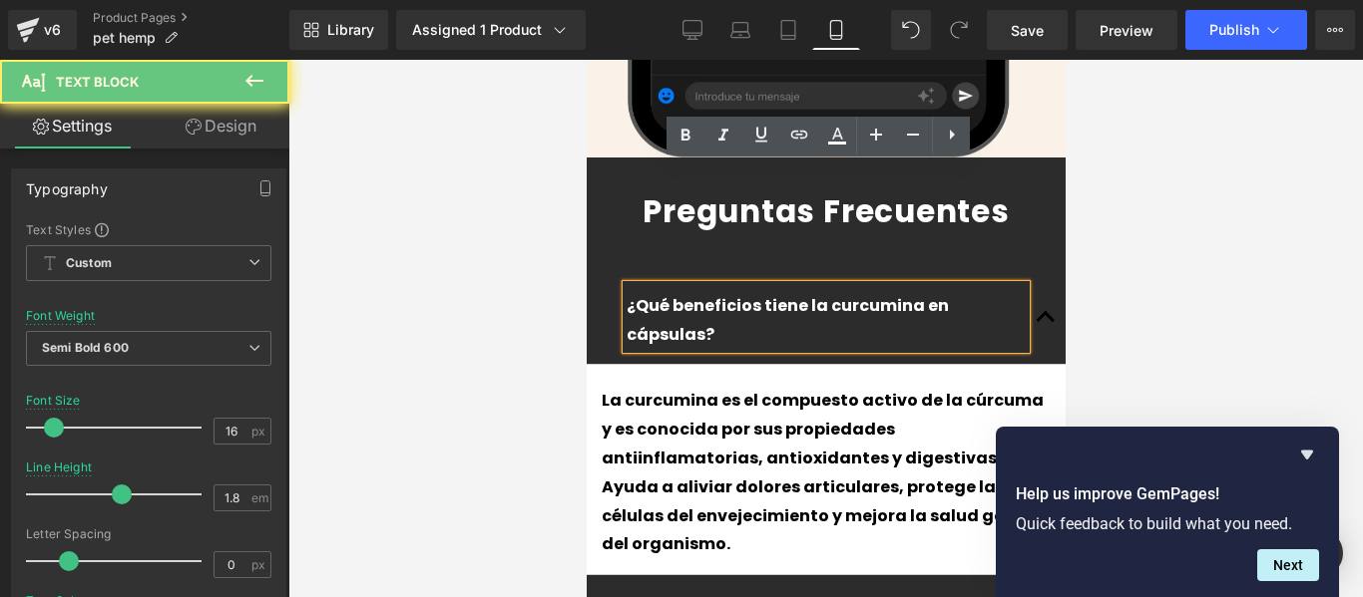
click at [954, 292] on p "¿Qué beneficios tiene la curcumina en cápsulas?" at bounding box center [824, 321] width 399 height 58
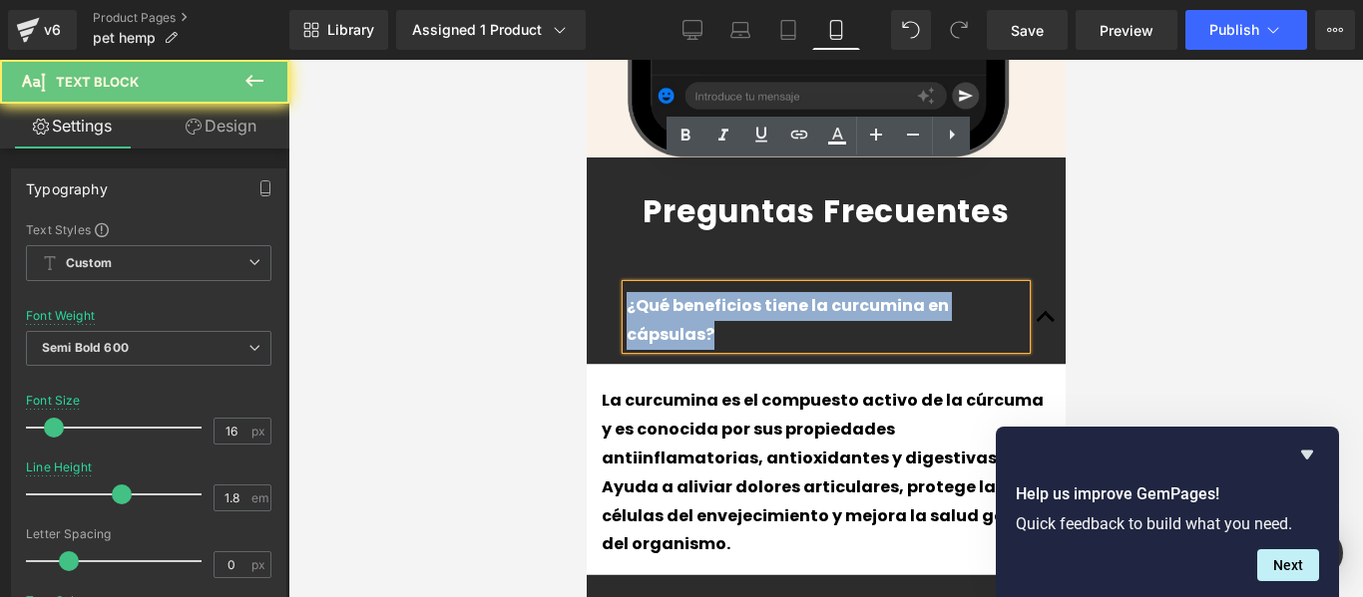
click at [954, 292] on p "¿Qué beneficios tiene la curcumina en cápsulas?" at bounding box center [824, 321] width 399 height 58
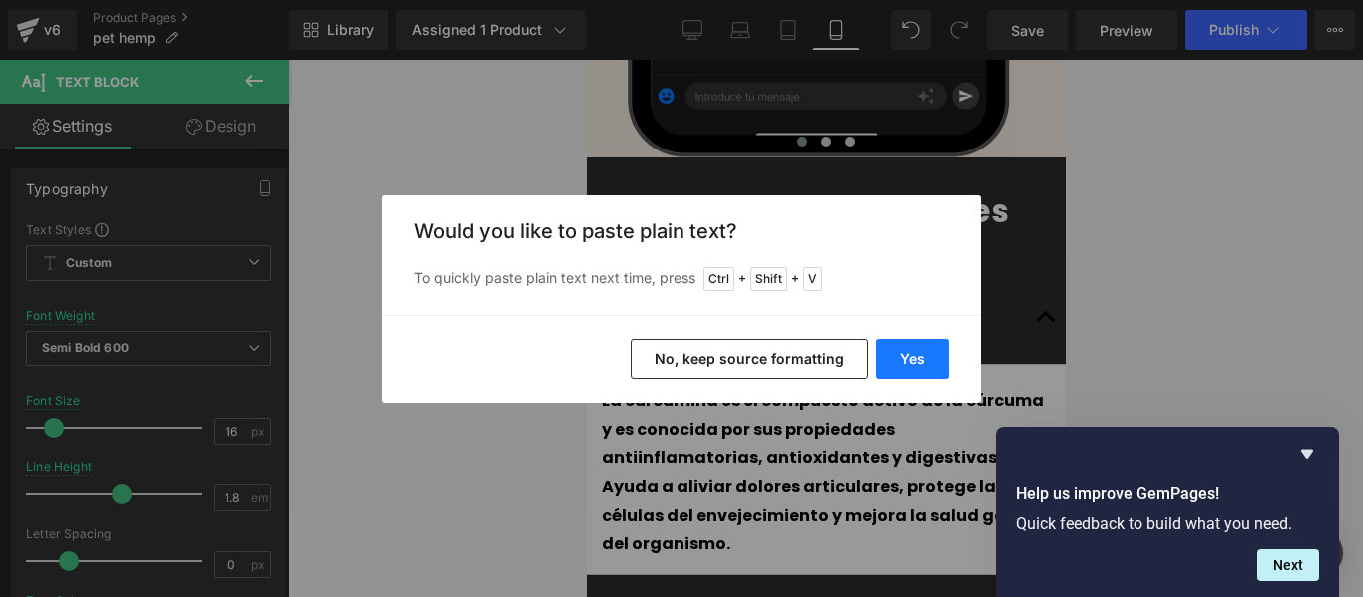
click at [908, 363] on button "Yes" at bounding box center [912, 359] width 73 height 40
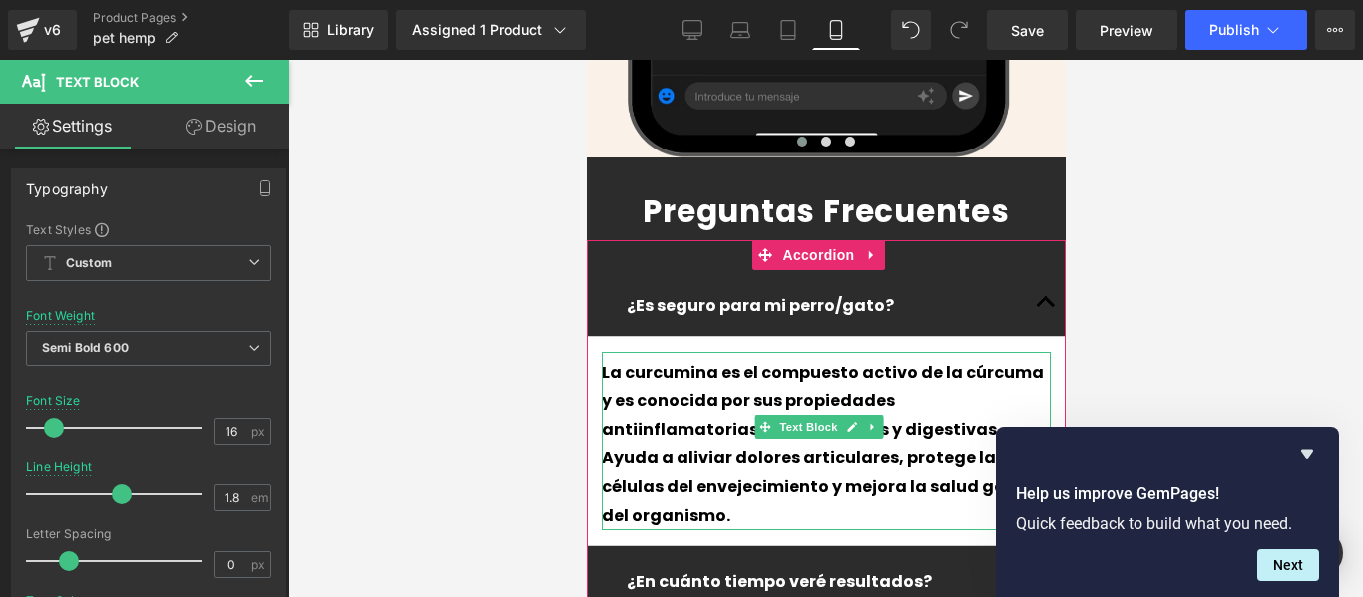
click at [706, 359] on p "La curcumina es el compuesto activo de la cúrcuma y es conocida por sus propied…" at bounding box center [824, 445] width 449 height 173
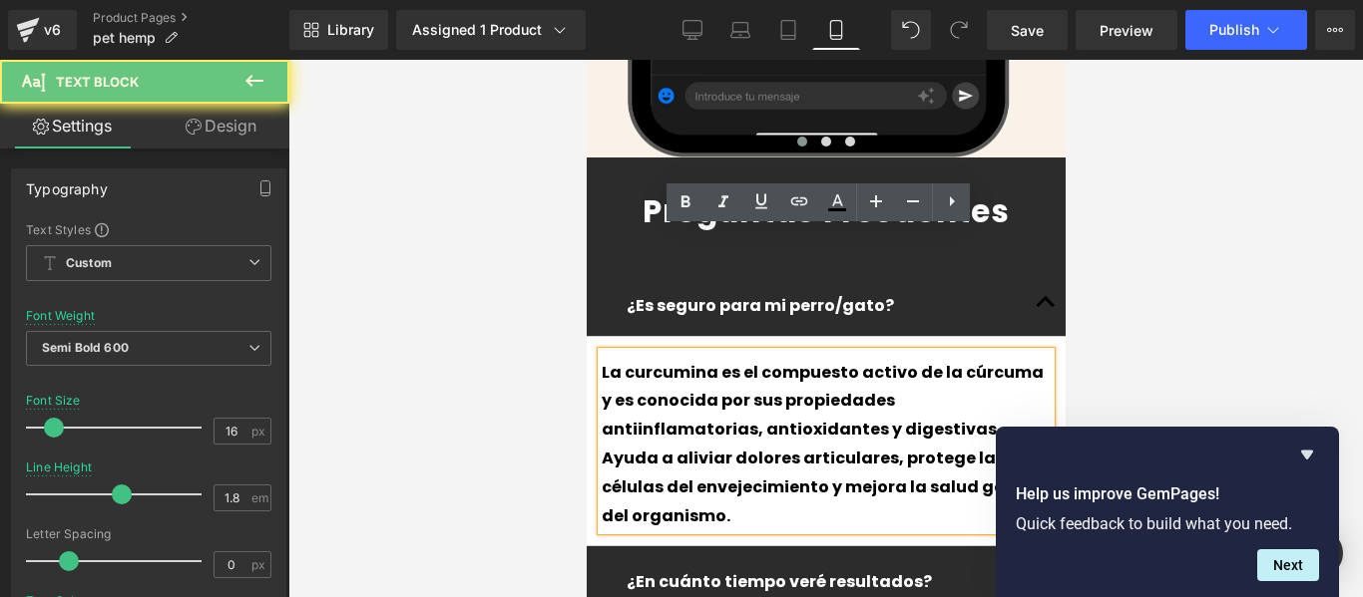
click at [706, 359] on p "La curcumina es el compuesto activo de la cúrcuma y es conocida por sus propied…" at bounding box center [824, 445] width 449 height 173
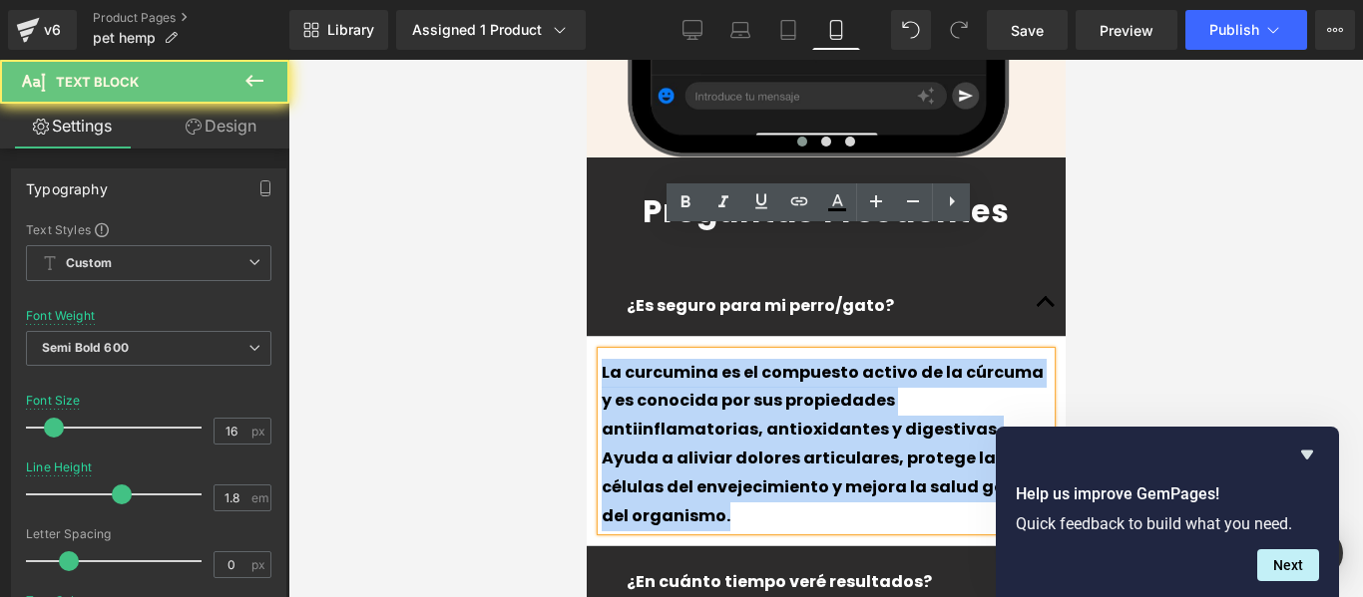
click at [706, 359] on p "La curcumina es el compuesto activo de la cúrcuma y es conocida por sus propied…" at bounding box center [824, 445] width 449 height 173
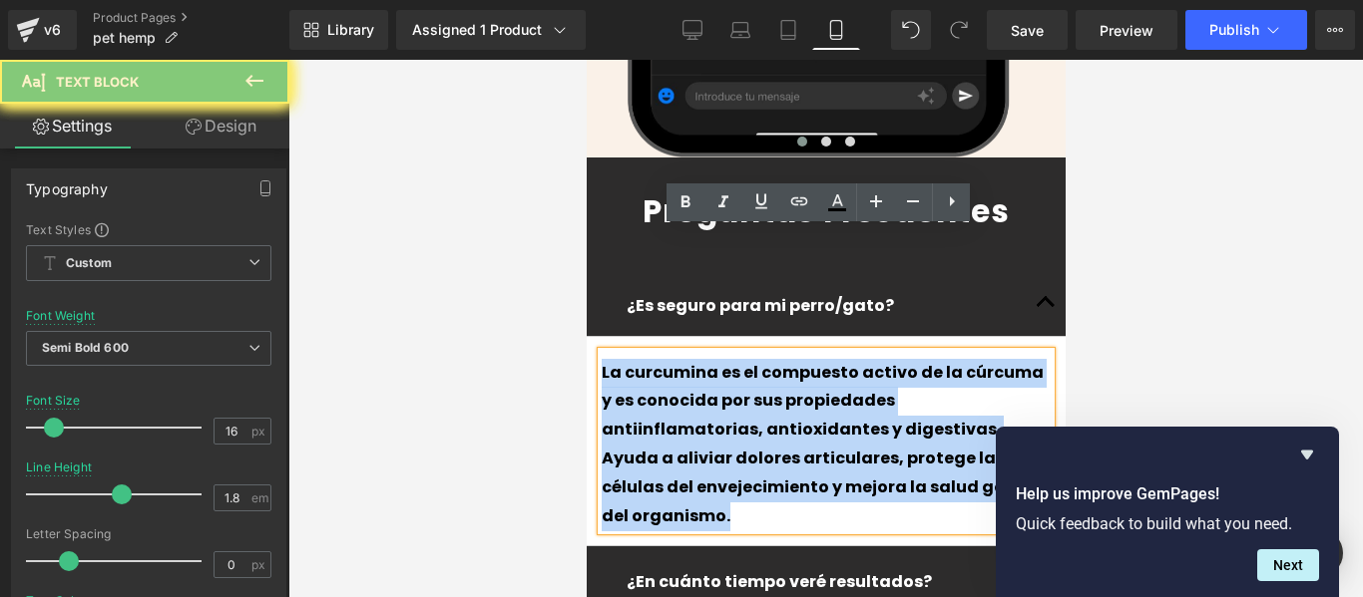
click at [706, 359] on p "La curcumina es el compuesto activo de la cúrcuma y es conocida por sus propied…" at bounding box center [824, 445] width 449 height 173
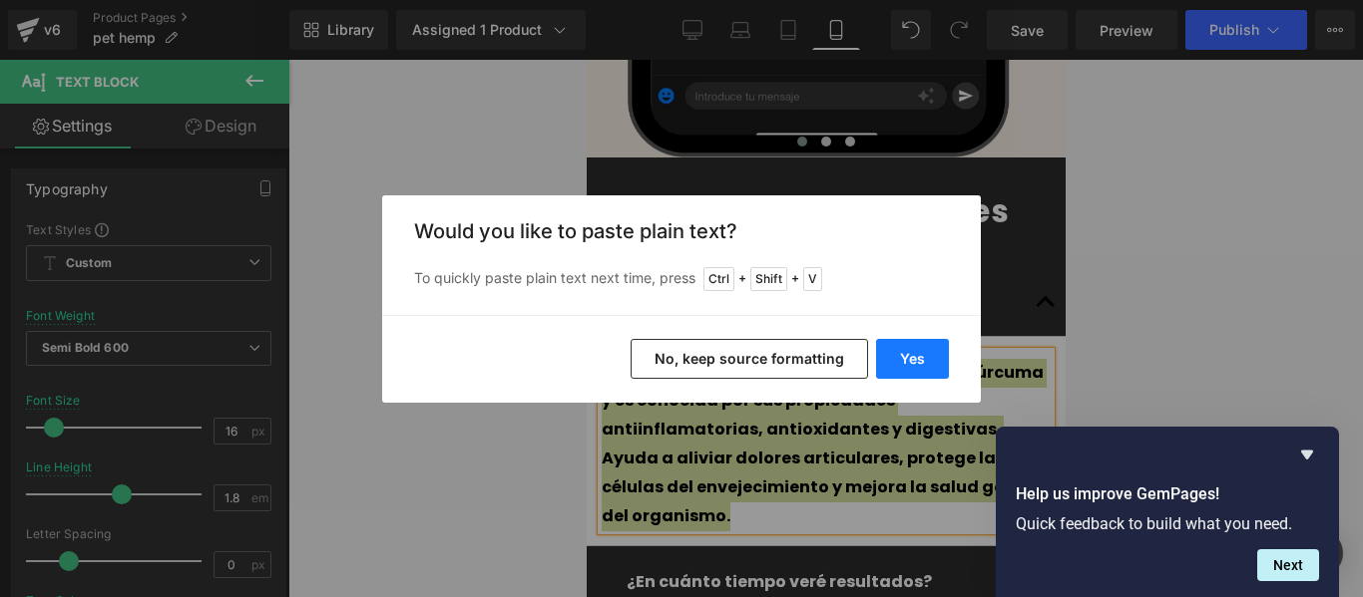
click at [908, 359] on button "Yes" at bounding box center [912, 359] width 73 height 40
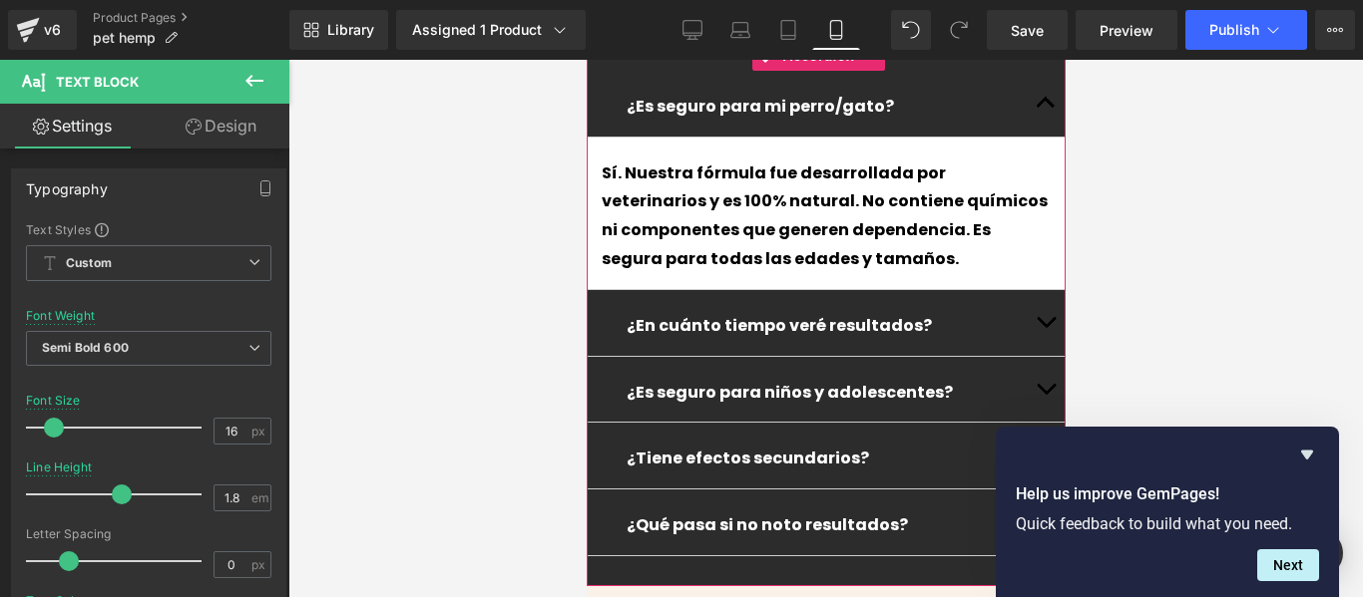
click at [1040, 290] on button "button" at bounding box center [1044, 323] width 40 height 66
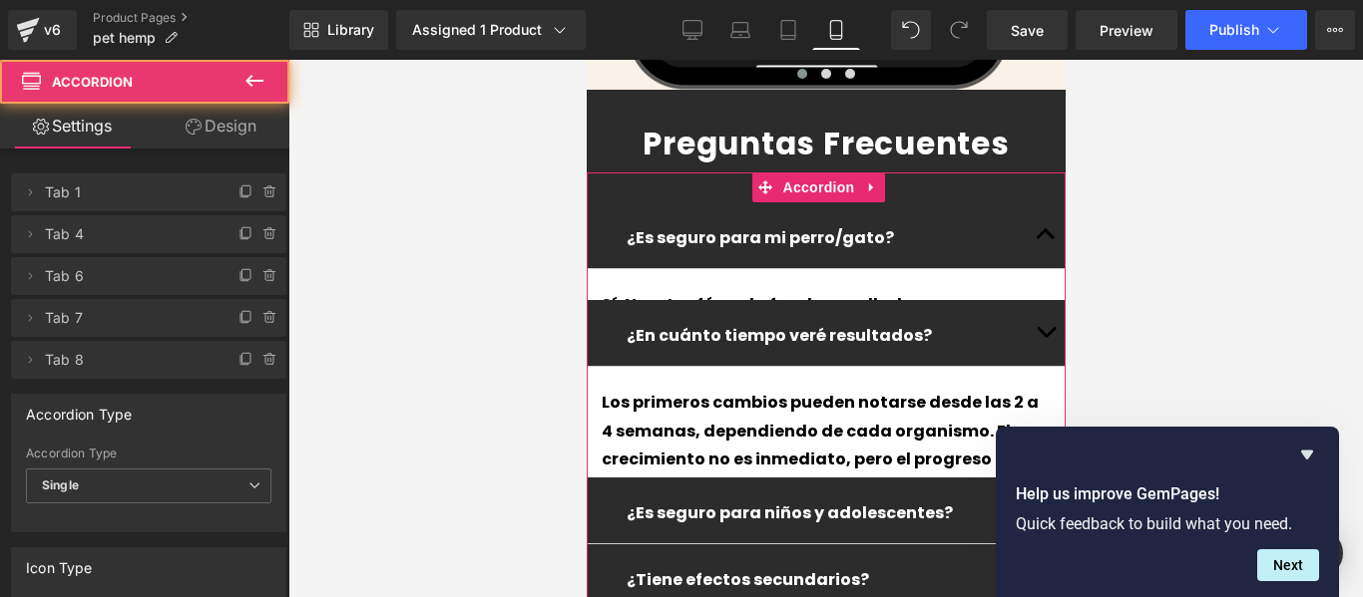
scroll to position [5034, 0]
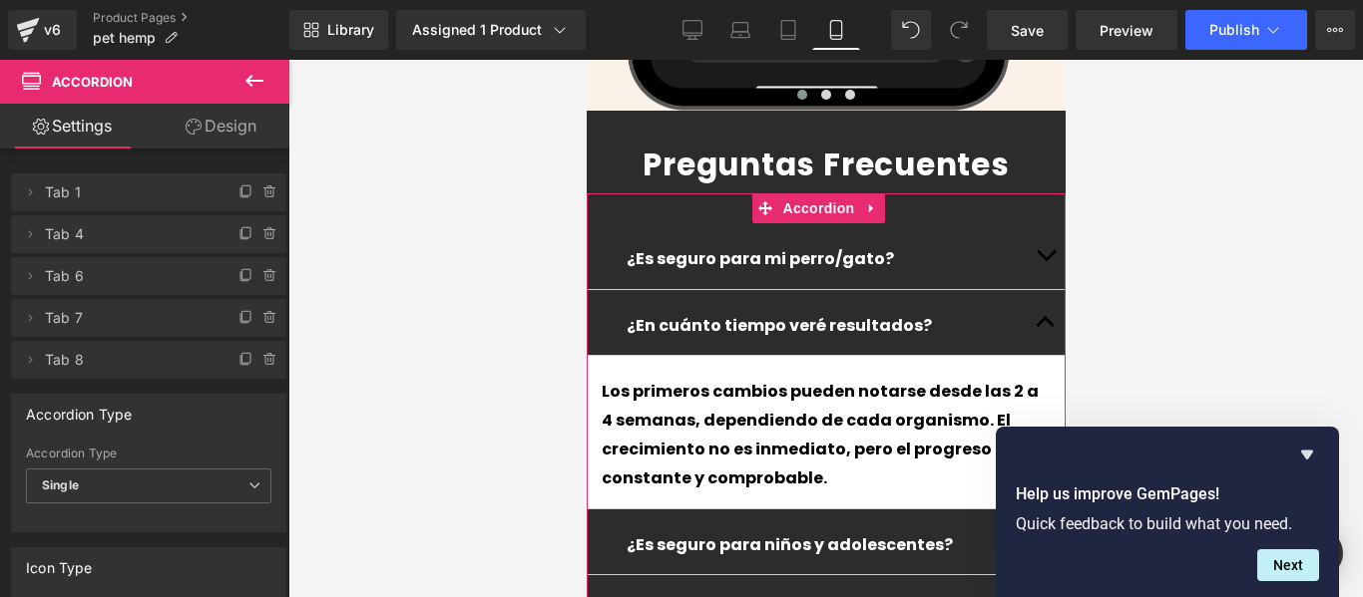
click at [990, 378] on div "Los primeros cambios pueden notarse desde las 2 a 4 semanas, dependiendo de cad…" at bounding box center [824, 435] width 449 height 115
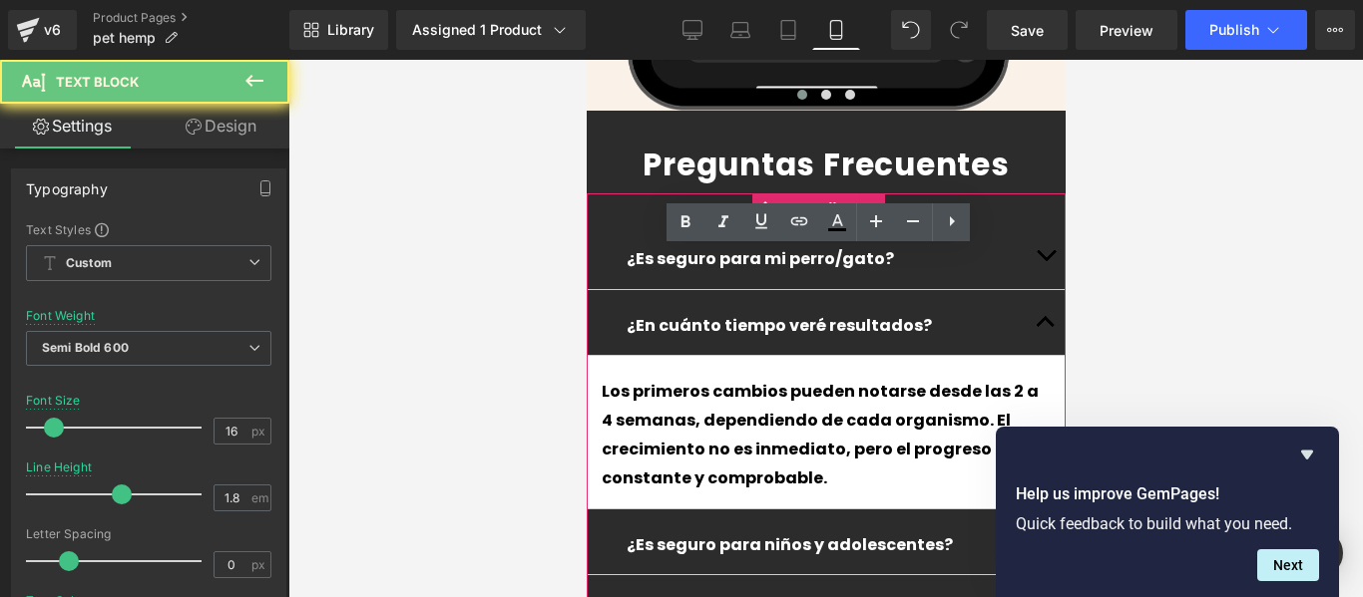
click at [990, 378] on div "Los primeros cambios pueden notarse desde las 2 a 4 semanas, dependiendo de cad…" at bounding box center [824, 435] width 449 height 115
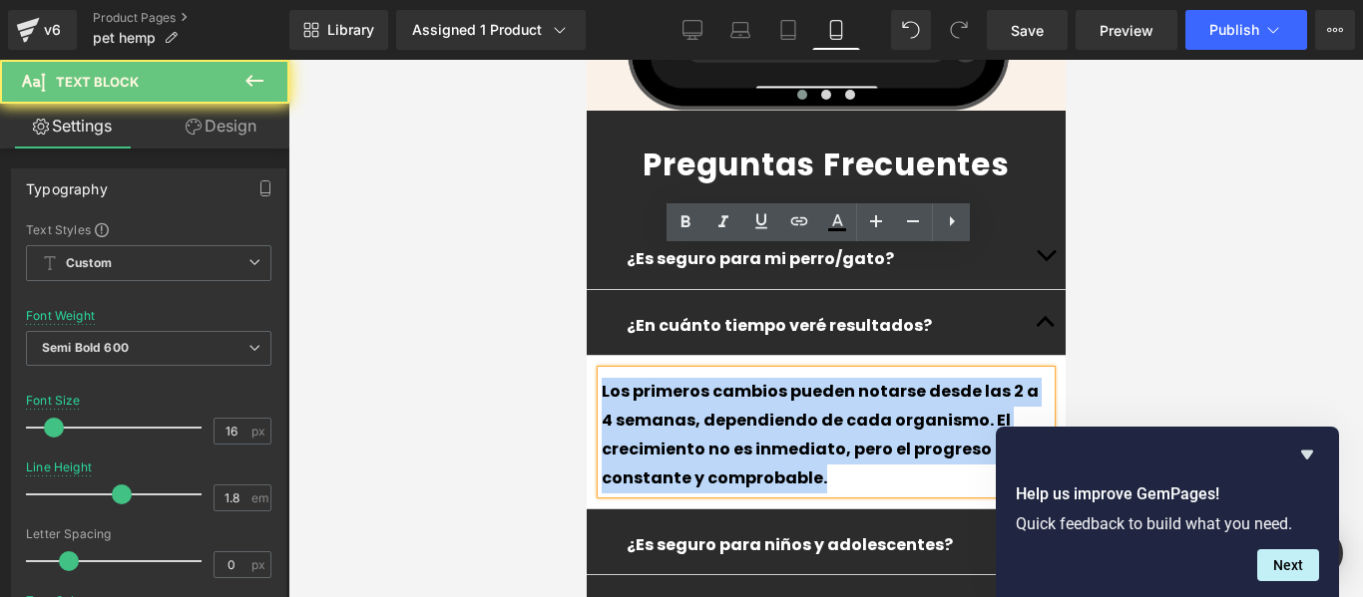
click at [990, 378] on div "Los primeros cambios pueden notarse desde las 2 a 4 semanas, dependiendo de cad…" at bounding box center [824, 435] width 449 height 115
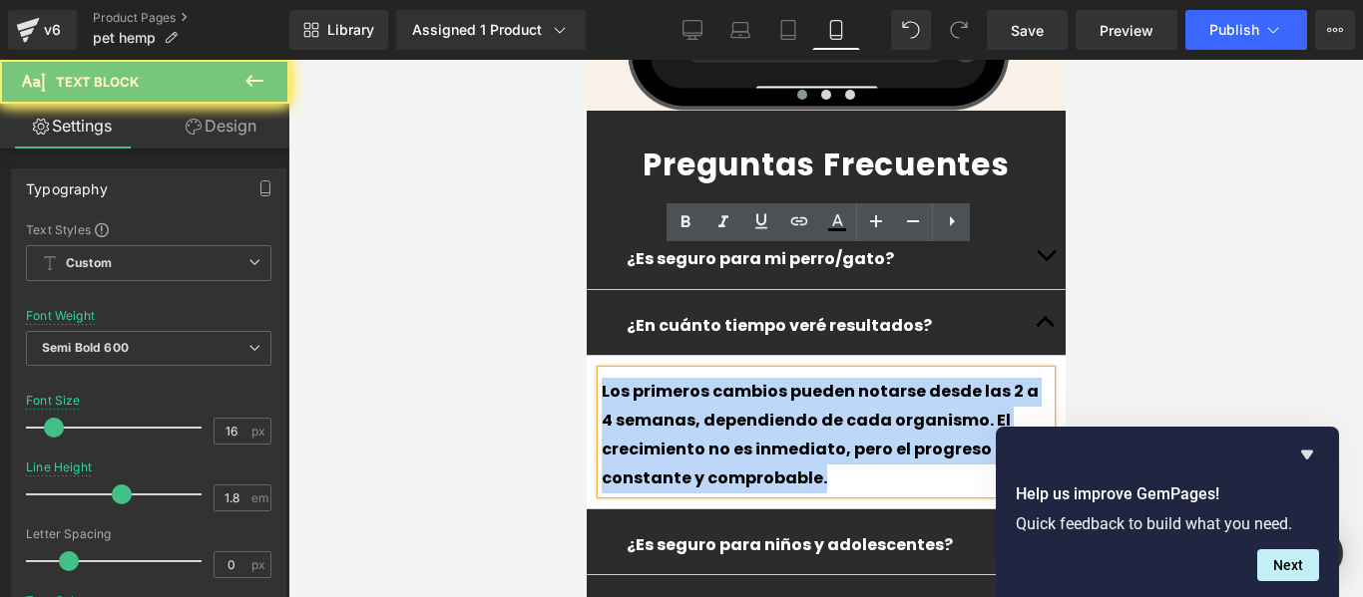
click at [990, 378] on div "Los primeros cambios pueden notarse desde las 2 a 4 semanas, dependiendo de cad…" at bounding box center [824, 435] width 449 height 115
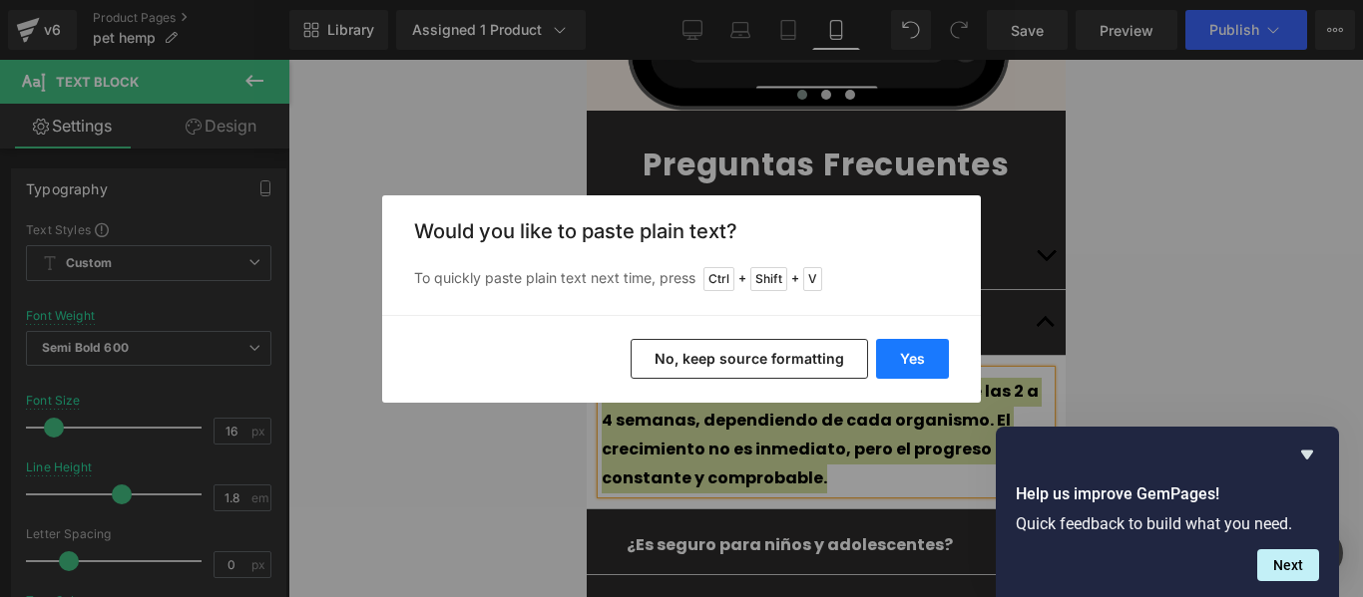
click at [937, 352] on button "Yes" at bounding box center [912, 359] width 73 height 40
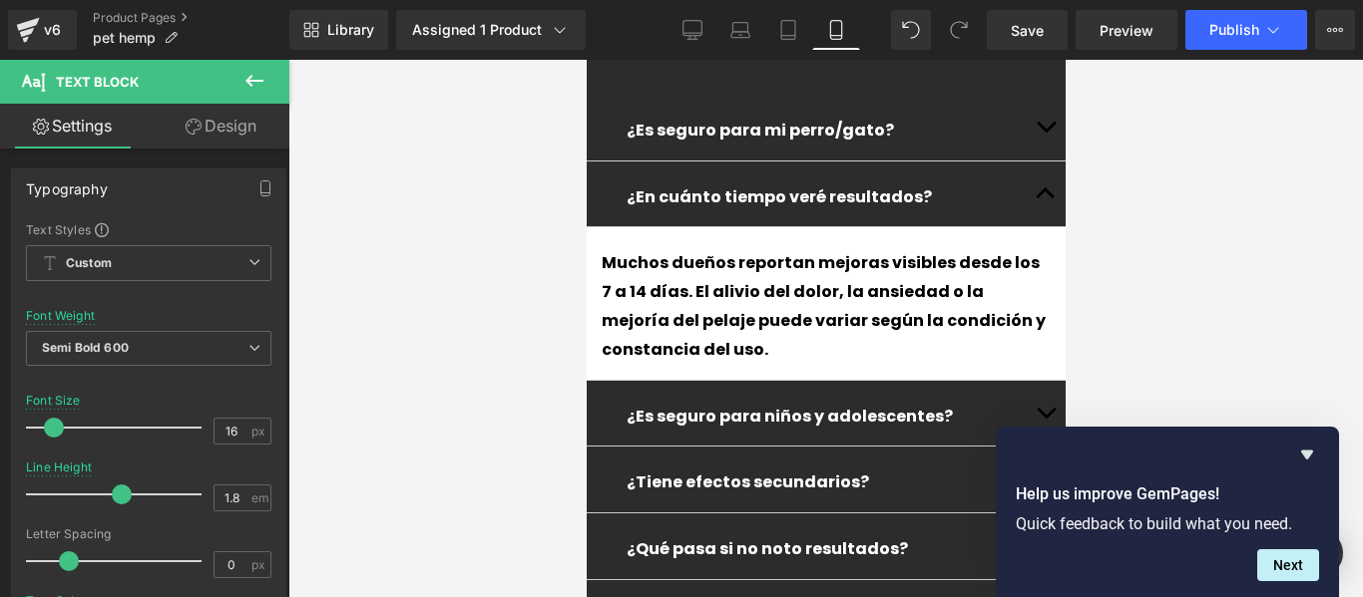
click at [1024, 381] on button "button" at bounding box center [1044, 414] width 40 height 66
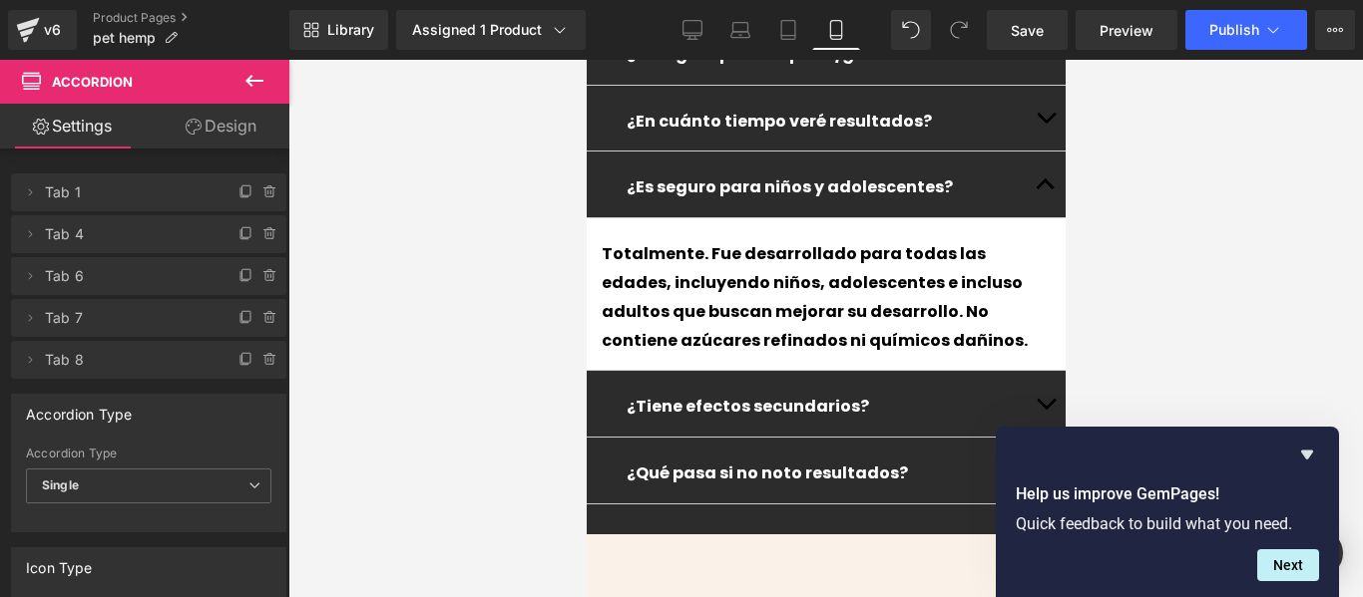
scroll to position [5139, 0]
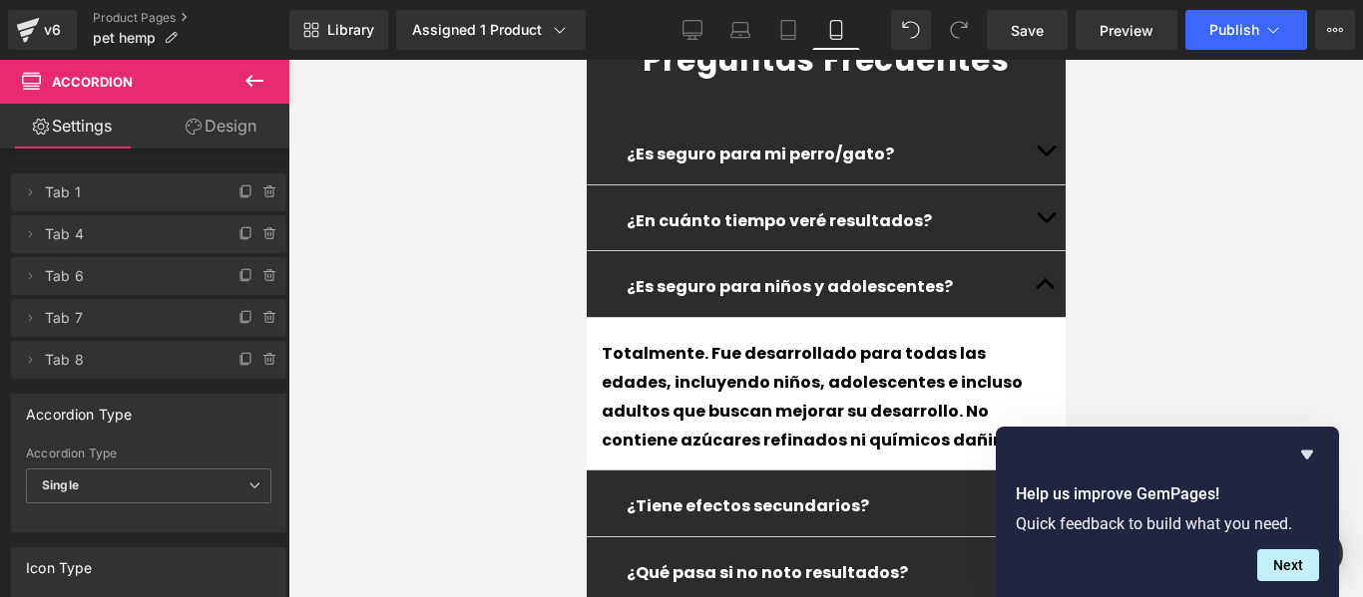
click at [921, 273] on p "¿Es seguro para niños y adolescentes?" at bounding box center [824, 287] width 399 height 29
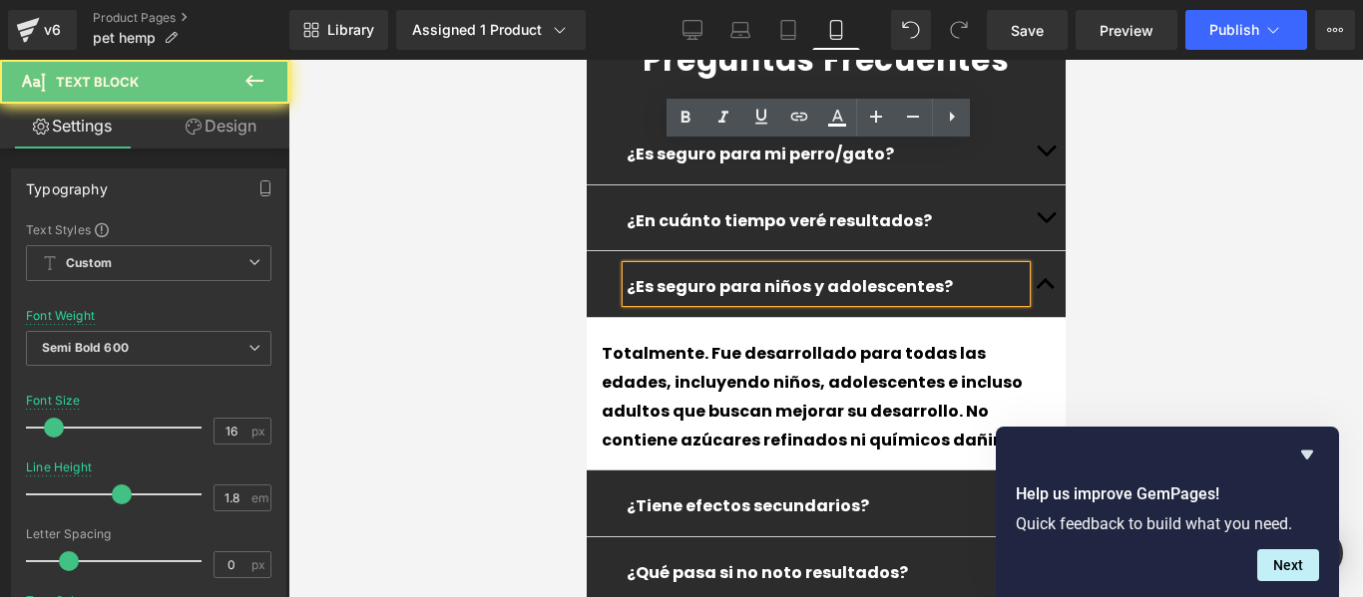
click at [921, 273] on p "¿Es seguro para niños y adolescentes?" at bounding box center [824, 287] width 399 height 29
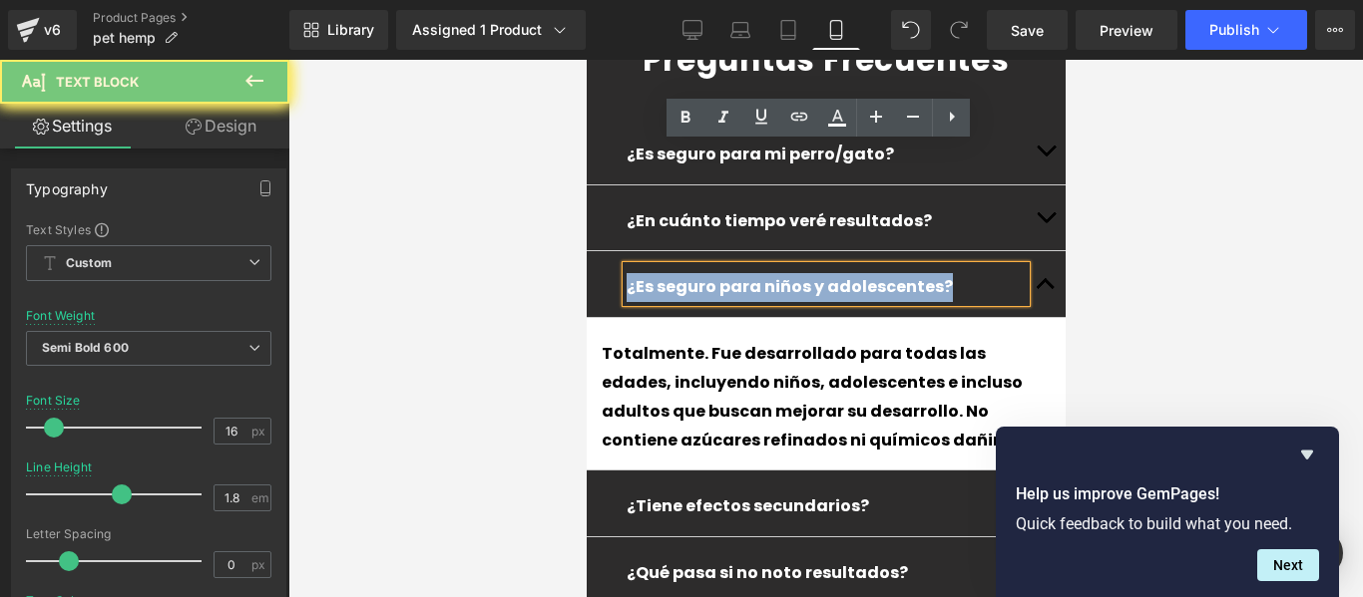
click at [921, 273] on p "¿Es seguro para niños y adolescentes?" at bounding box center [824, 287] width 399 height 29
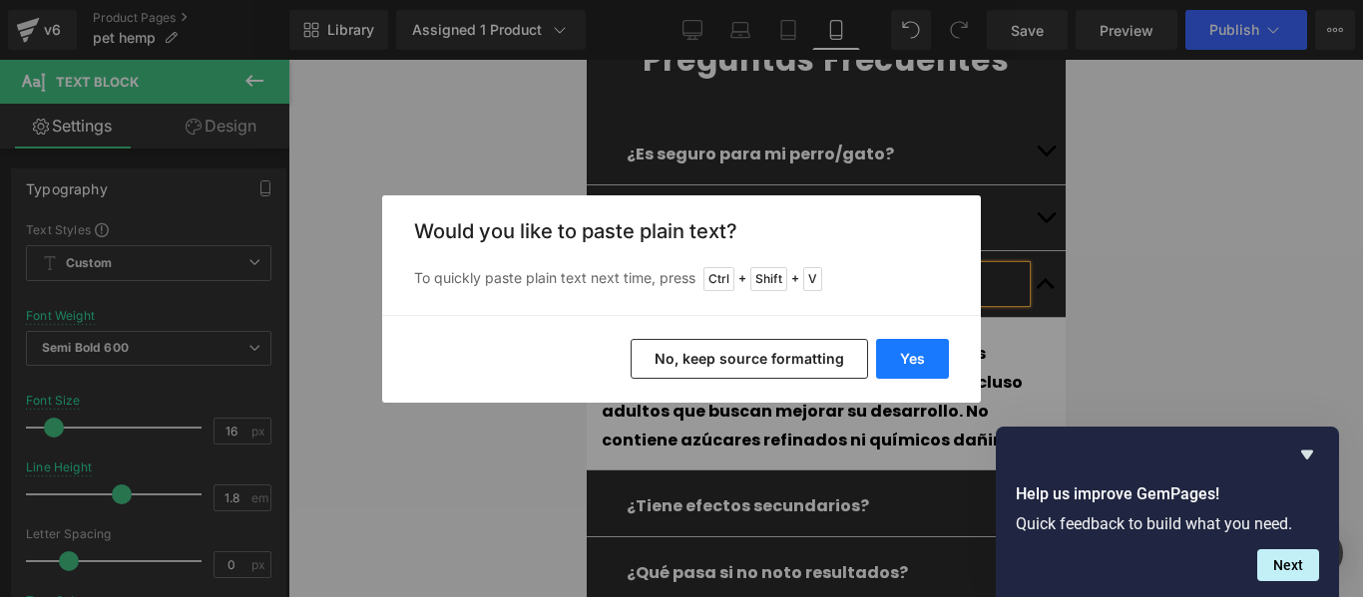
click at [906, 351] on button "Yes" at bounding box center [912, 359] width 73 height 40
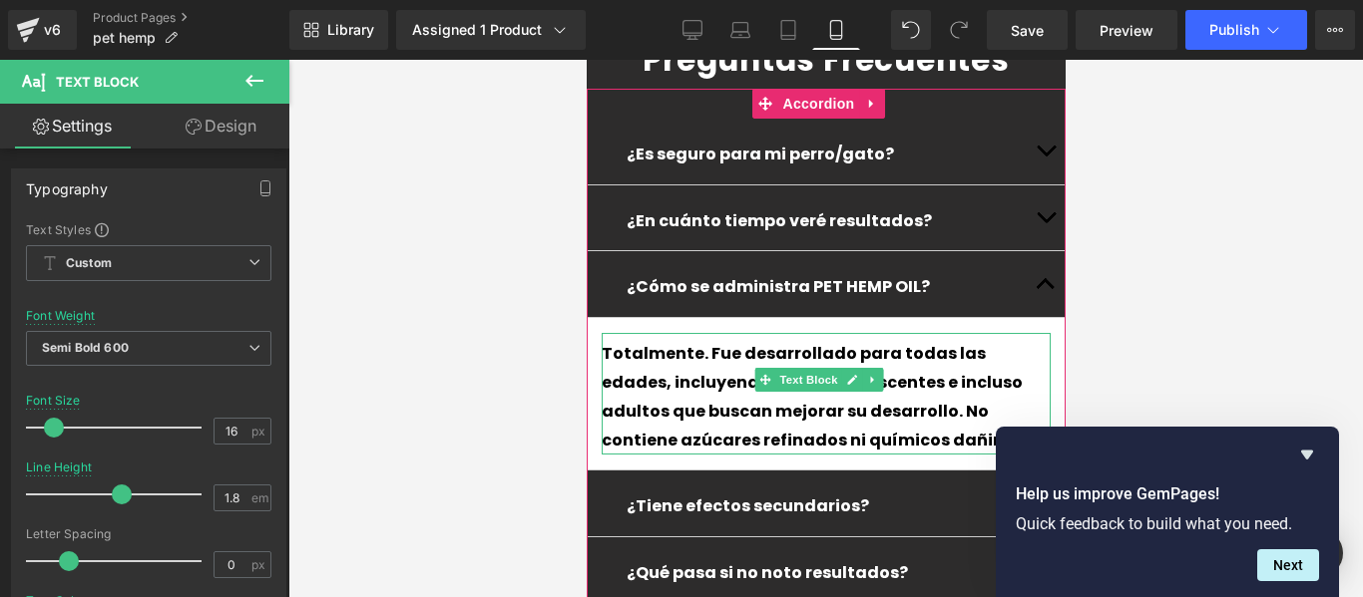
click at [605, 333] on div "Totalmente. Fue desarrollado para todas las edades, incluyendo niños, adolescen…" at bounding box center [824, 394] width 449 height 122
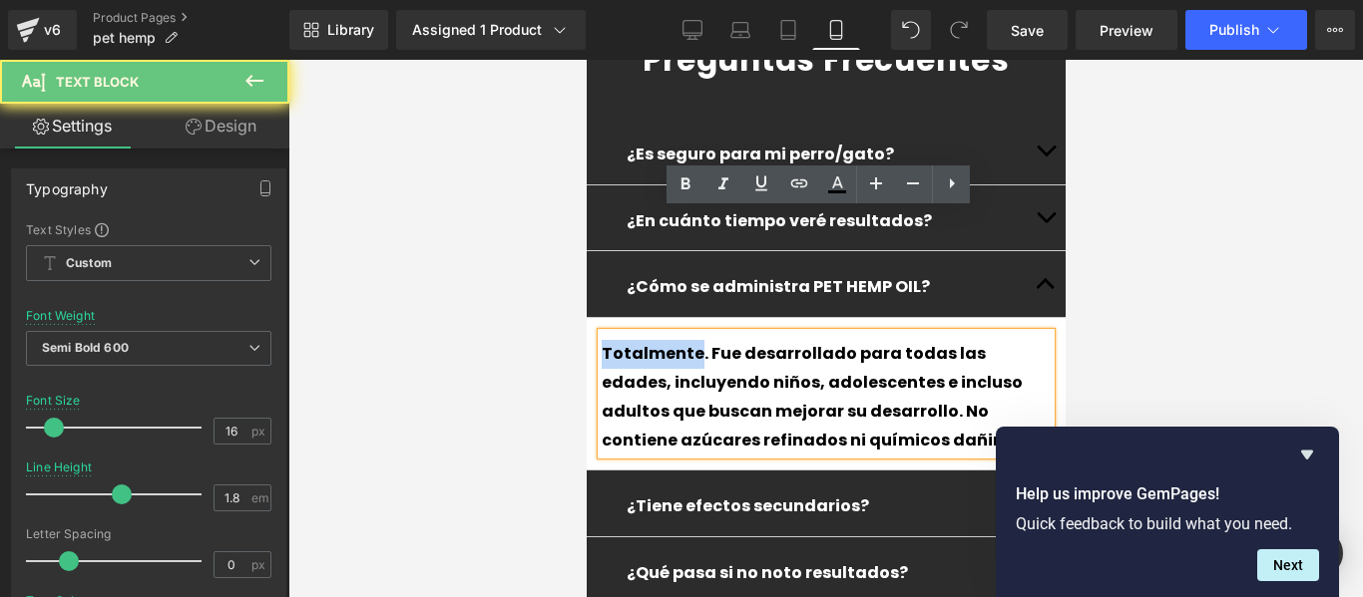
click at [605, 333] on div "Totalmente. Fue desarrollado para todas las edades, incluyendo niños, adolescen…" at bounding box center [824, 394] width 449 height 122
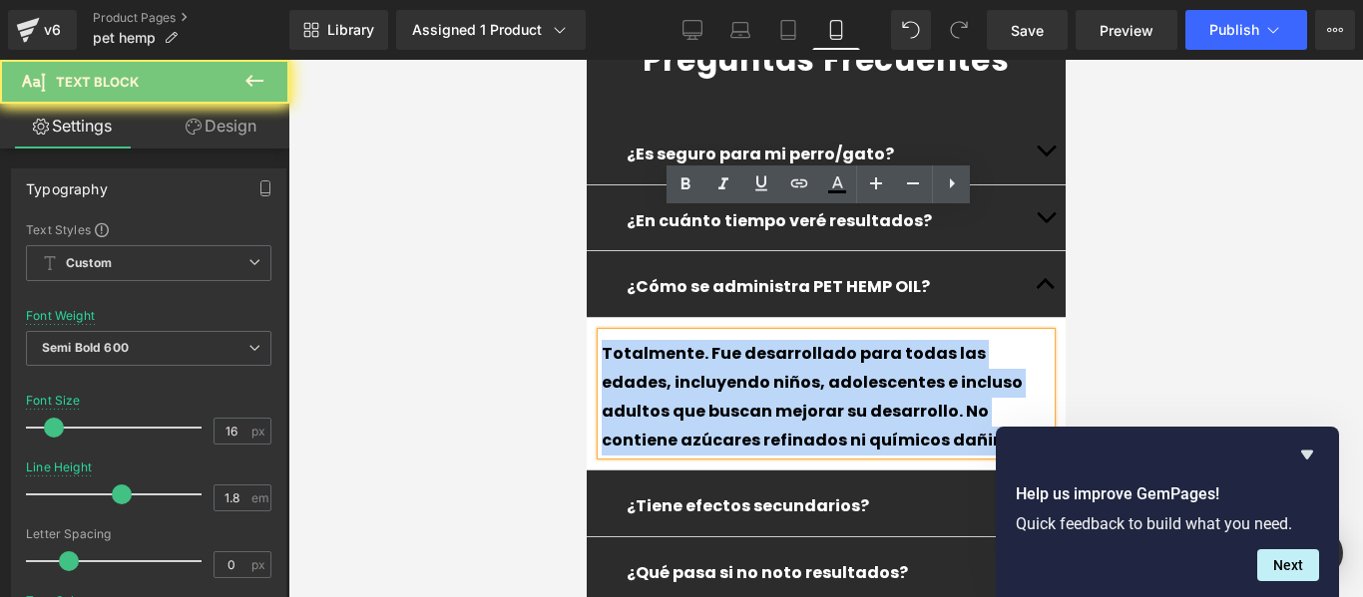
click at [605, 333] on div "Totalmente. Fue desarrollado para todas las edades, incluyendo niños, adolescen…" at bounding box center [824, 394] width 449 height 122
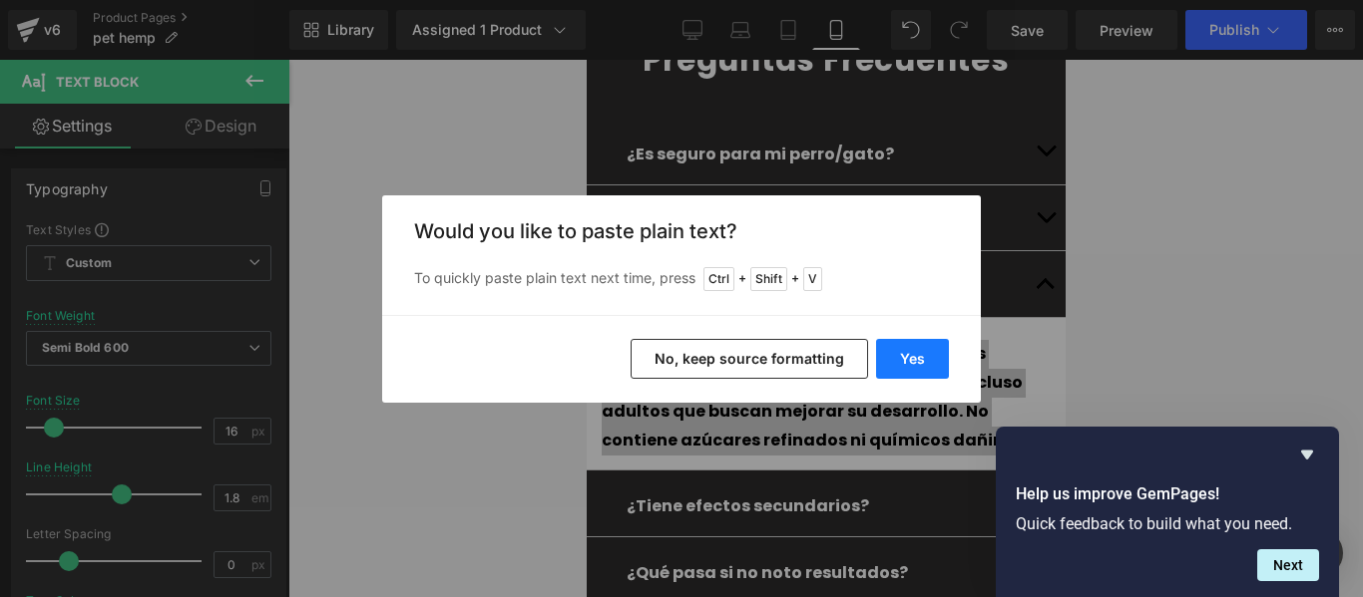
click at [935, 351] on button "Yes" at bounding box center [912, 359] width 73 height 40
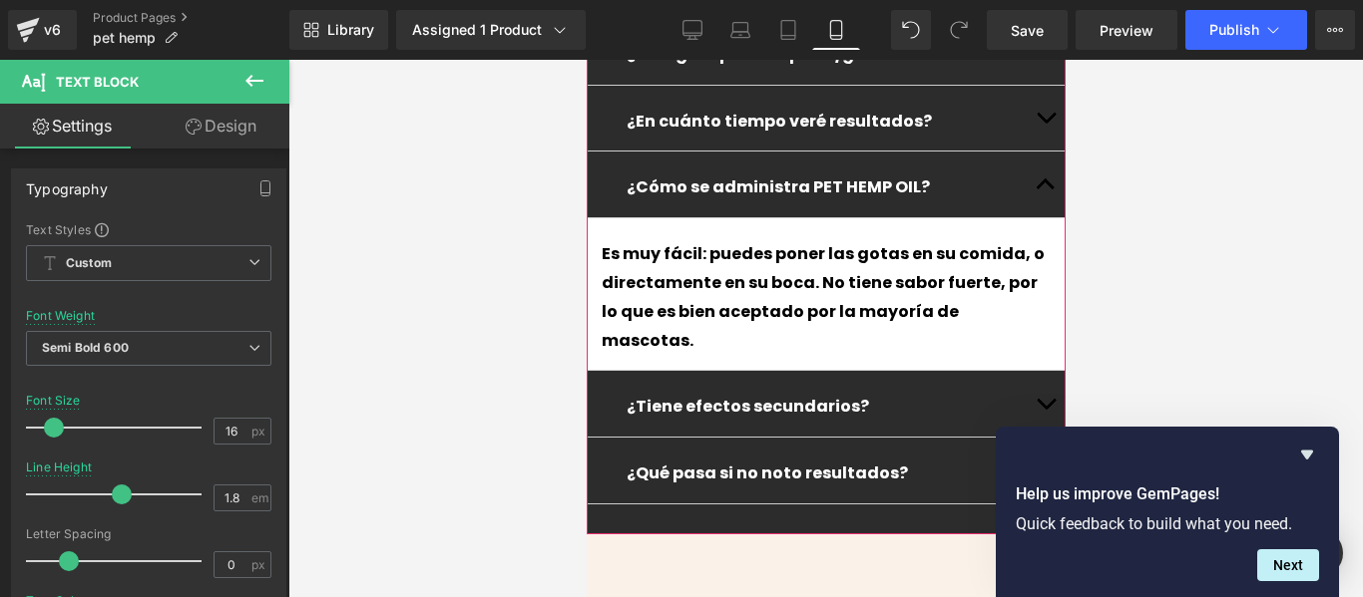
click at [1032, 371] on button "button" at bounding box center [1044, 404] width 40 height 66
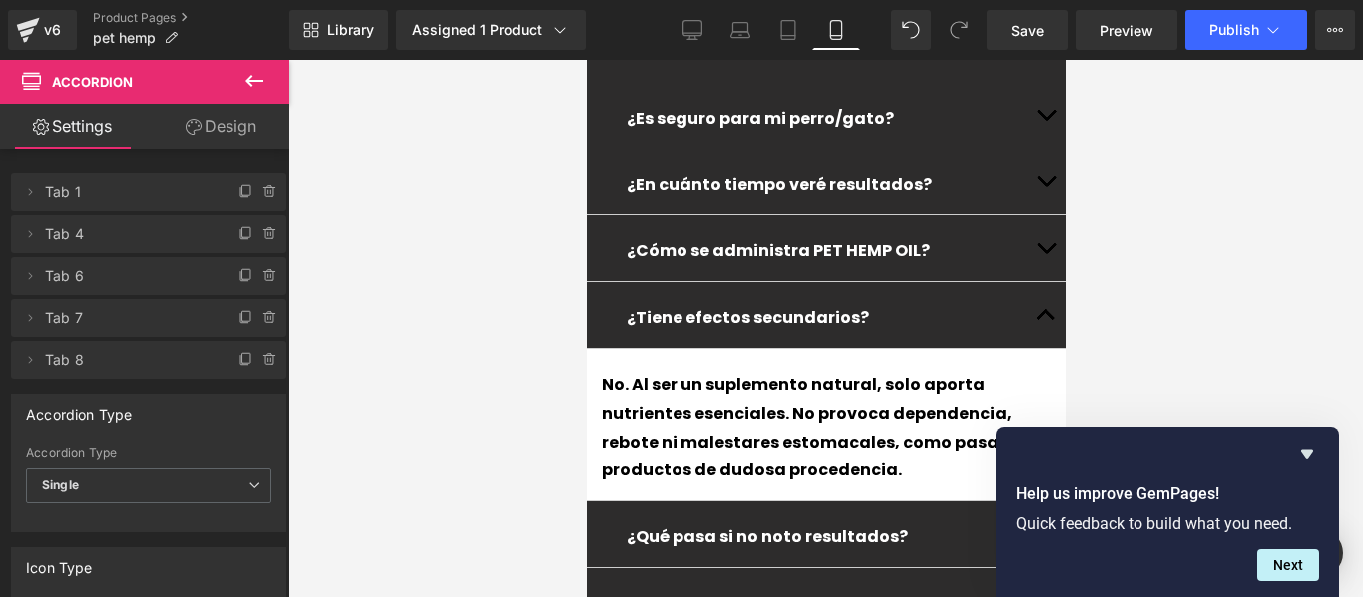
scroll to position [5115, 0]
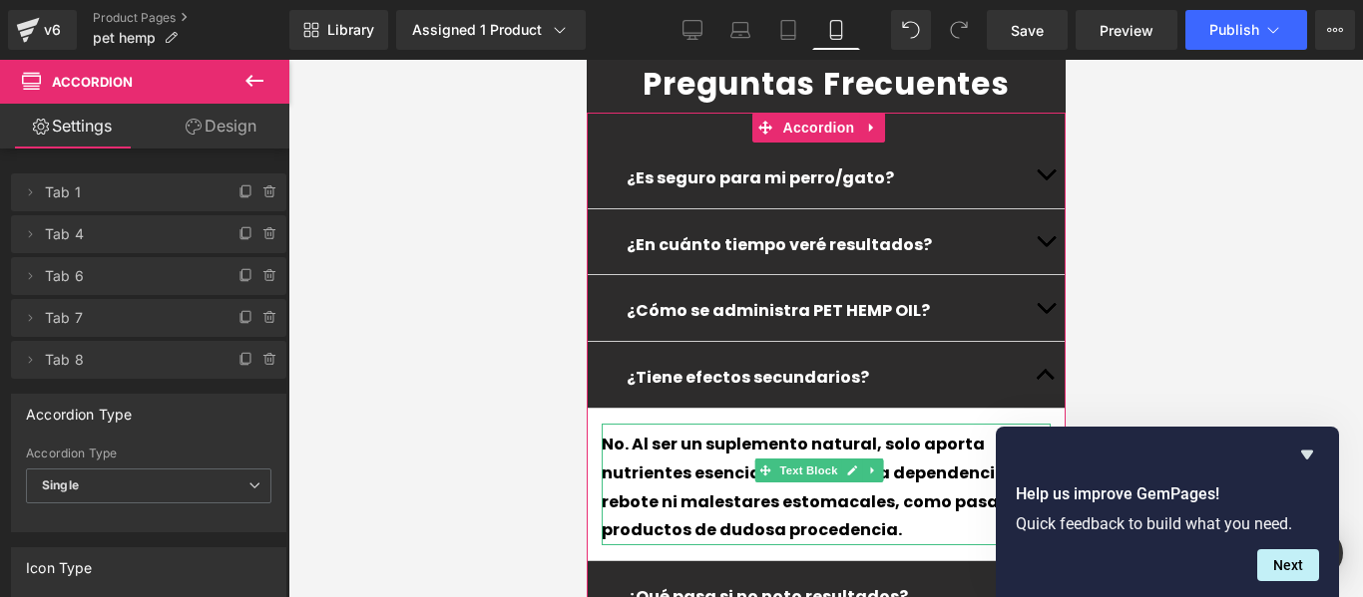
click at [1023, 431] on div "No. Al ser un suplemento natural, solo aporta nutrientes esenciales. No provoca…" at bounding box center [824, 488] width 449 height 115
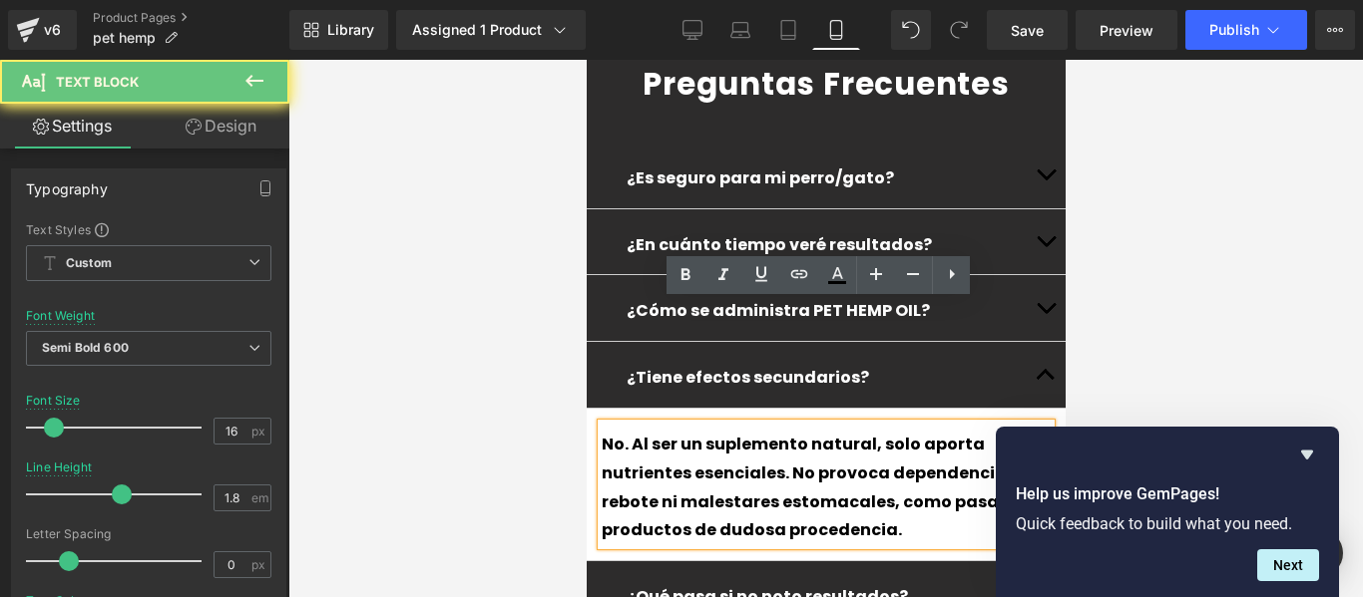
click at [1023, 431] on div "No. Al ser un suplemento natural, solo aporta nutrientes esenciales. No provoca…" at bounding box center [824, 488] width 449 height 115
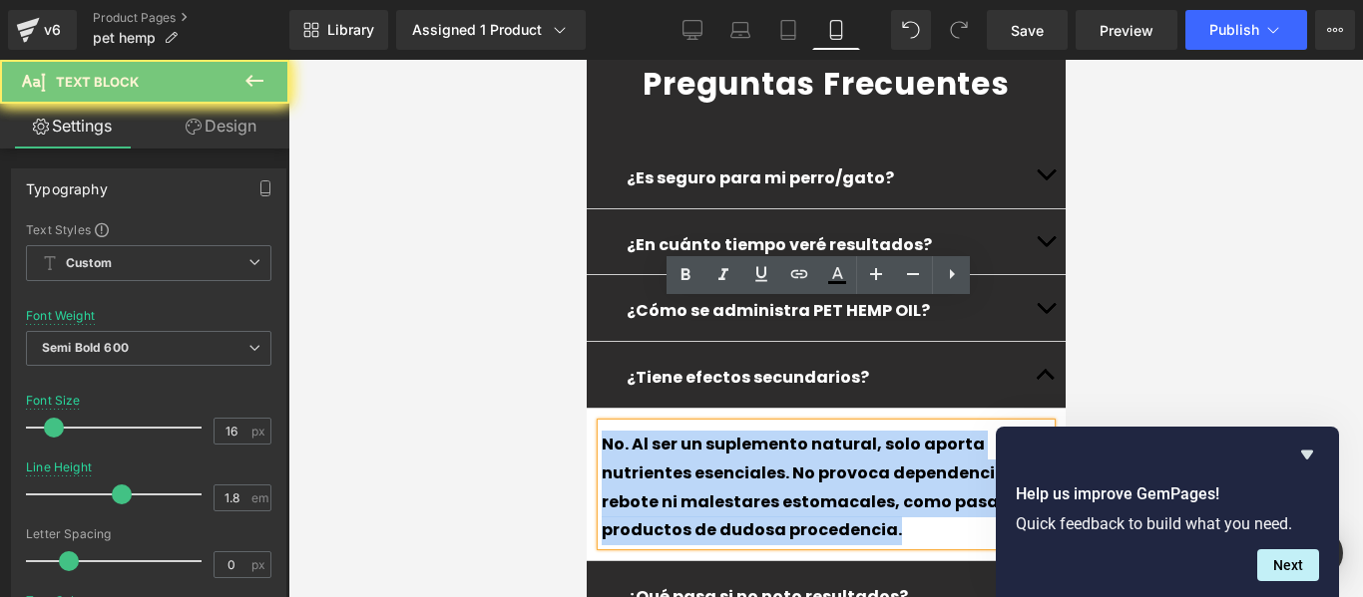
click at [1023, 431] on div "No. Al ser un suplemento natural, solo aporta nutrientes esenciales. No provoca…" at bounding box center [824, 488] width 449 height 115
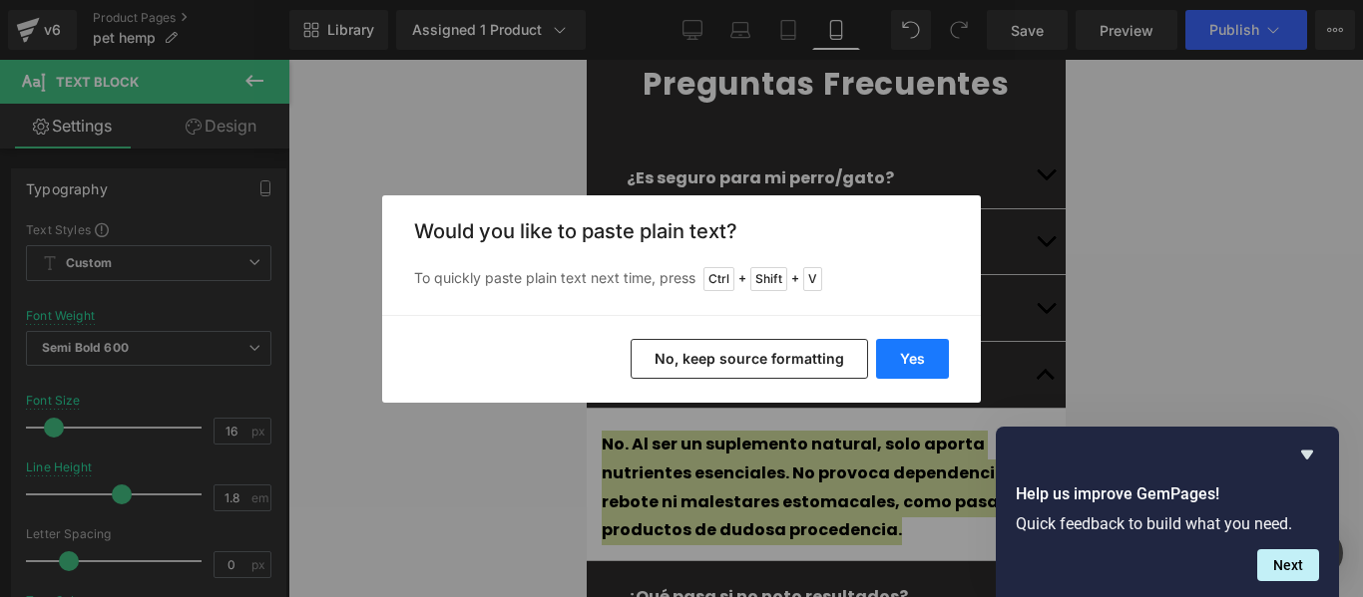
click at [932, 348] on button "Yes" at bounding box center [912, 359] width 73 height 40
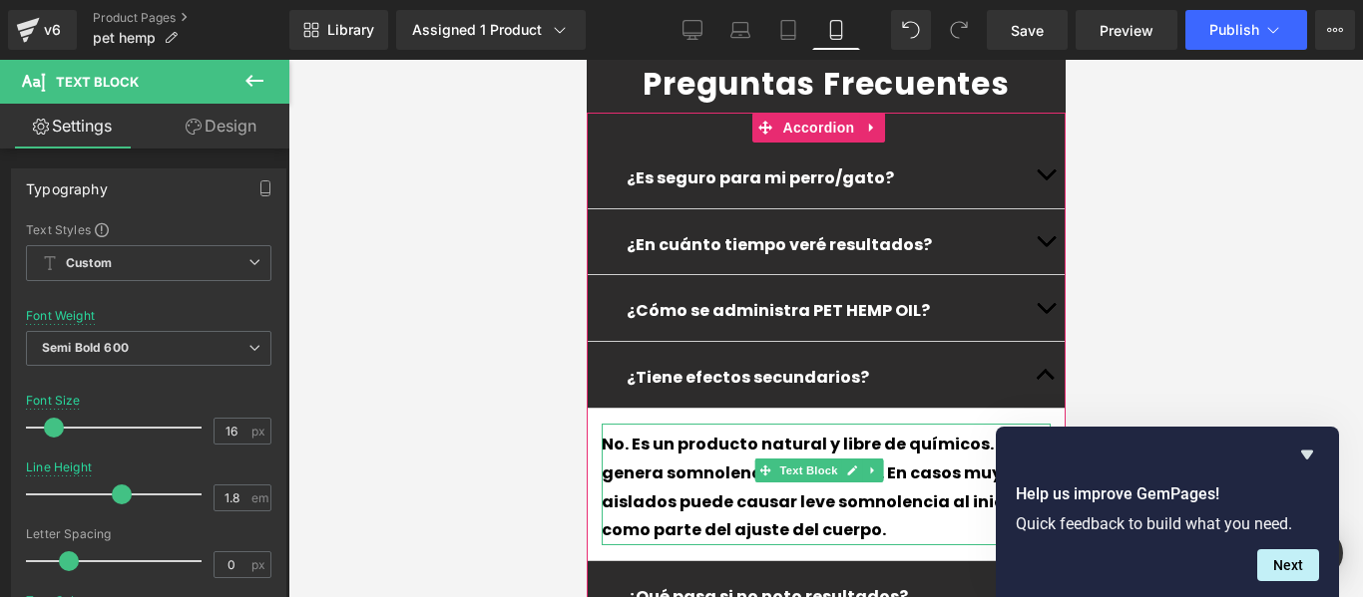
scroll to position [5314, 0]
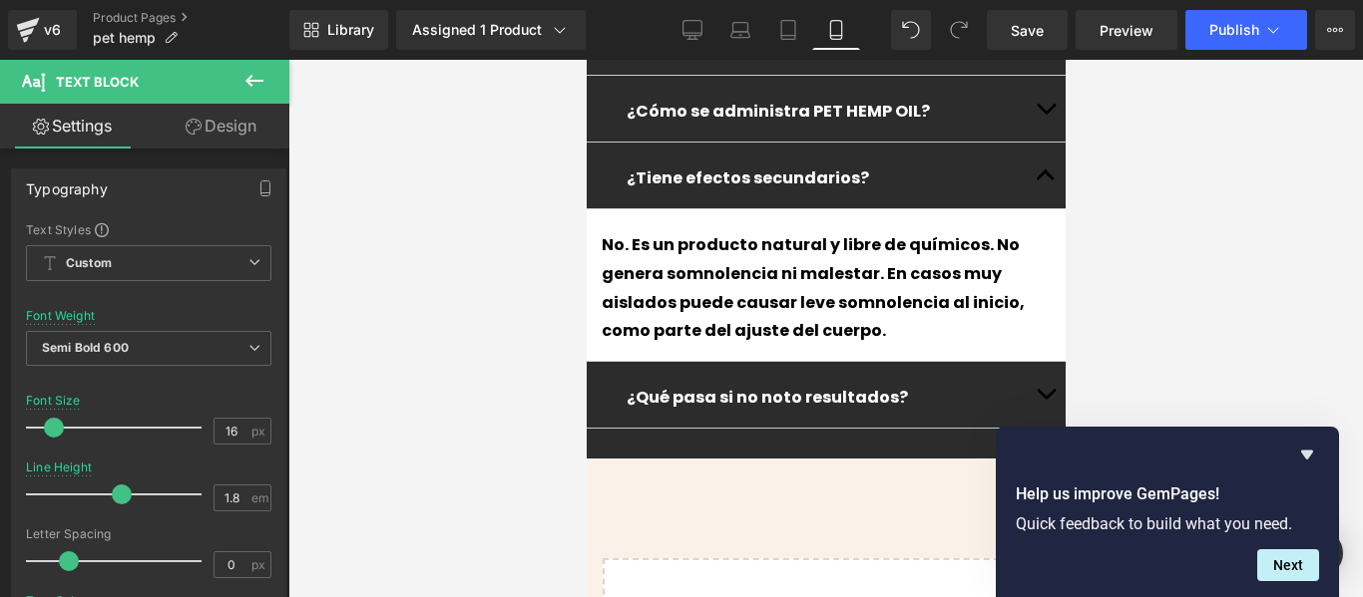
click at [1006, 377] on div "¿Qué pasa si no noto resultados? Text Block" at bounding box center [824, 395] width 399 height 36
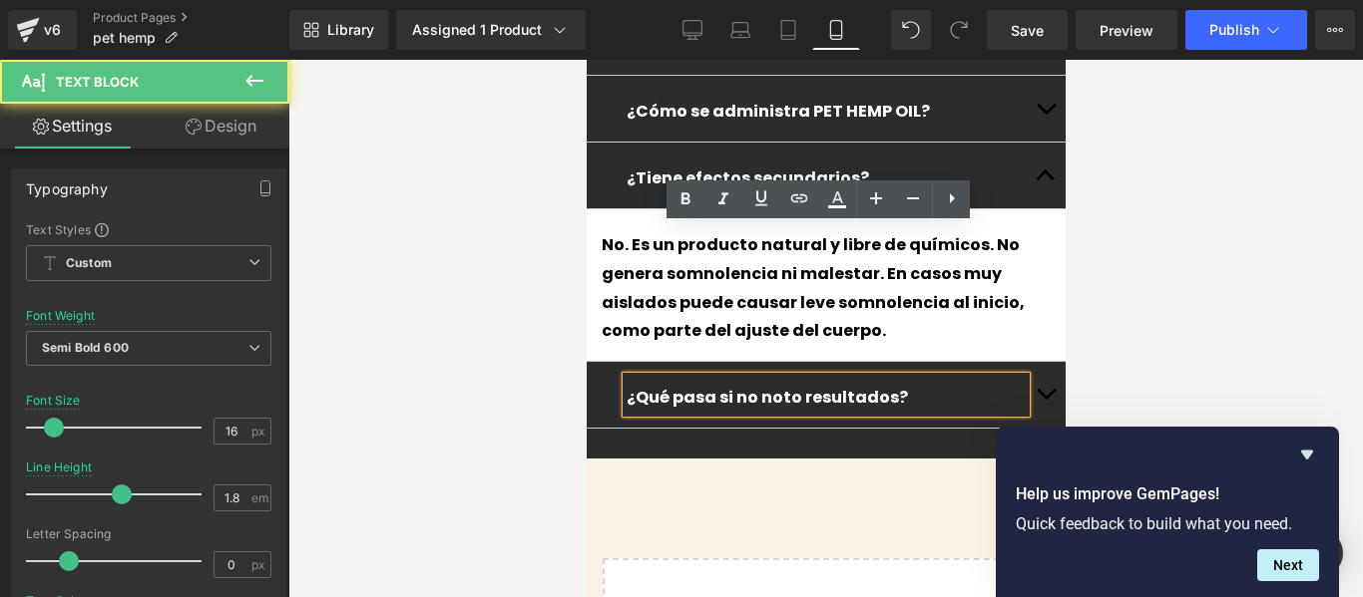
click at [1041, 362] on button "button" at bounding box center [1044, 395] width 40 height 66
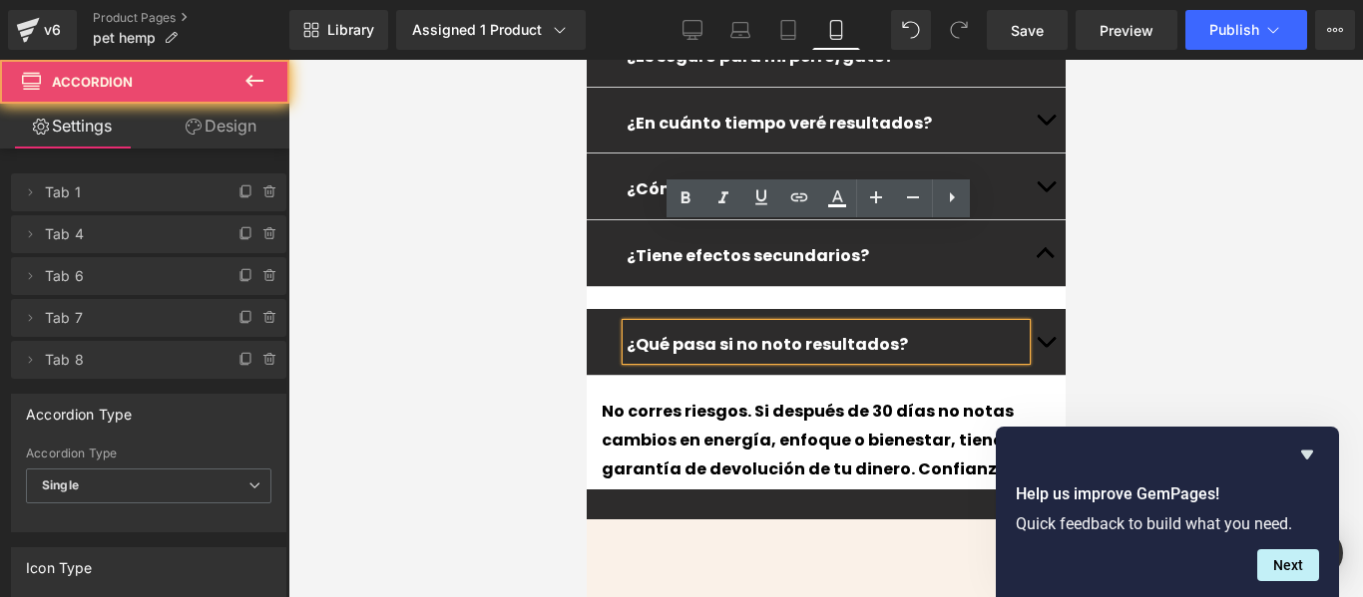
scroll to position [5191, 0]
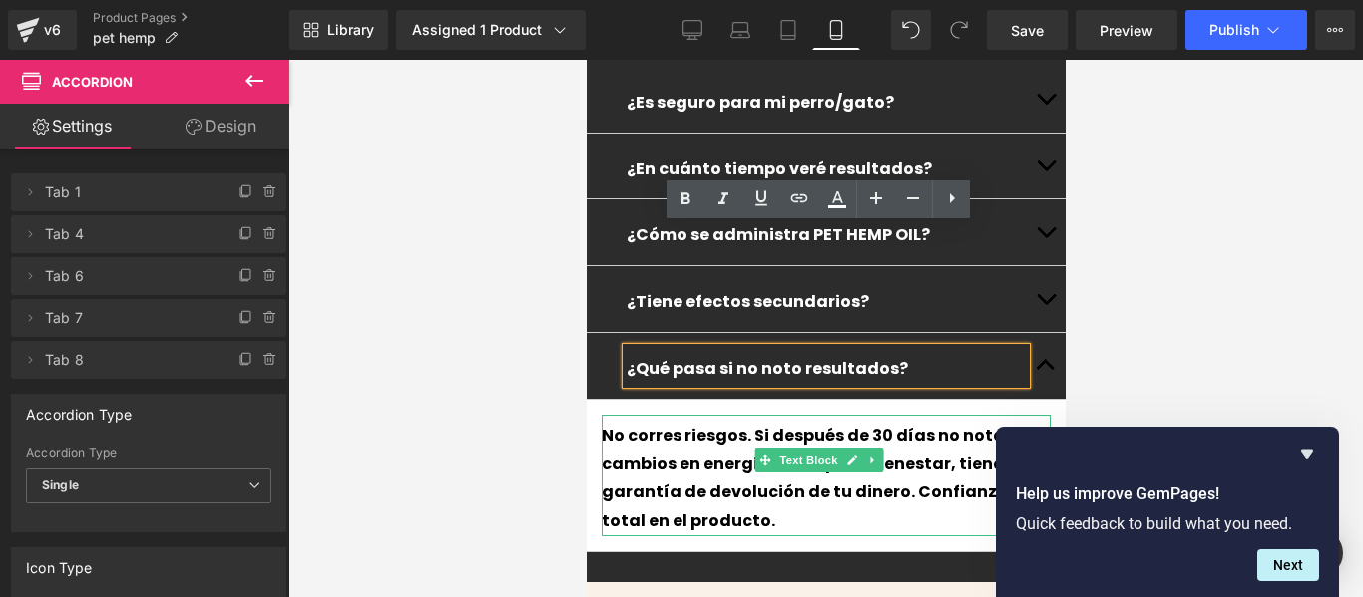
click at [931, 415] on div "No corres riesgos. Si después de 30 días no notas cambios en energía, enfoque o…" at bounding box center [824, 476] width 449 height 122
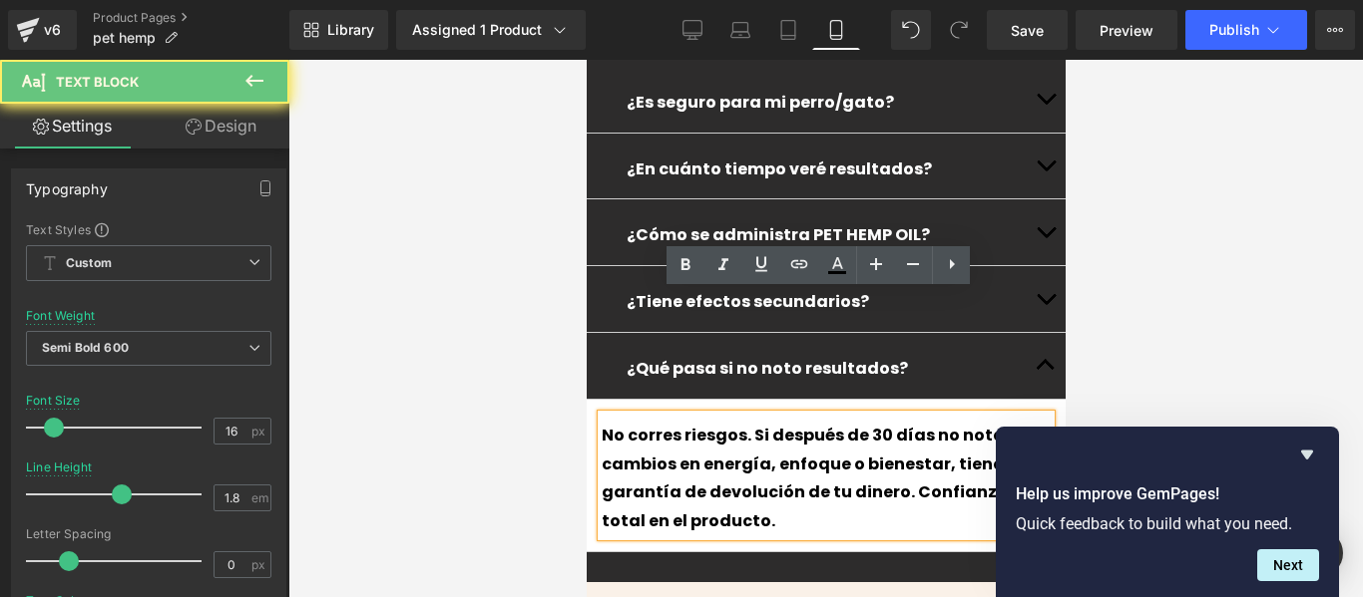
click at [931, 415] on div "No corres riesgos. Si después de 30 días no notas cambios en energía, enfoque o…" at bounding box center [824, 476] width 449 height 122
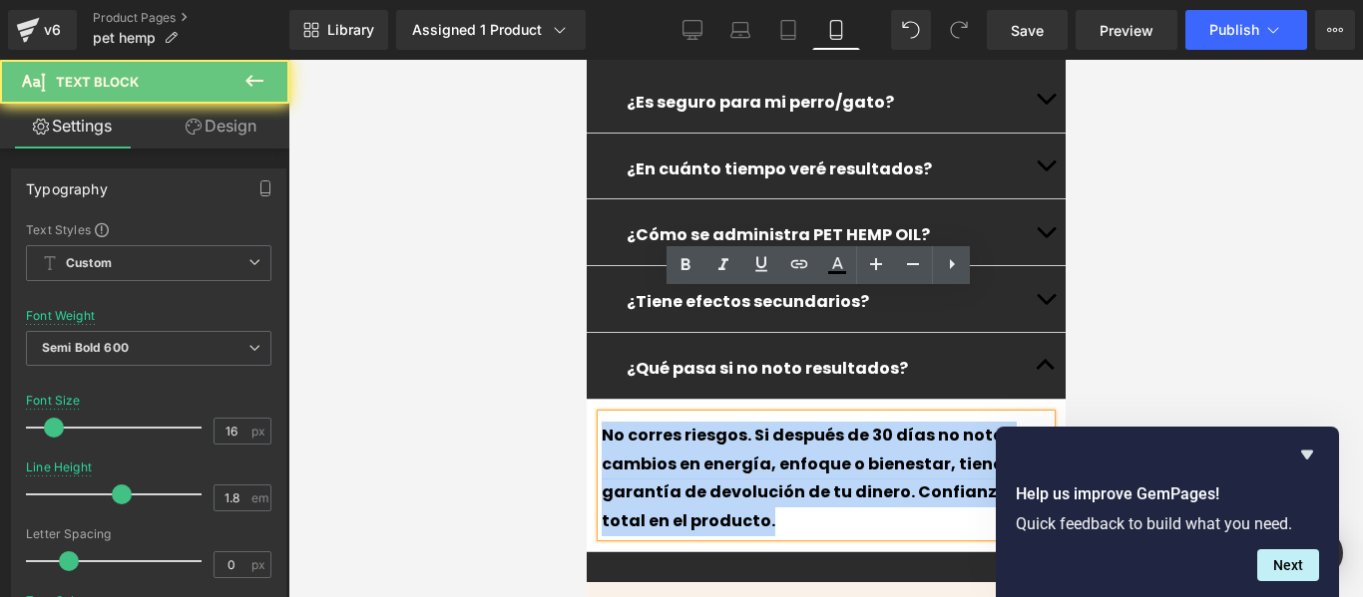
click at [931, 415] on div "No corres riesgos. Si después de 30 días no notas cambios en energía, enfoque o…" at bounding box center [824, 476] width 449 height 122
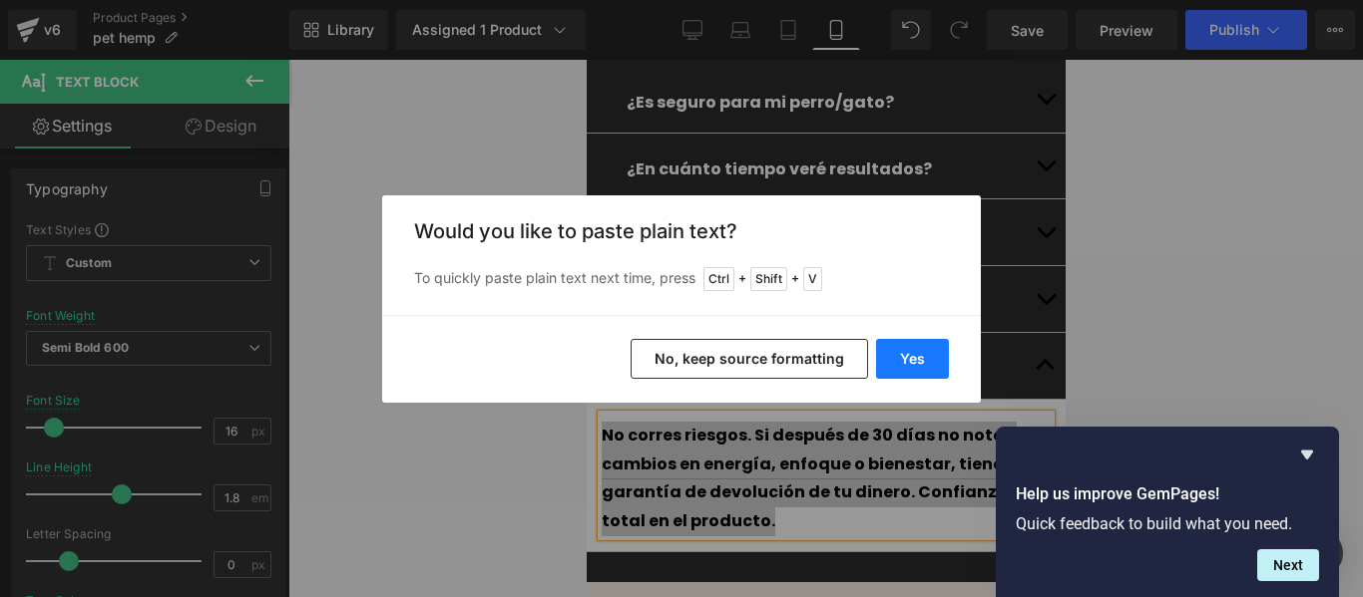
click at [932, 363] on button "Yes" at bounding box center [912, 359] width 73 height 40
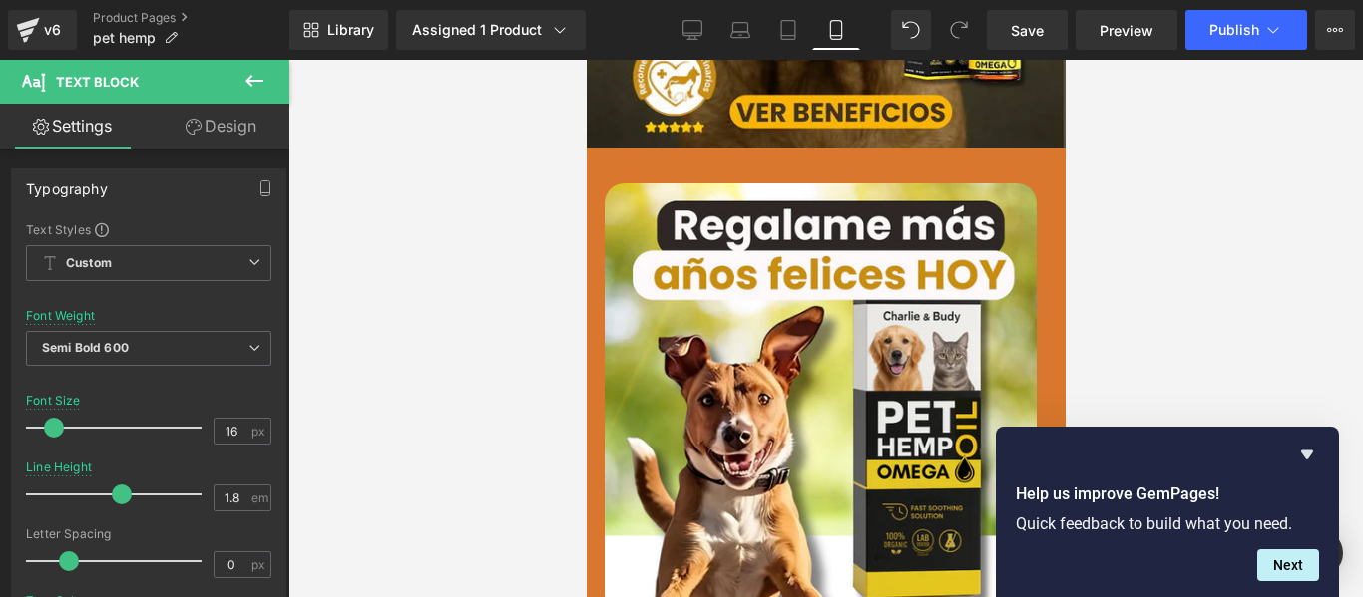
scroll to position [0, 0]
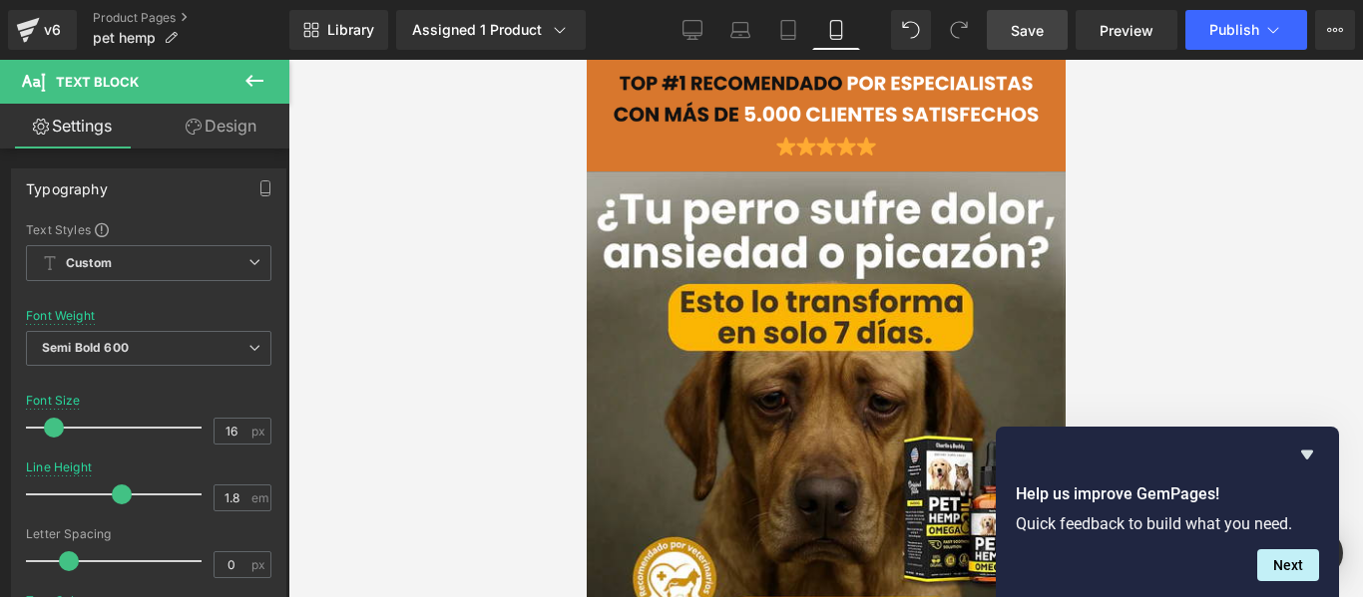
click at [1020, 16] on link "Save" at bounding box center [1026, 30] width 81 height 40
click at [1260, 31] on button "Publish" at bounding box center [1246, 30] width 122 height 40
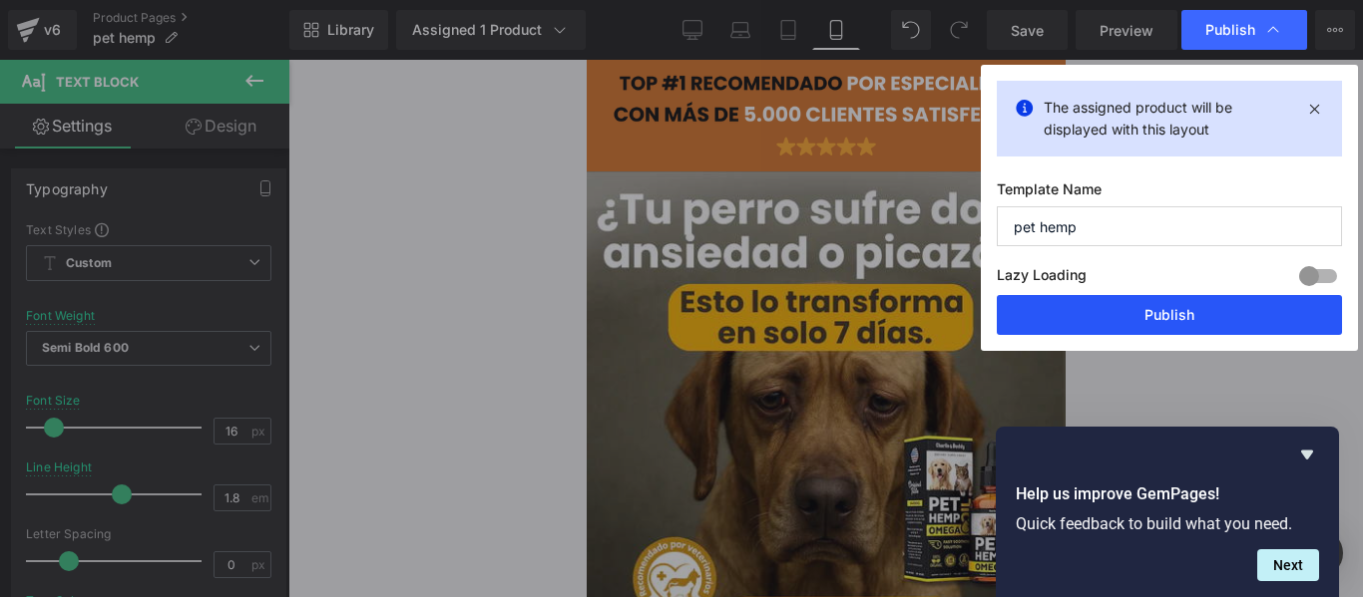
click at [1102, 317] on button "Publish" at bounding box center [1168, 315] width 345 height 40
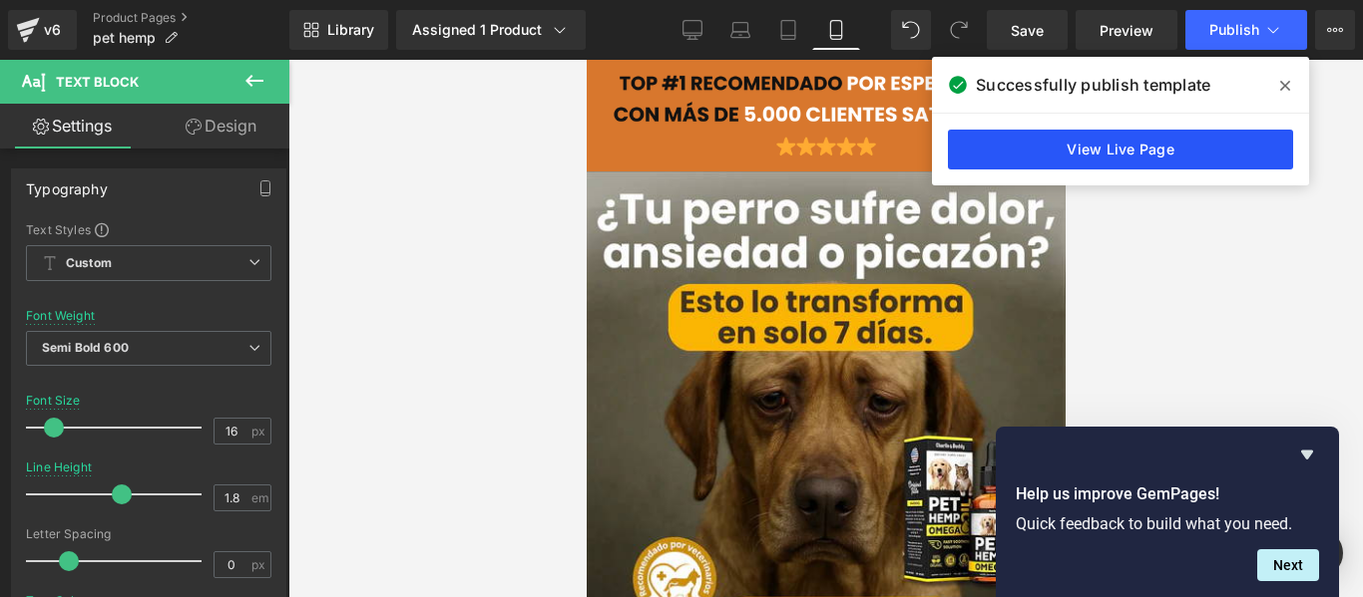
click at [1035, 130] on link "View Live Page" at bounding box center [1120, 150] width 345 height 40
